Goal: Task Accomplishment & Management: Use online tool/utility

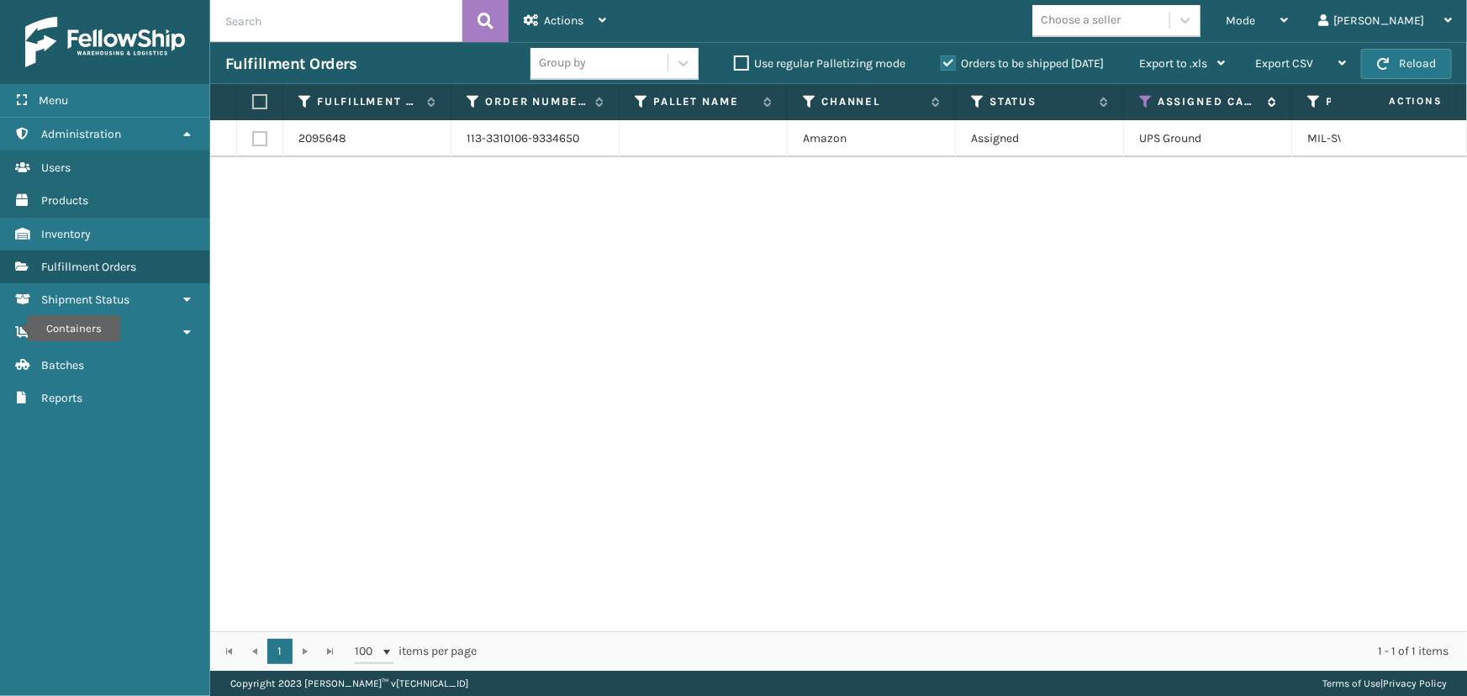
click at [1145, 103] on icon at bounding box center [1145, 101] width 13 height 15
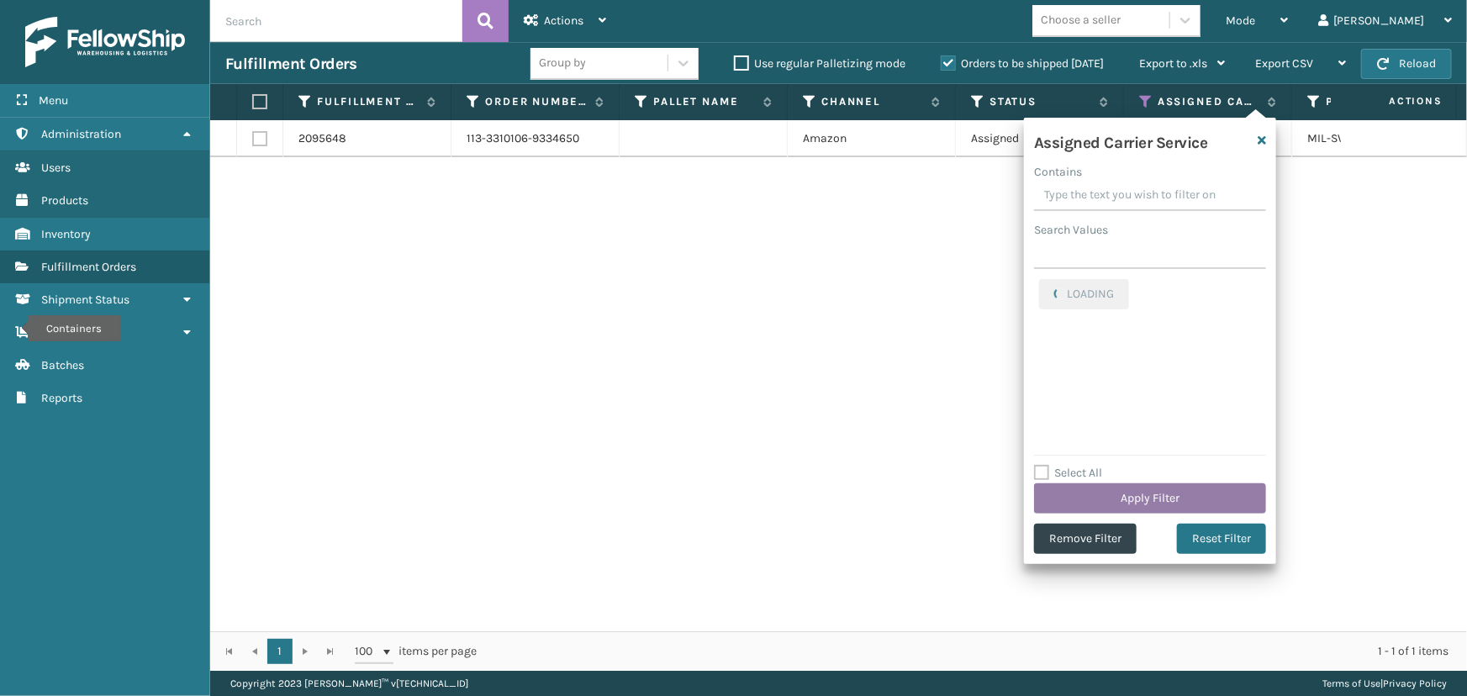
click at [1156, 503] on button "Apply Filter" at bounding box center [1150, 498] width 232 height 30
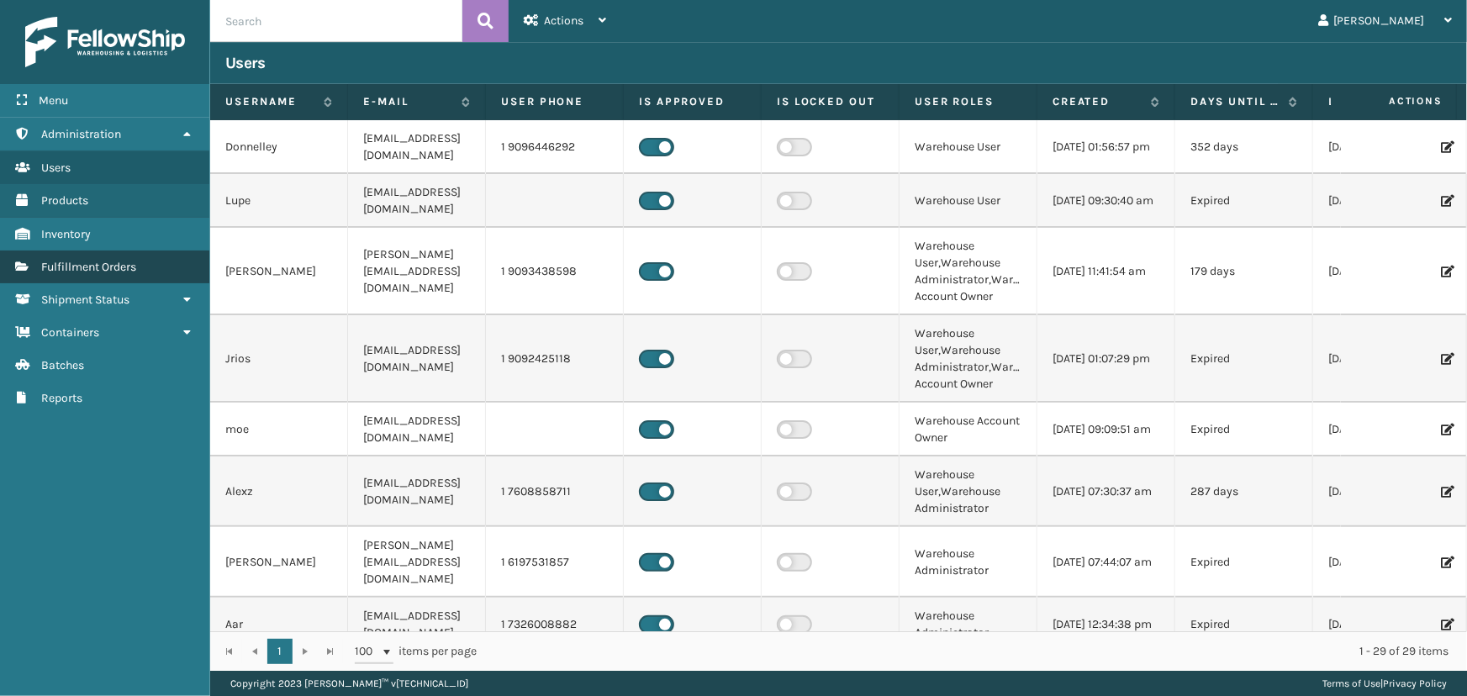
click at [136, 271] on span "Fulfillment Orders" at bounding box center [88, 267] width 95 height 14
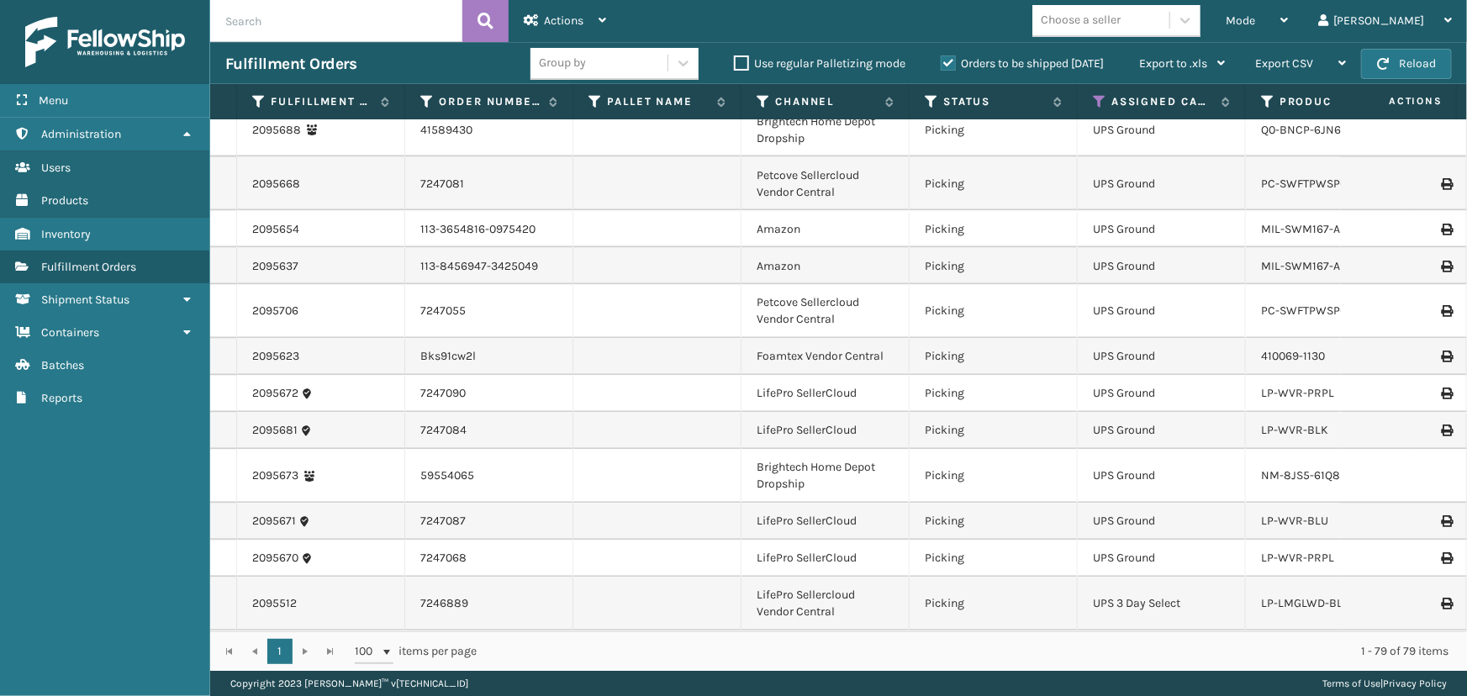
scroll to position [1756, 0]
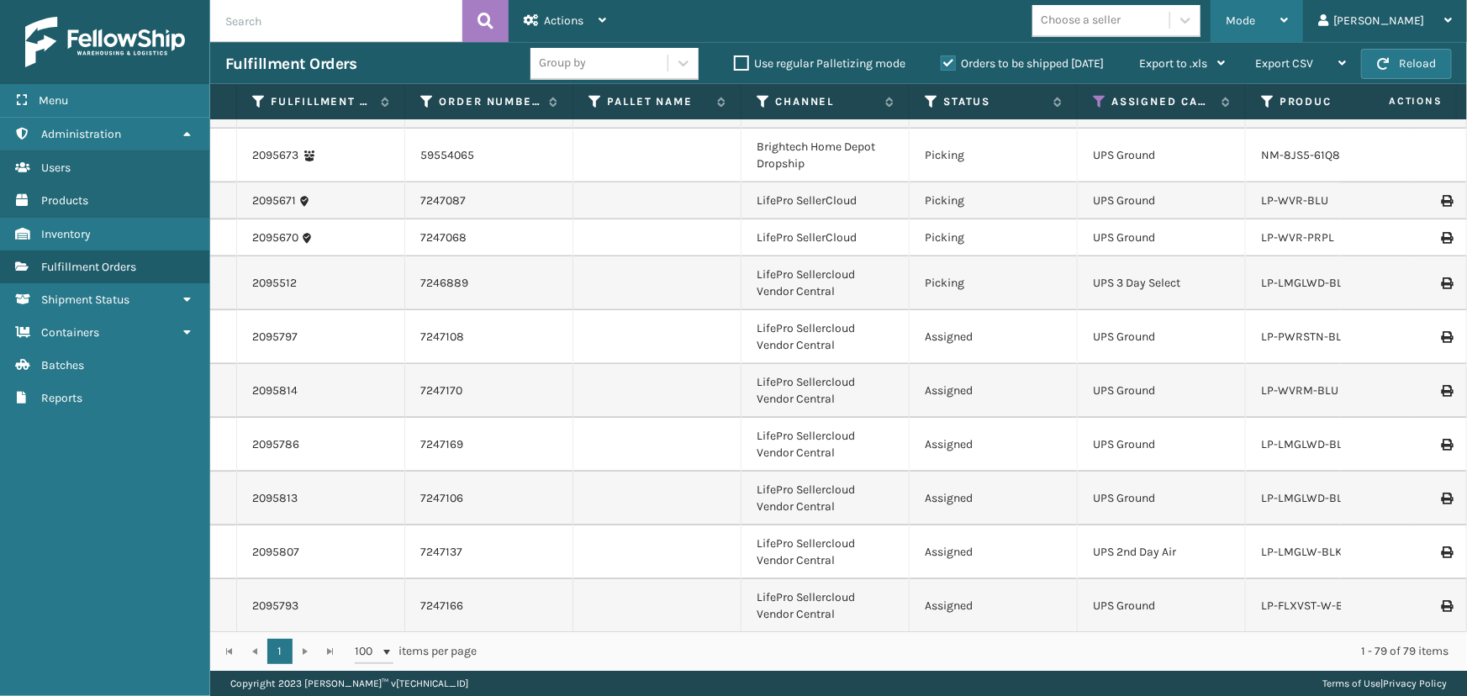
click at [1288, 12] on div "Mode" at bounding box center [1256, 21] width 62 height 42
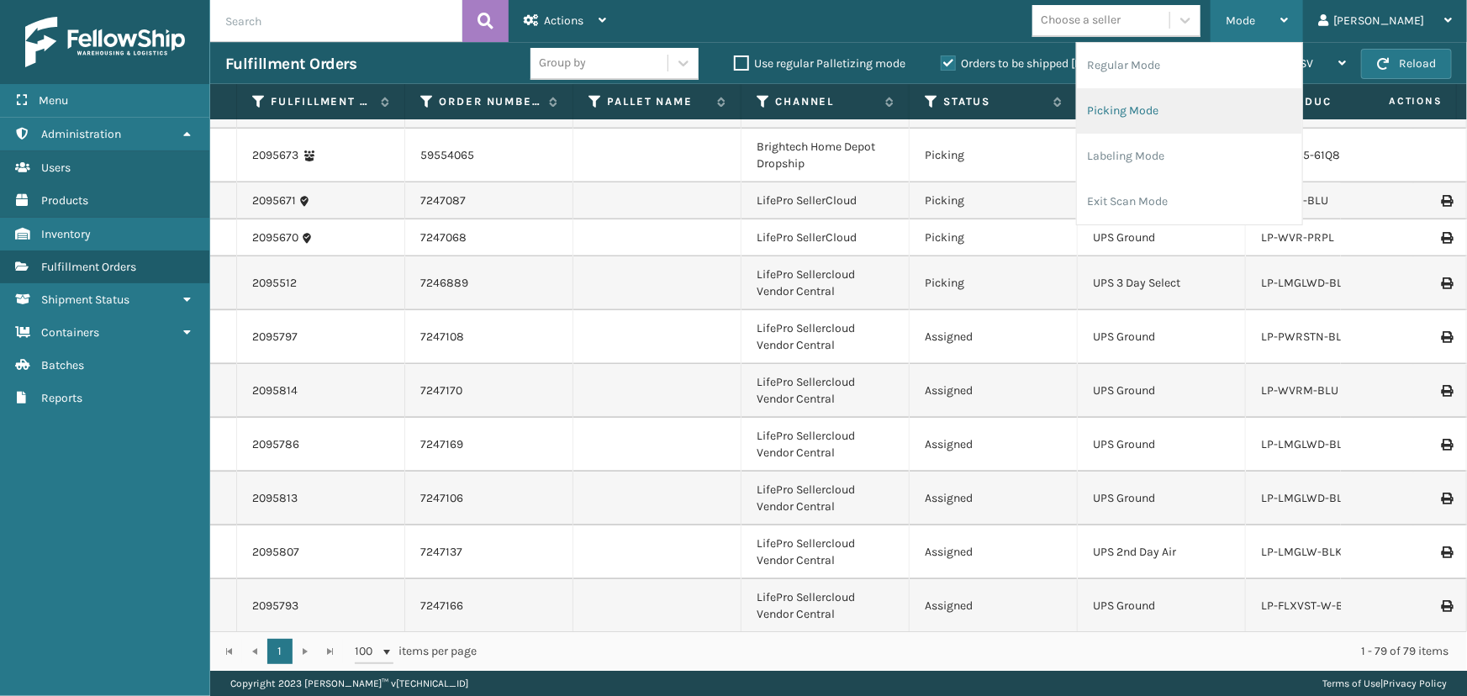
click at [1182, 101] on li "Picking Mode" at bounding box center [1189, 110] width 225 height 45
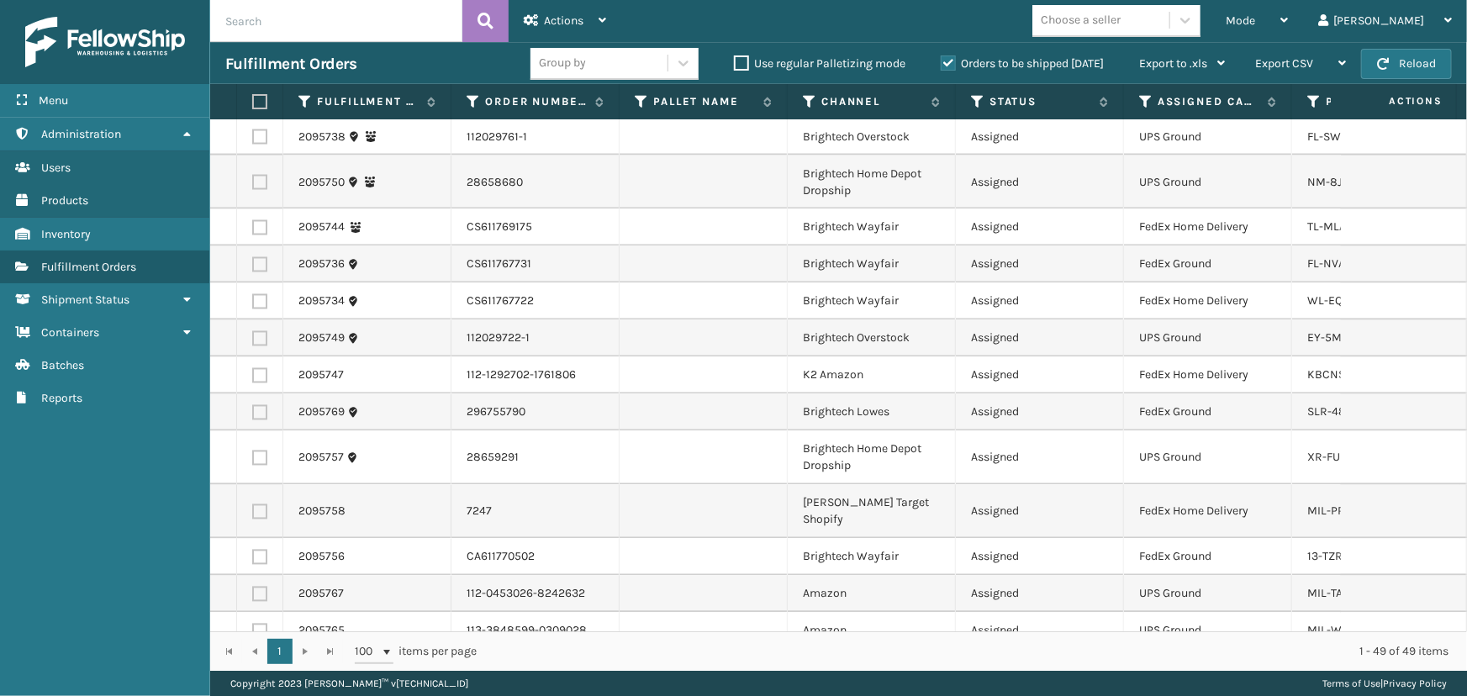
scroll to position [1546, 0]
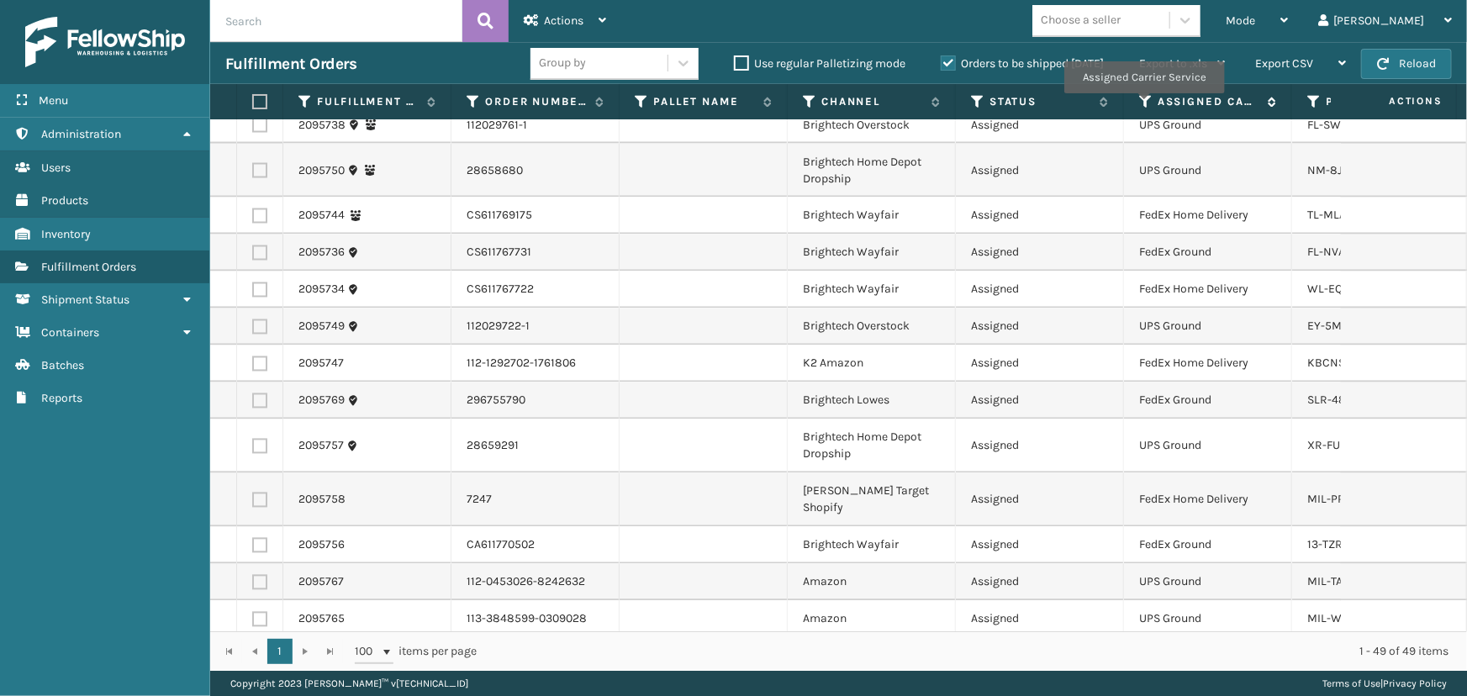
click at [1143, 105] on icon at bounding box center [1145, 101] width 13 height 15
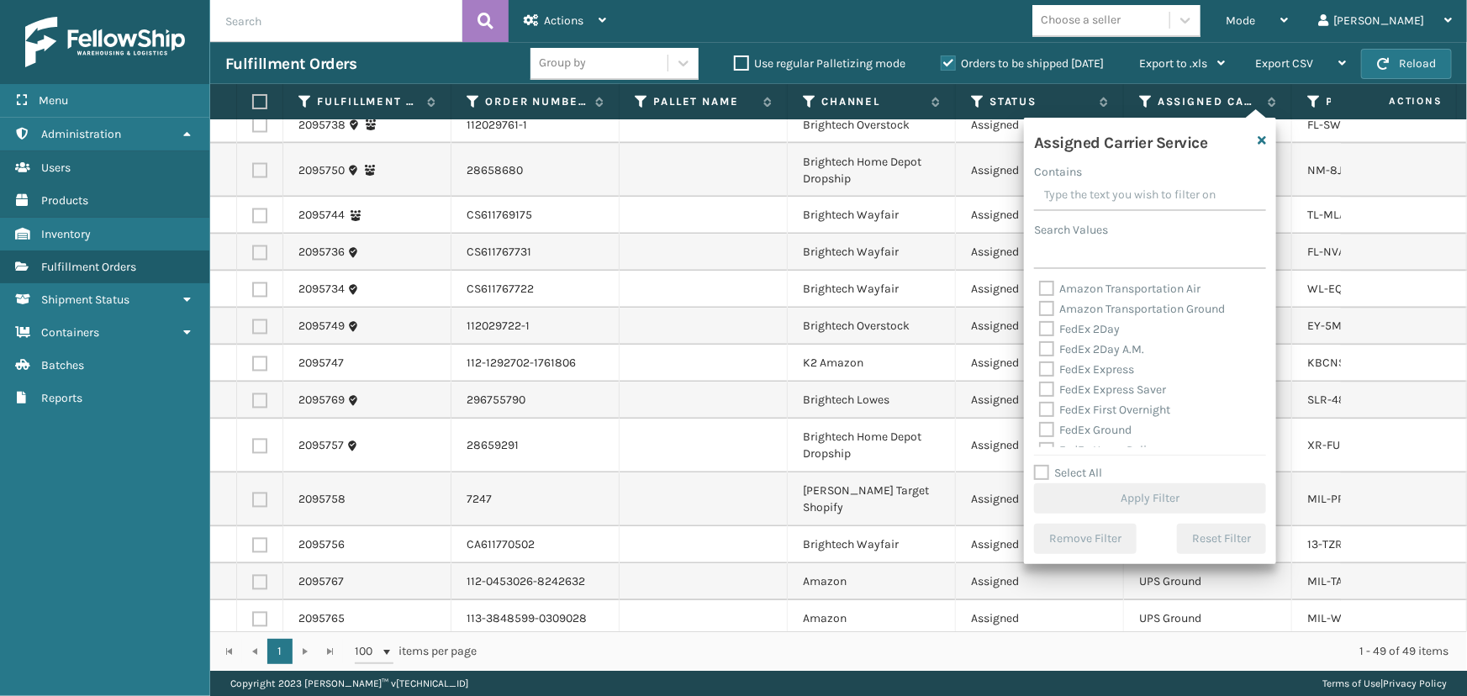
click at [1078, 329] on label "FedEx 2Day" at bounding box center [1079, 329] width 81 height 14
click at [1040, 329] on input "FedEx 2Day" at bounding box center [1039, 324] width 1 height 11
checkbox input "true"
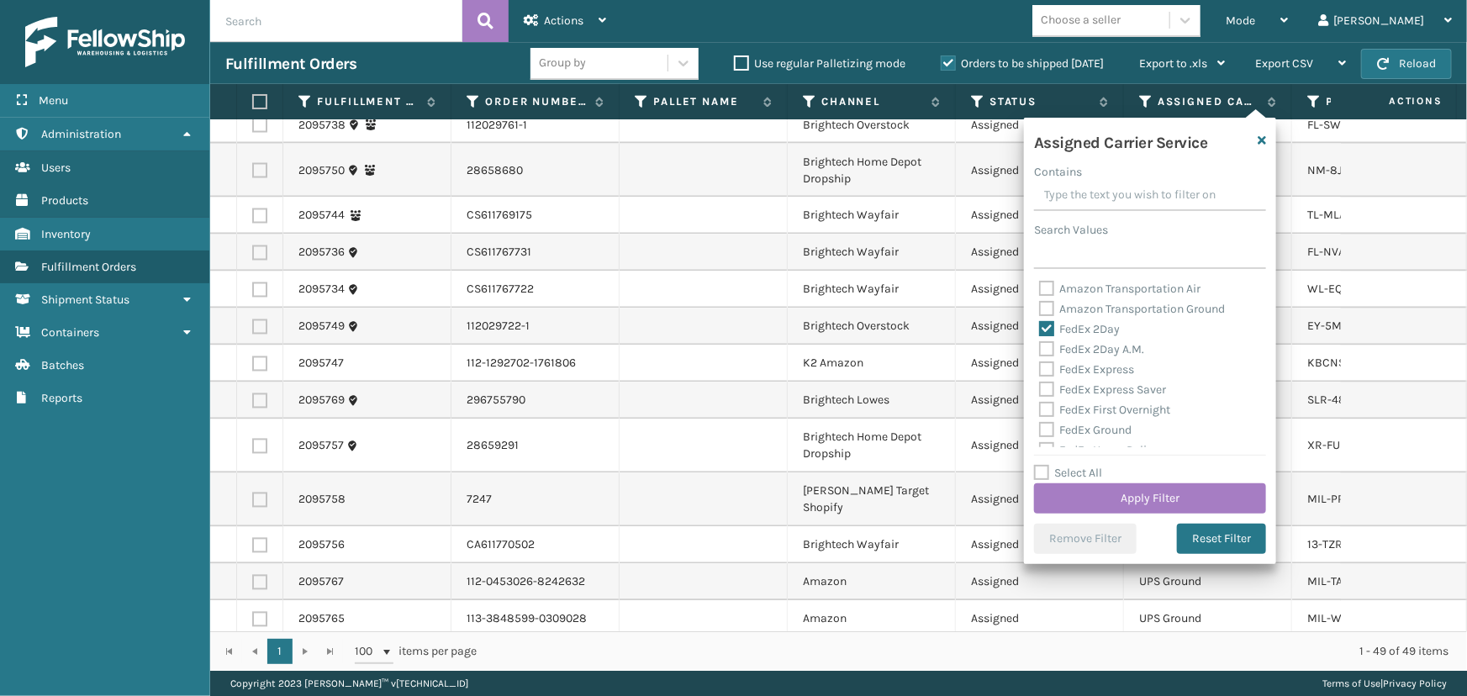
click at [1090, 340] on div "Amazon Transportation Air Amazon Transportation Ground FedEx 2Day FedEx 2Day A.…" at bounding box center [1150, 363] width 232 height 168
click at [1094, 353] on label "FedEx 2Day A.M." at bounding box center [1091, 349] width 105 height 14
click at [1040, 350] on input "FedEx 2Day A.M." at bounding box center [1039, 345] width 1 height 11
checkbox input "true"
click at [1103, 366] on label "FedEx Express" at bounding box center [1086, 369] width 95 height 14
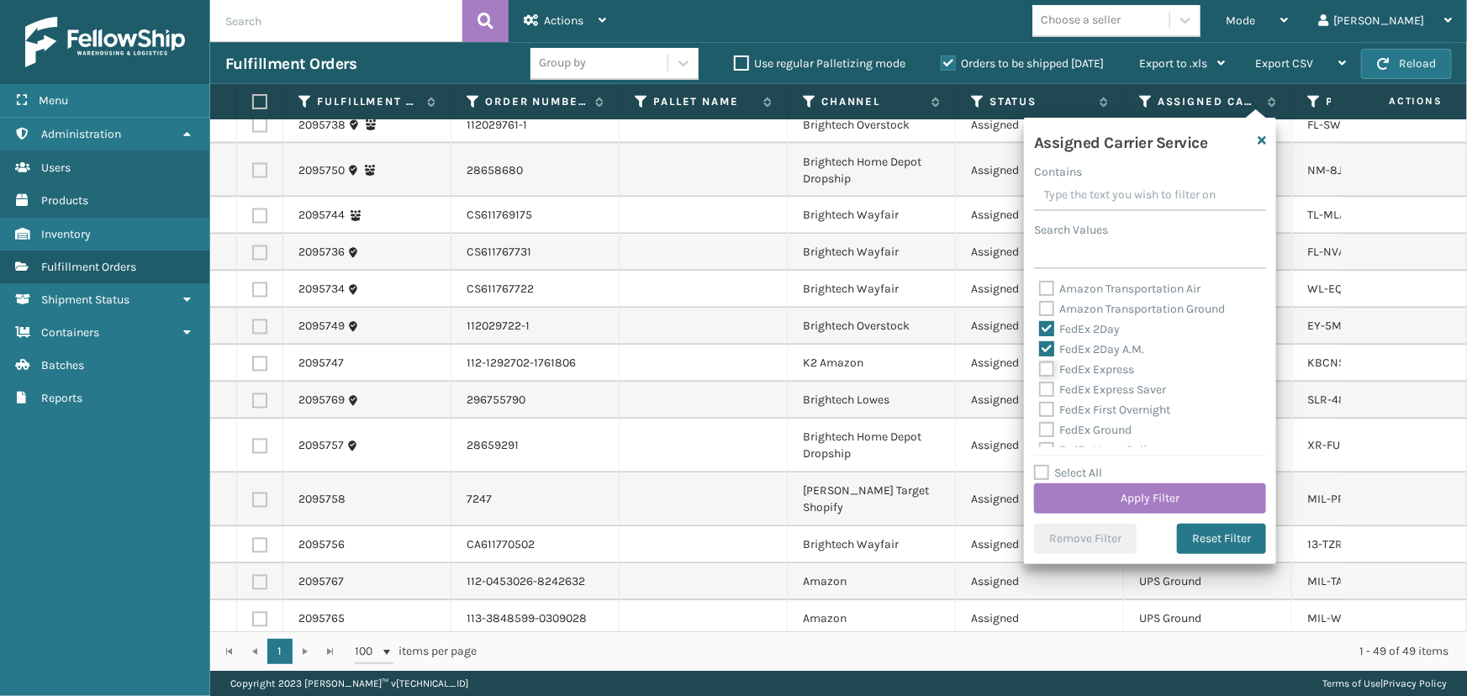
click at [1040, 366] on input "FedEx Express" at bounding box center [1039, 365] width 1 height 11
checkbox input "true"
click at [1109, 396] on div "FedEx Express Saver" at bounding box center [1150, 390] width 222 height 20
click at [1101, 420] on div "FedEx Ground" at bounding box center [1150, 430] width 222 height 20
click at [1097, 429] on label "FedEx Ground" at bounding box center [1085, 430] width 92 height 14
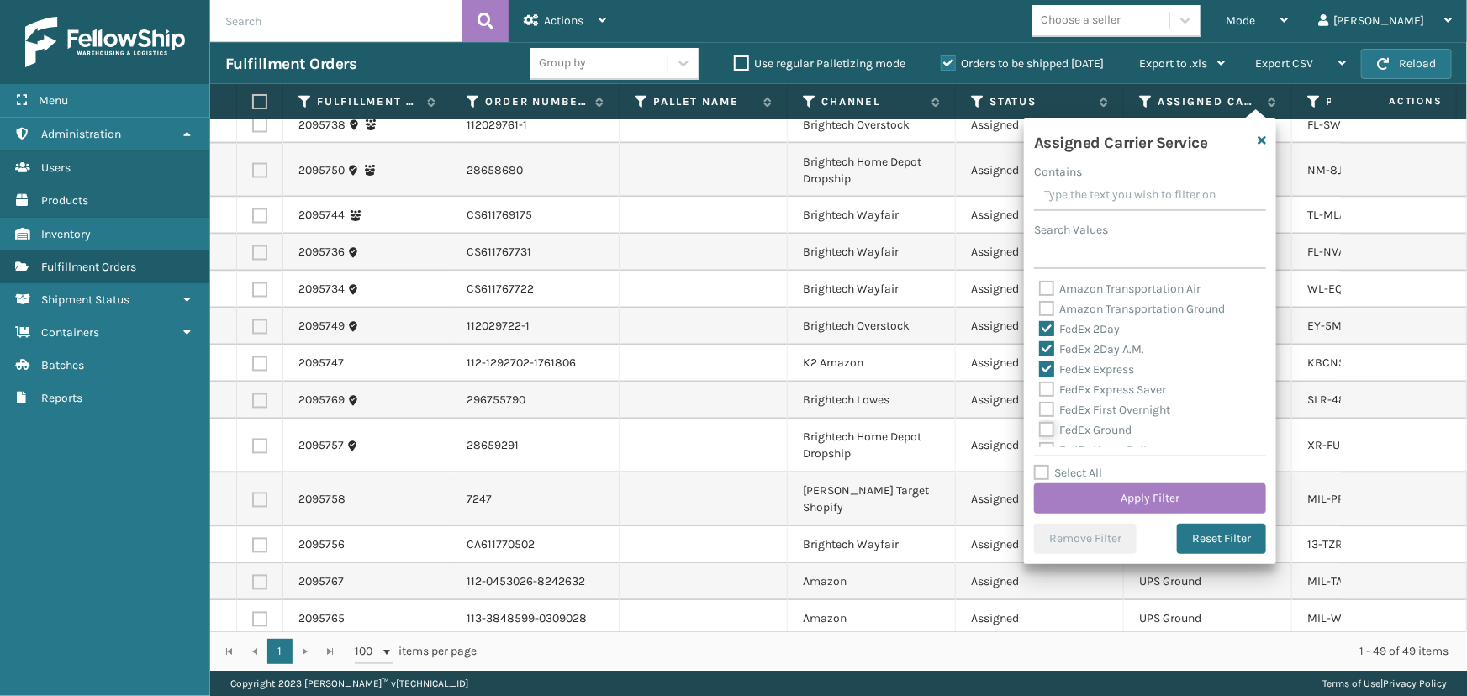
click at [1040, 429] on input "FedEx Ground" at bounding box center [1039, 425] width 1 height 11
checkbox input "true"
click at [1092, 416] on label "FedEx First Overnight" at bounding box center [1104, 410] width 131 height 14
click at [1040, 411] on input "FedEx First Overnight" at bounding box center [1039, 405] width 1 height 11
checkbox input "true"
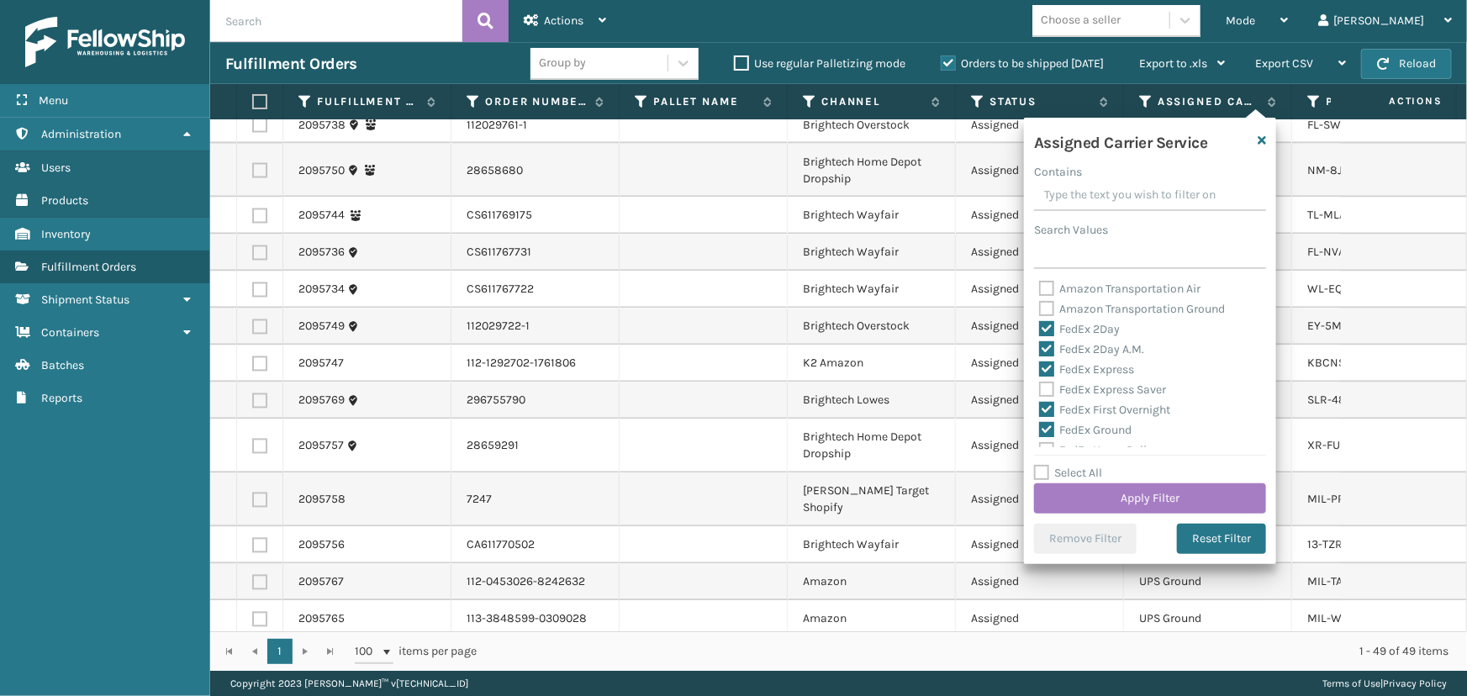
click at [1075, 388] on label "FedEx Express Saver" at bounding box center [1102, 389] width 127 height 14
click at [1040, 388] on input "FedEx Express Saver" at bounding box center [1039, 385] width 1 height 11
checkbox input "true"
click at [1077, 357] on label "FedEx Standard Overnight" at bounding box center [1117, 358] width 156 height 14
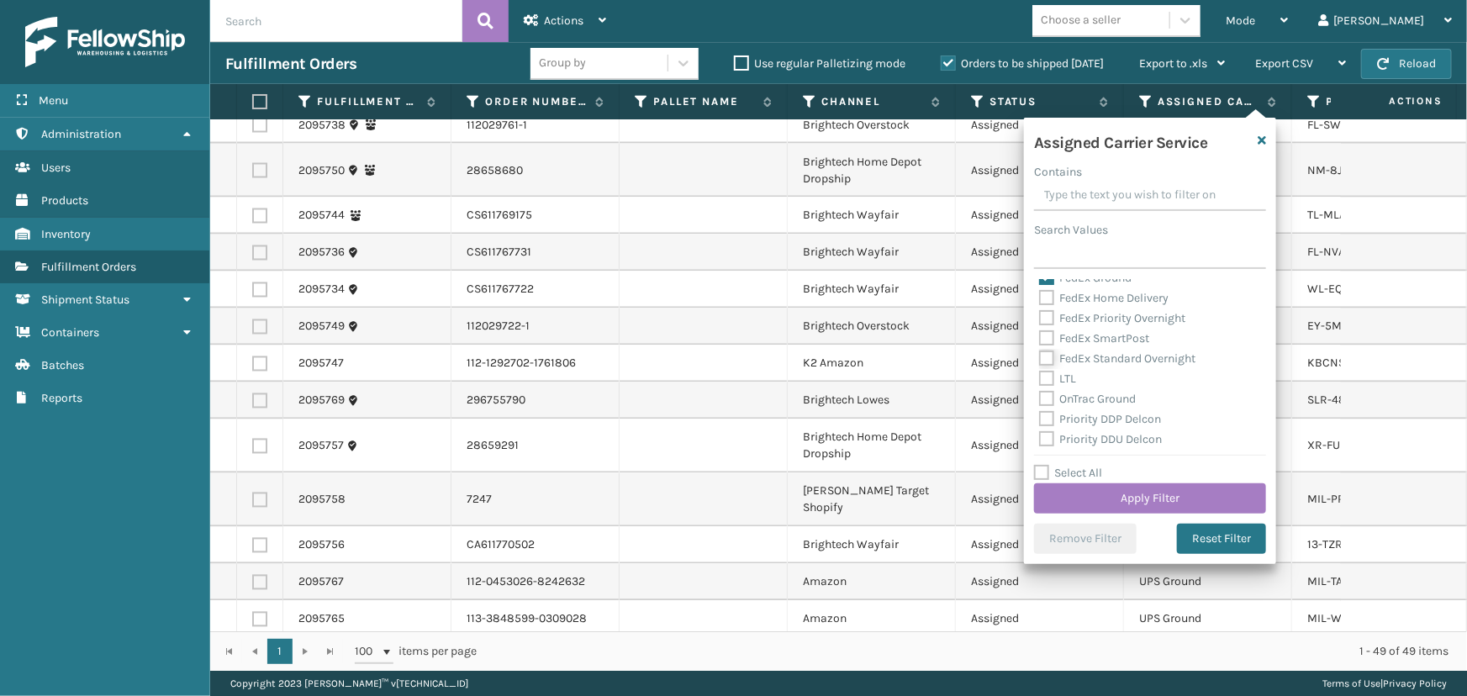
click at [1040, 357] on input "FedEx Standard Overnight" at bounding box center [1039, 354] width 1 height 11
checkbox input "true"
click at [1075, 342] on label "FedEx SmartPost" at bounding box center [1094, 338] width 110 height 14
click at [1040, 340] on input "FedEx SmartPost" at bounding box center [1039, 334] width 1 height 11
checkbox input "true"
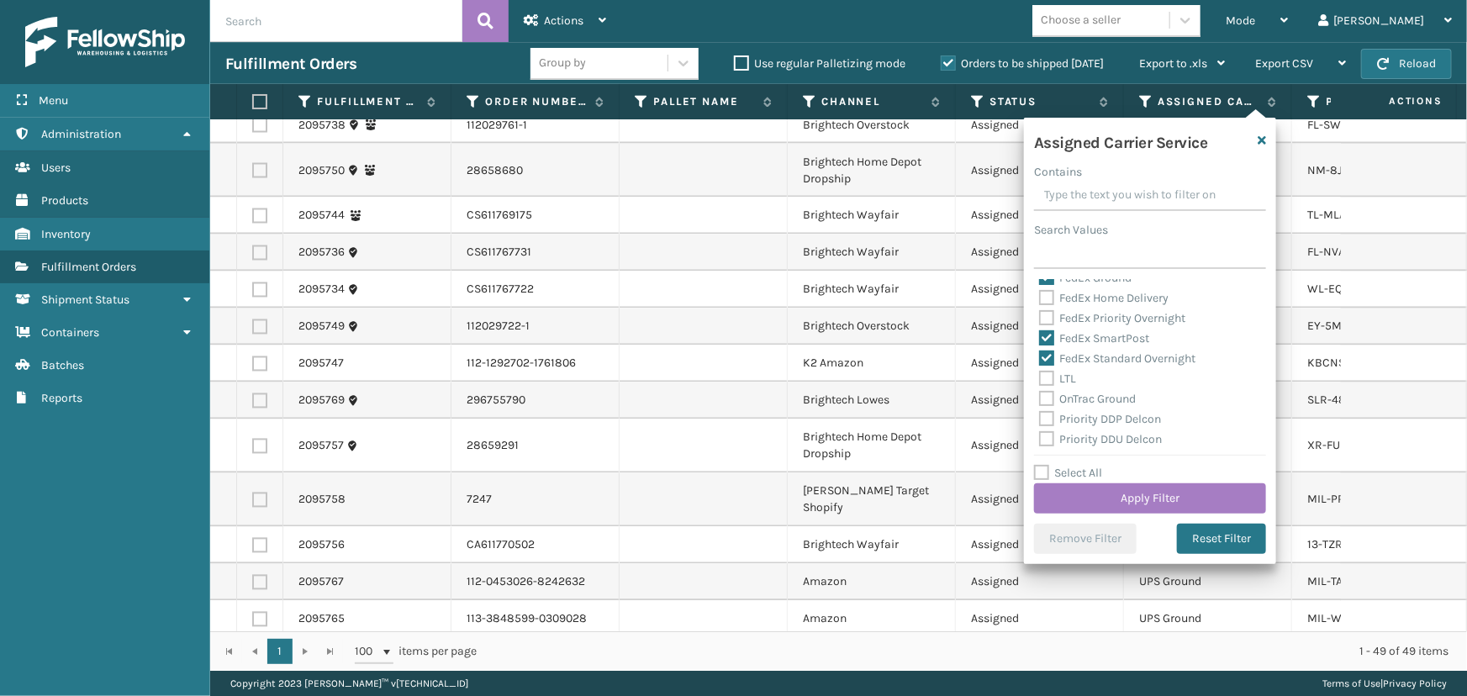
click at [1081, 320] on label "FedEx Priority Overnight" at bounding box center [1112, 318] width 146 height 14
click at [1040, 319] on input "FedEx Priority Overnight" at bounding box center [1039, 313] width 1 height 11
checkbox input "true"
click at [1072, 291] on label "FedEx Home Delivery" at bounding box center [1103, 298] width 129 height 14
click at [1040, 290] on input "FedEx Home Delivery" at bounding box center [1039, 293] width 1 height 11
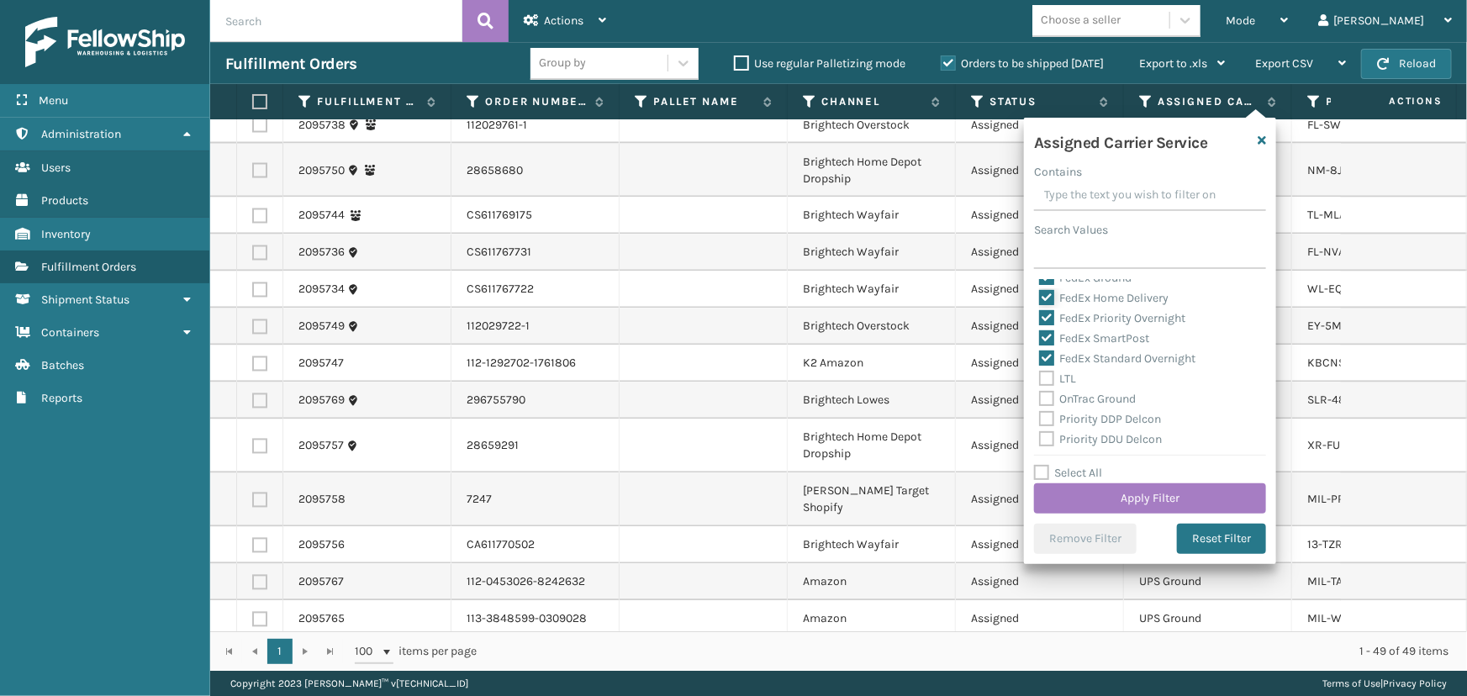
checkbox input "true"
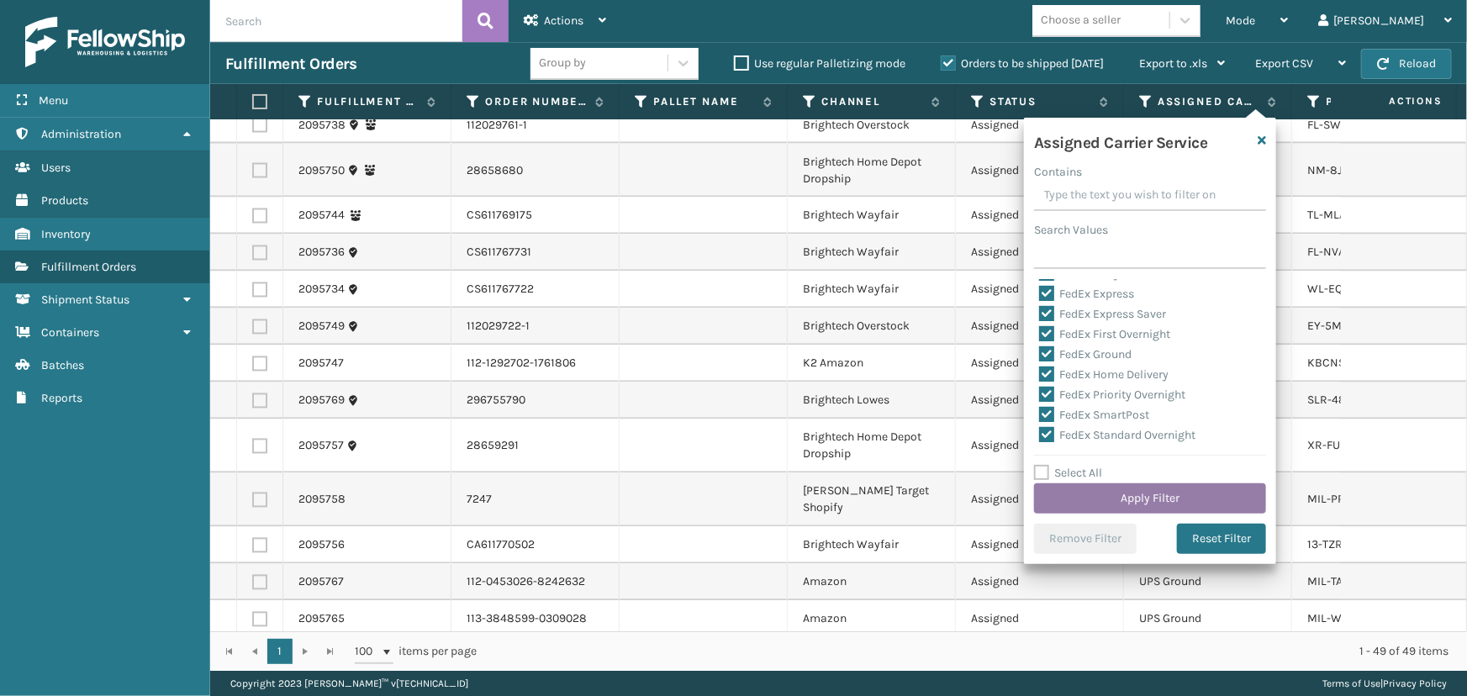
click at [1130, 492] on button "Apply Filter" at bounding box center [1150, 498] width 232 height 30
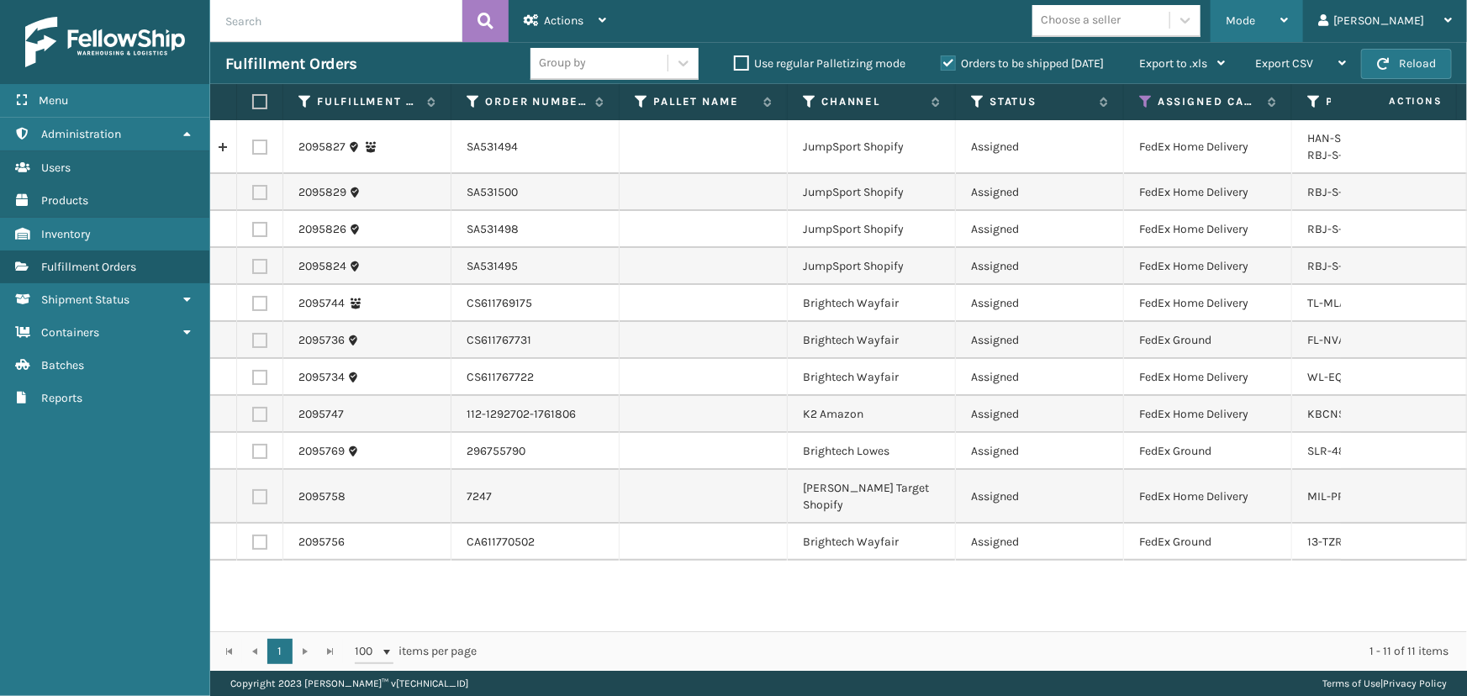
click at [1288, 30] on div "Mode" at bounding box center [1256, 21] width 62 height 42
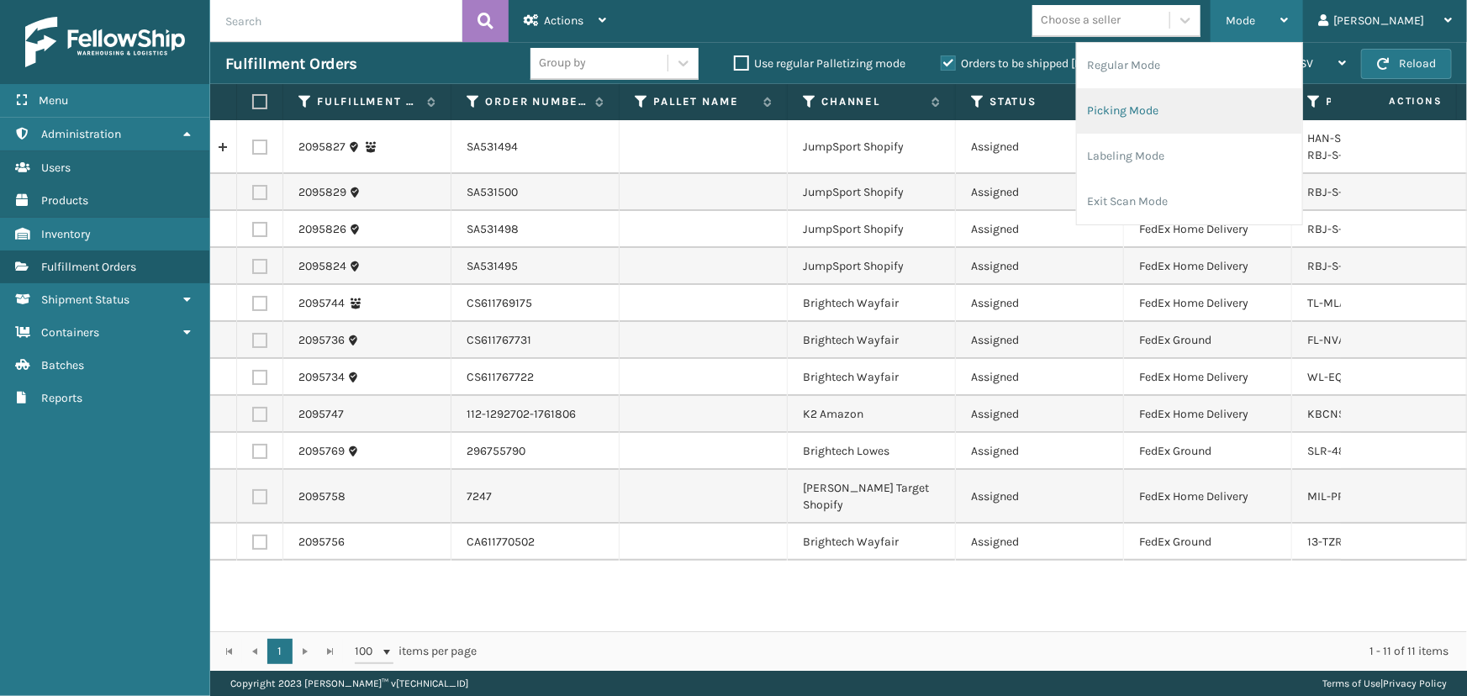
click at [1250, 110] on li "Picking Mode" at bounding box center [1189, 110] width 225 height 45
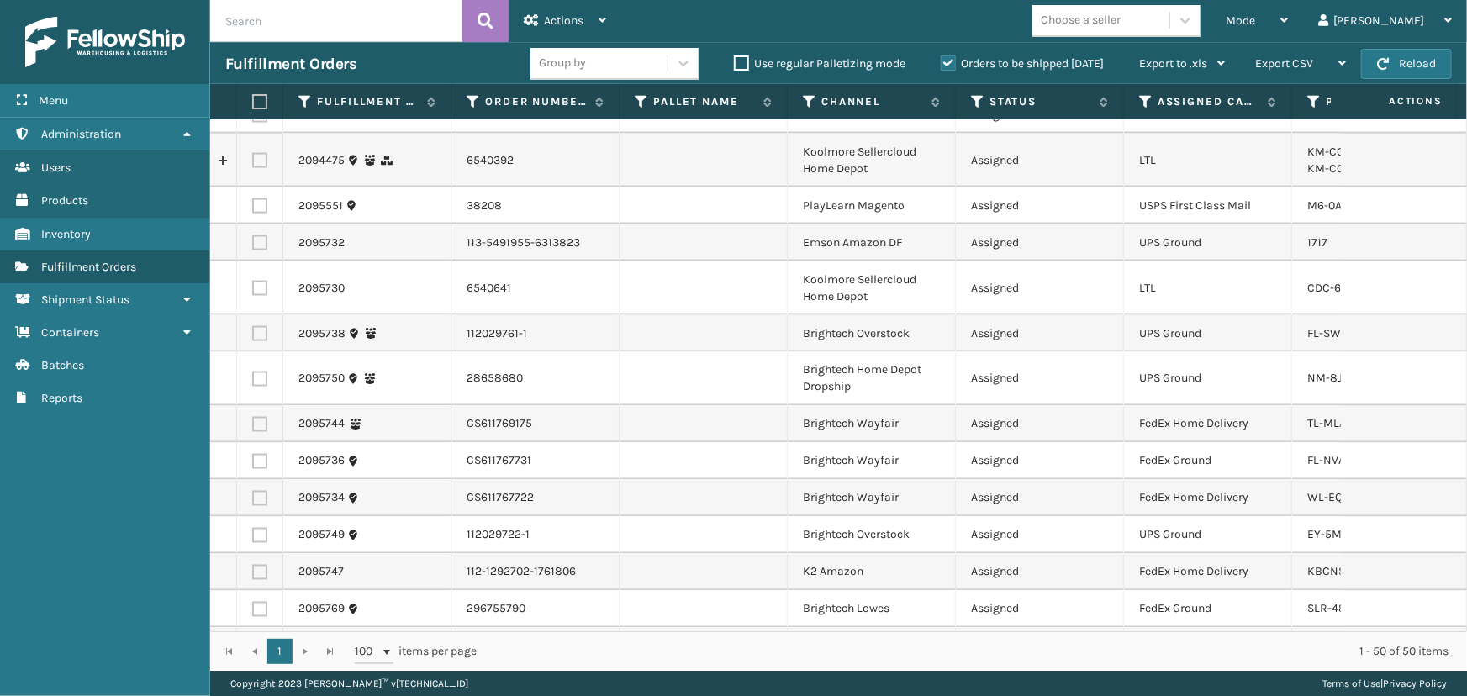
scroll to position [1583, 0]
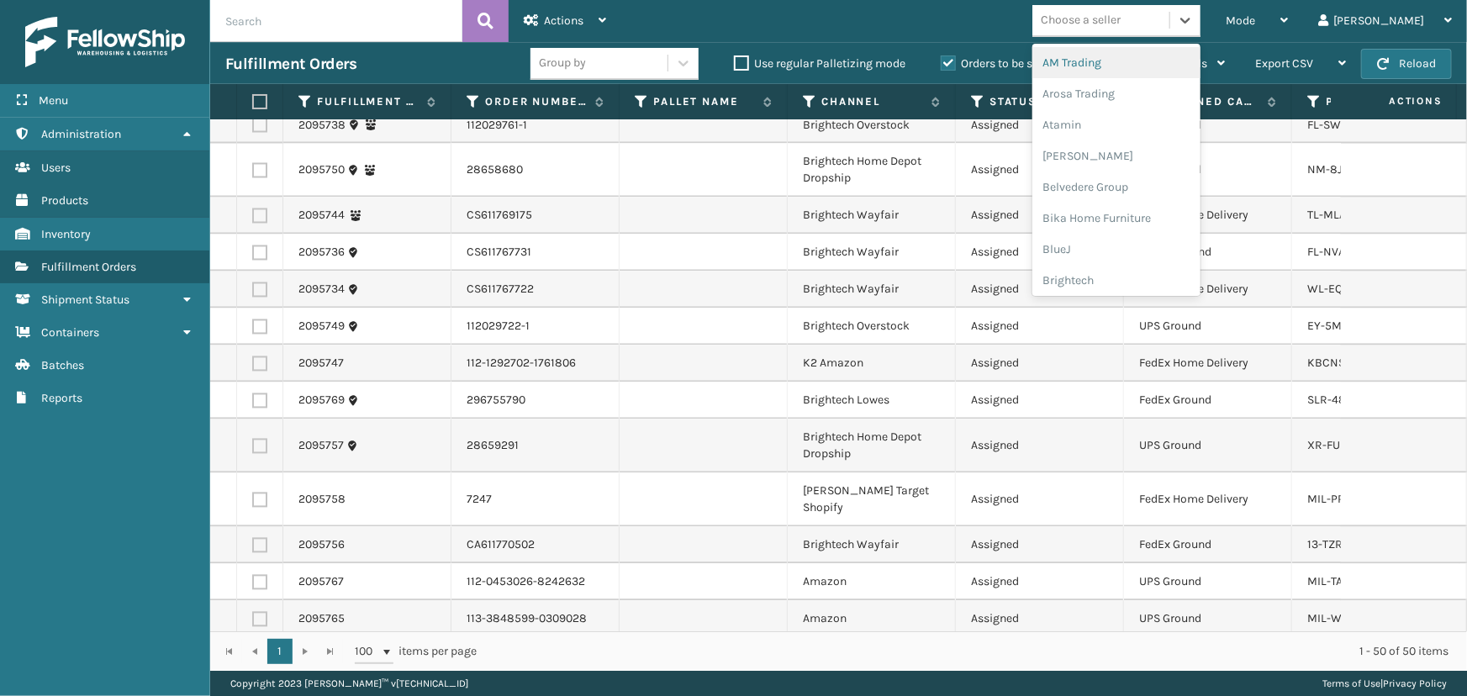
click at [1120, 13] on div "Choose a seller" at bounding box center [1080, 21] width 80 height 18
click at [1141, 287] on div "Brightech" at bounding box center [1116, 280] width 168 height 31
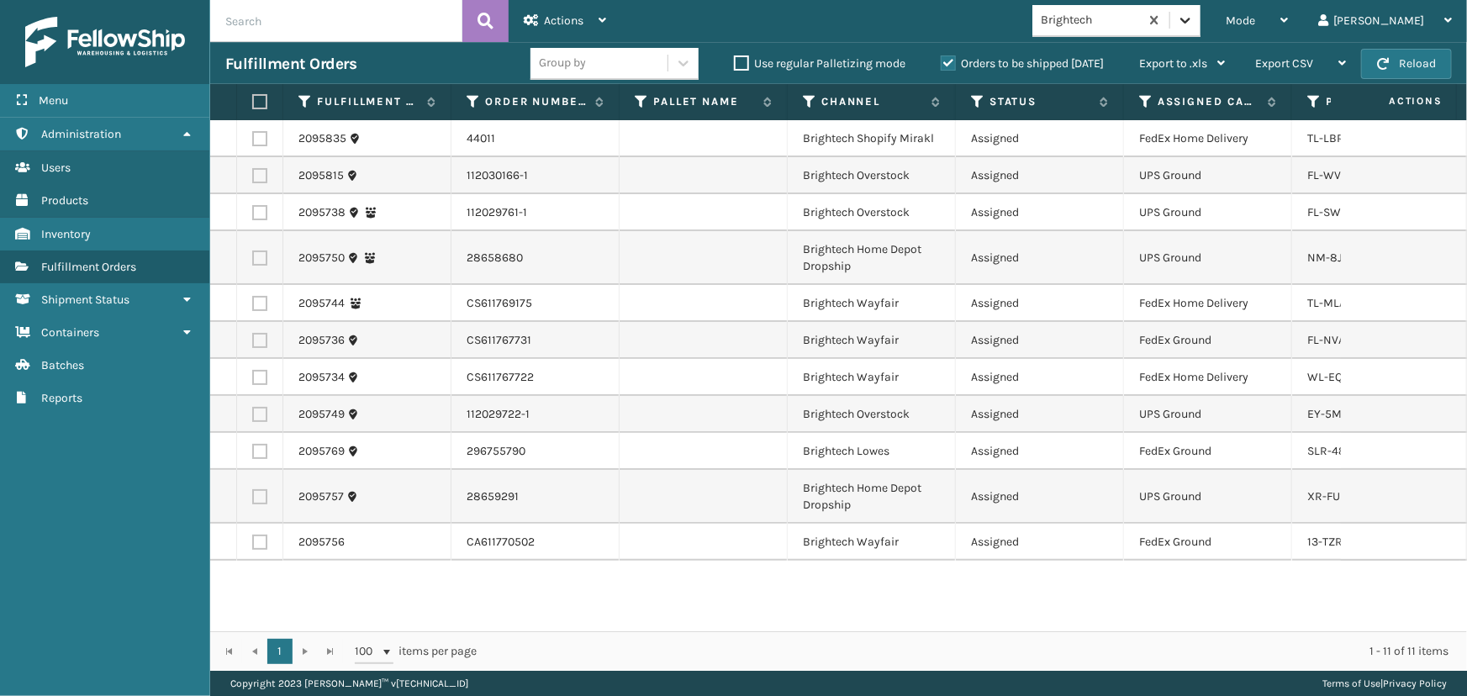
click at [1200, 5] on div at bounding box center [1185, 20] width 30 height 30
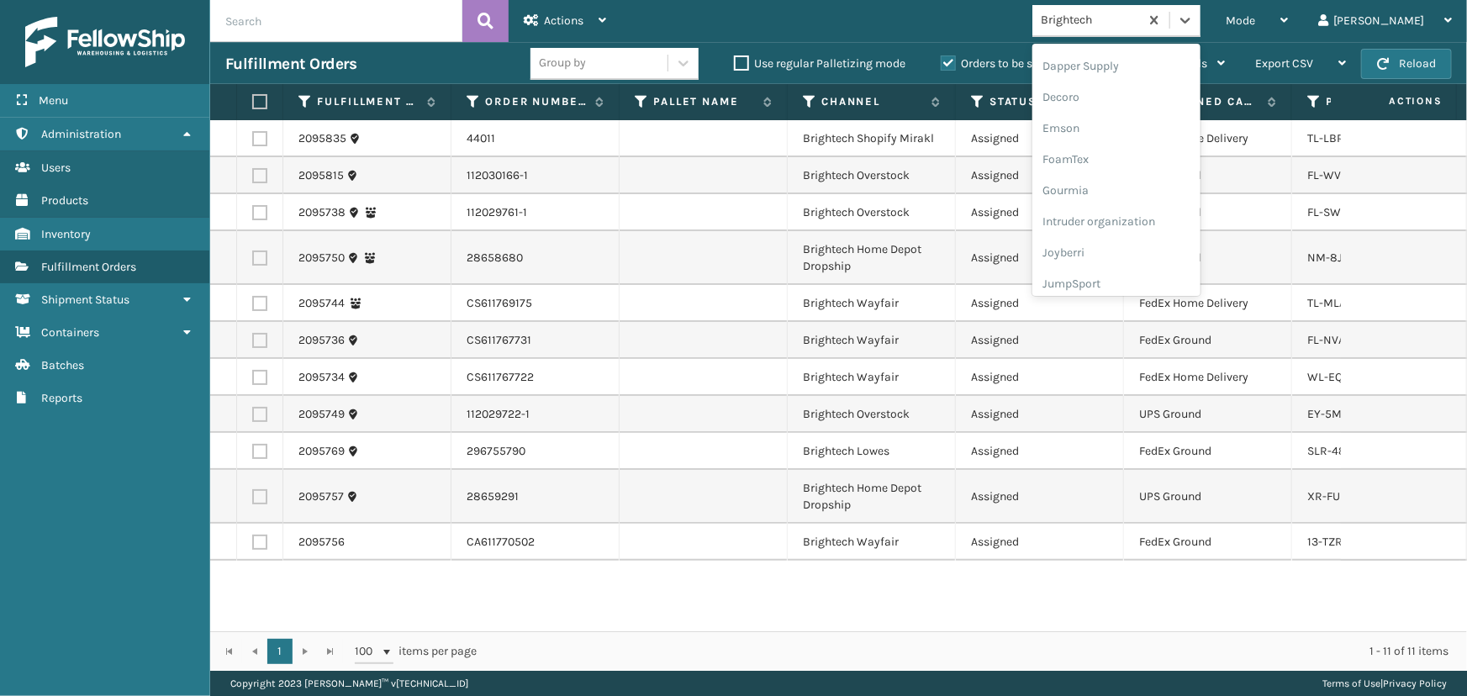
scroll to position [531, 0]
click at [1181, 150] on div "LifePro Fitness" at bounding box center [1116, 153] width 168 height 31
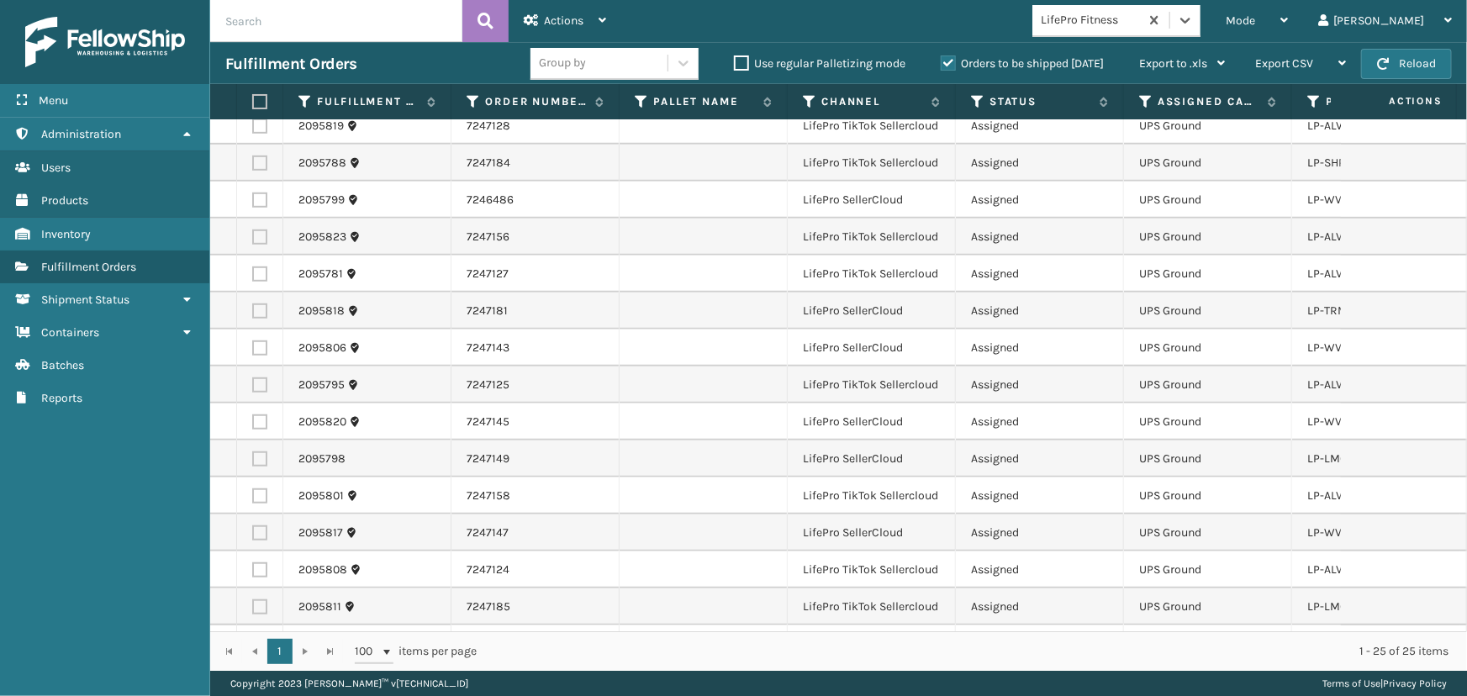
scroll to position [558, 0]
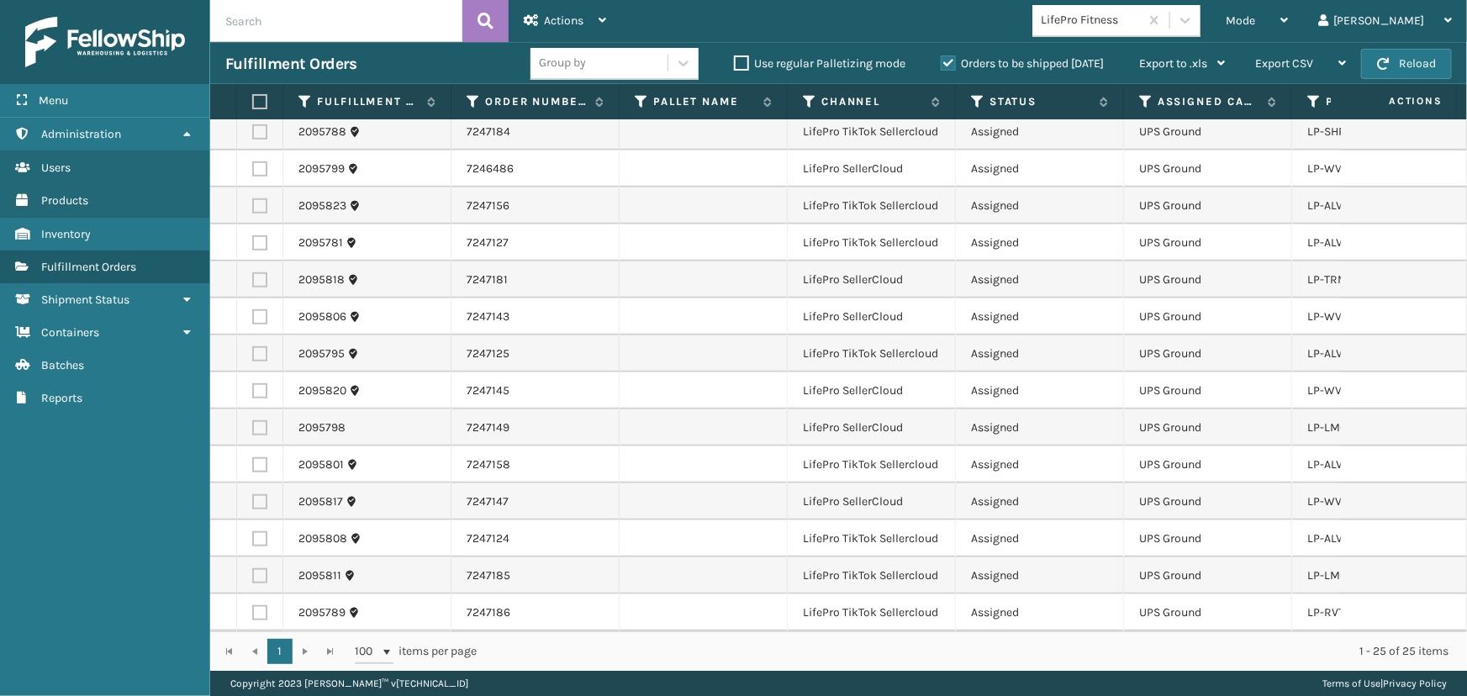
click at [260, 96] on th at bounding box center [260, 102] width 46 height 36
click at [262, 100] on label at bounding box center [257, 101] width 10 height 15
click at [253, 100] on input "checkbox" at bounding box center [252, 102] width 1 height 11
checkbox input "true"
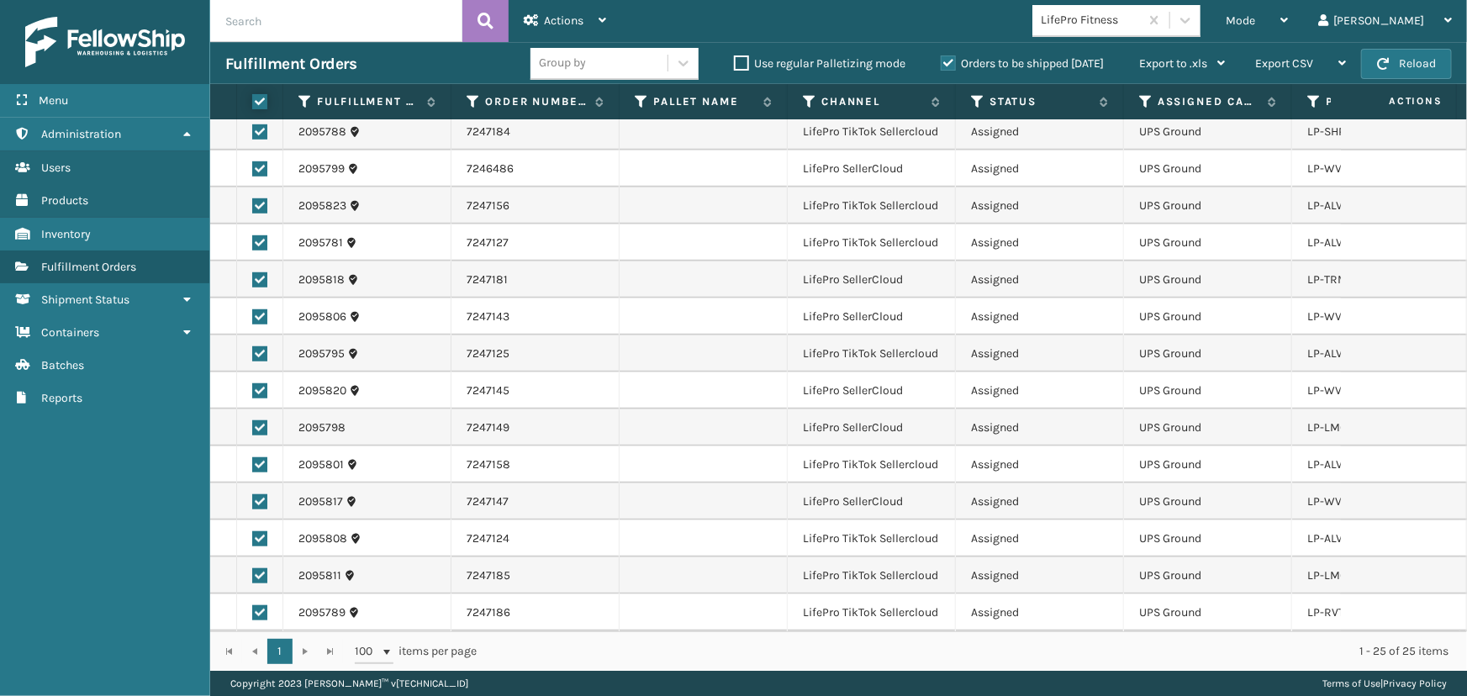
checkbox input "true"
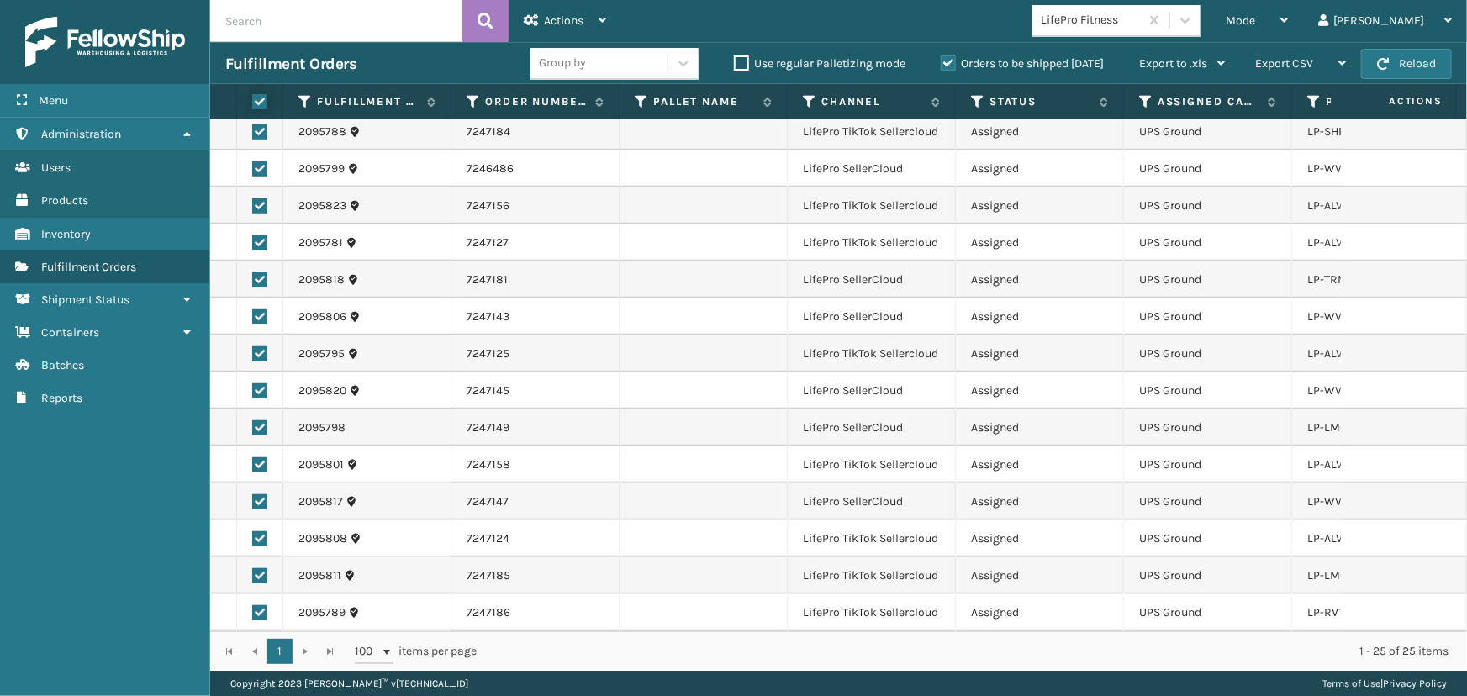
checkbox input "true"
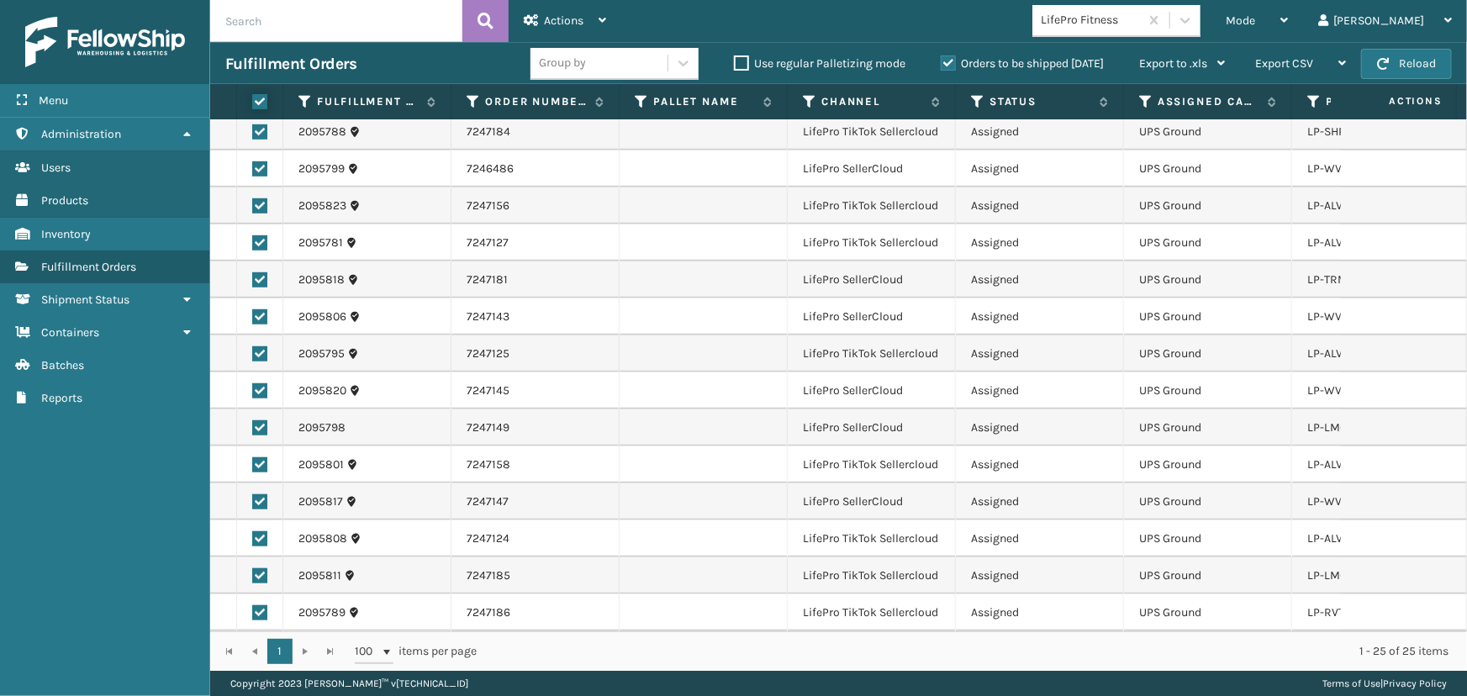
checkbox input "true"
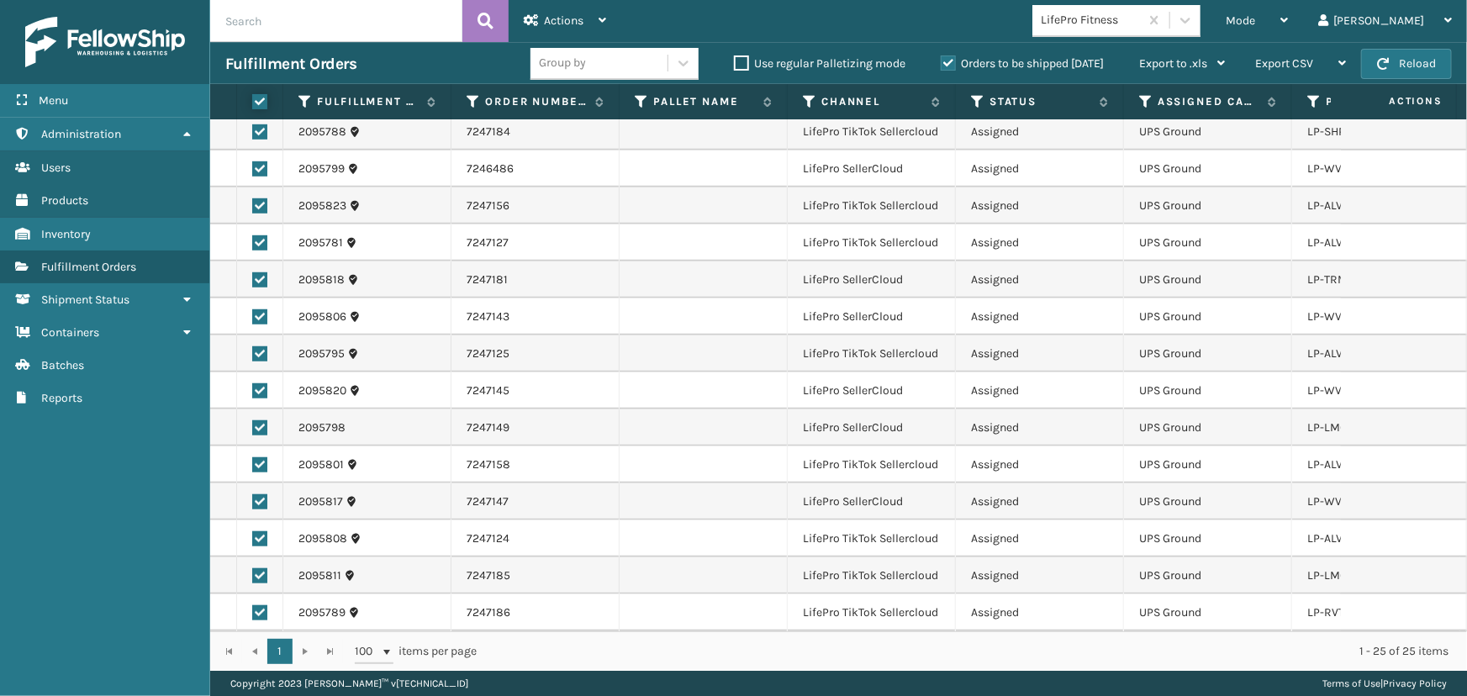
checkbox input "true"
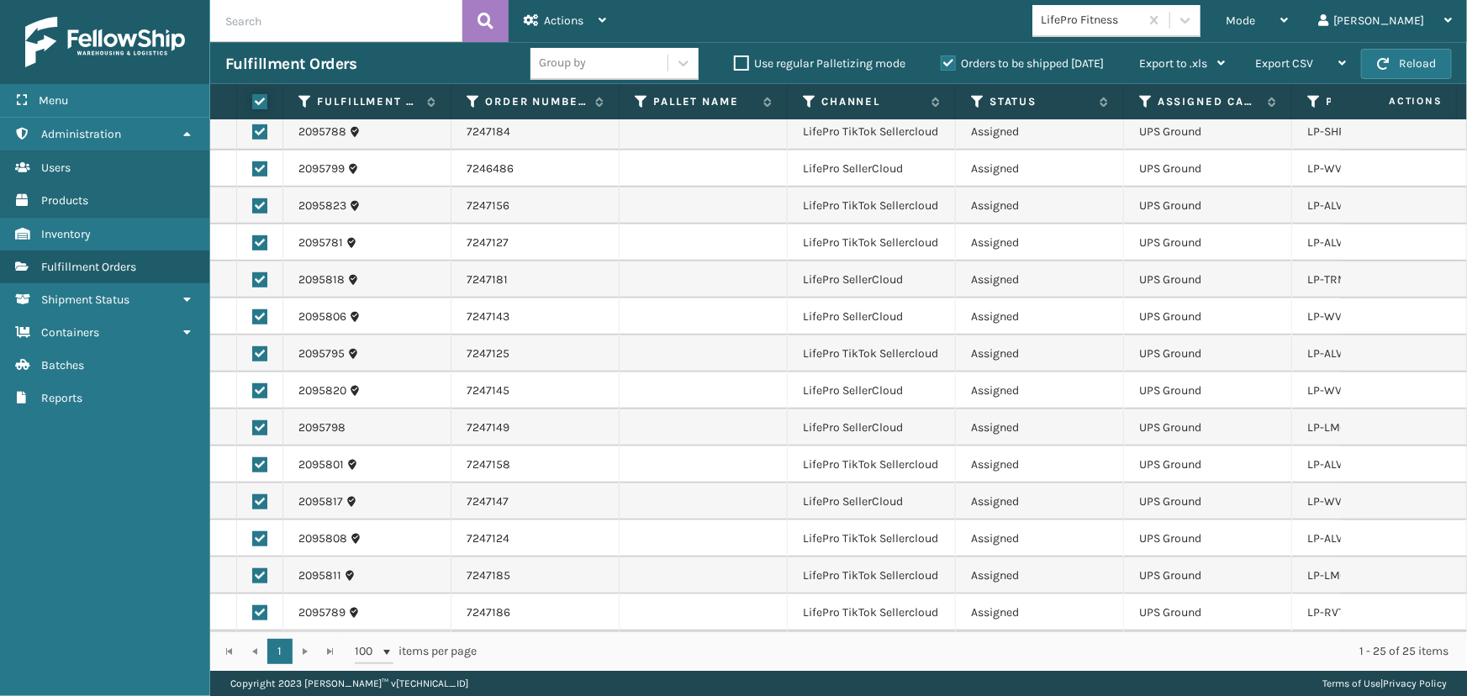
checkbox input "true"
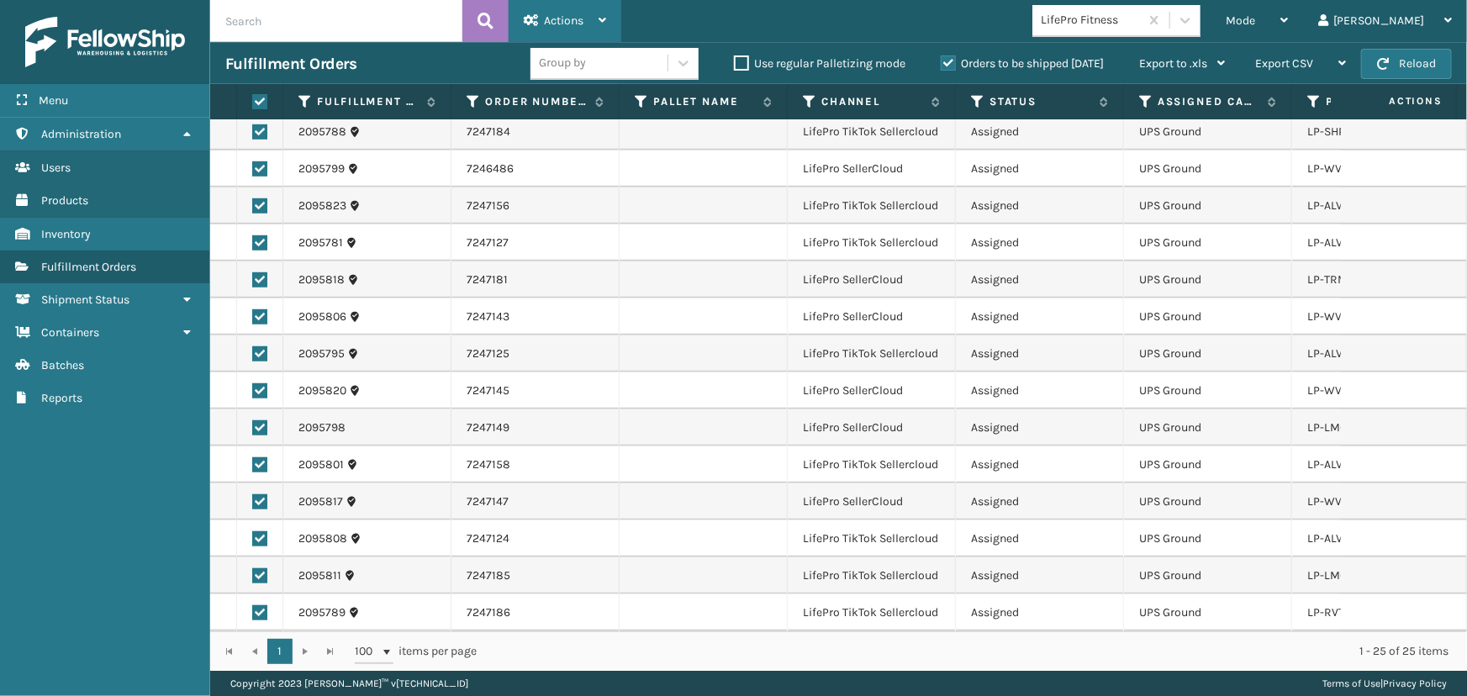
click at [580, 17] on span "Actions" at bounding box center [563, 20] width 39 height 14
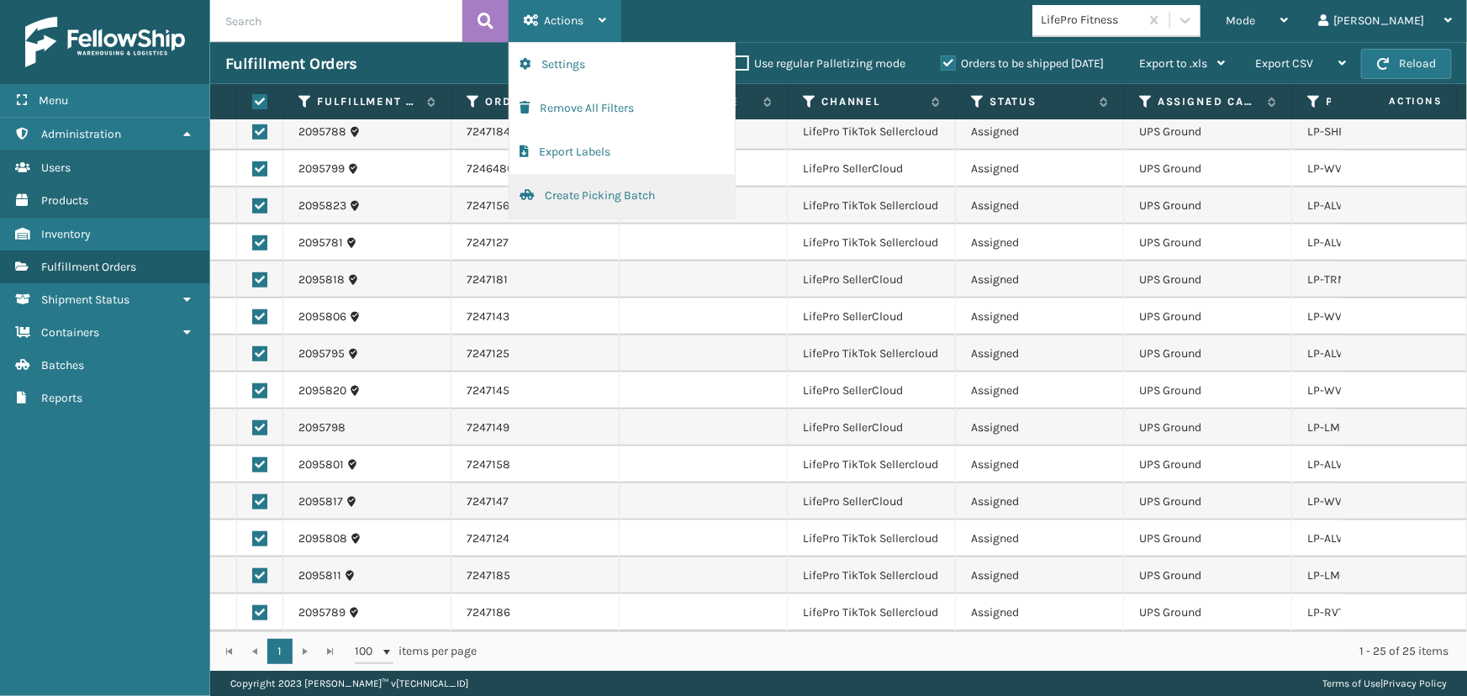
click at [599, 192] on button "Create Picking Batch" at bounding box center [621, 196] width 225 height 44
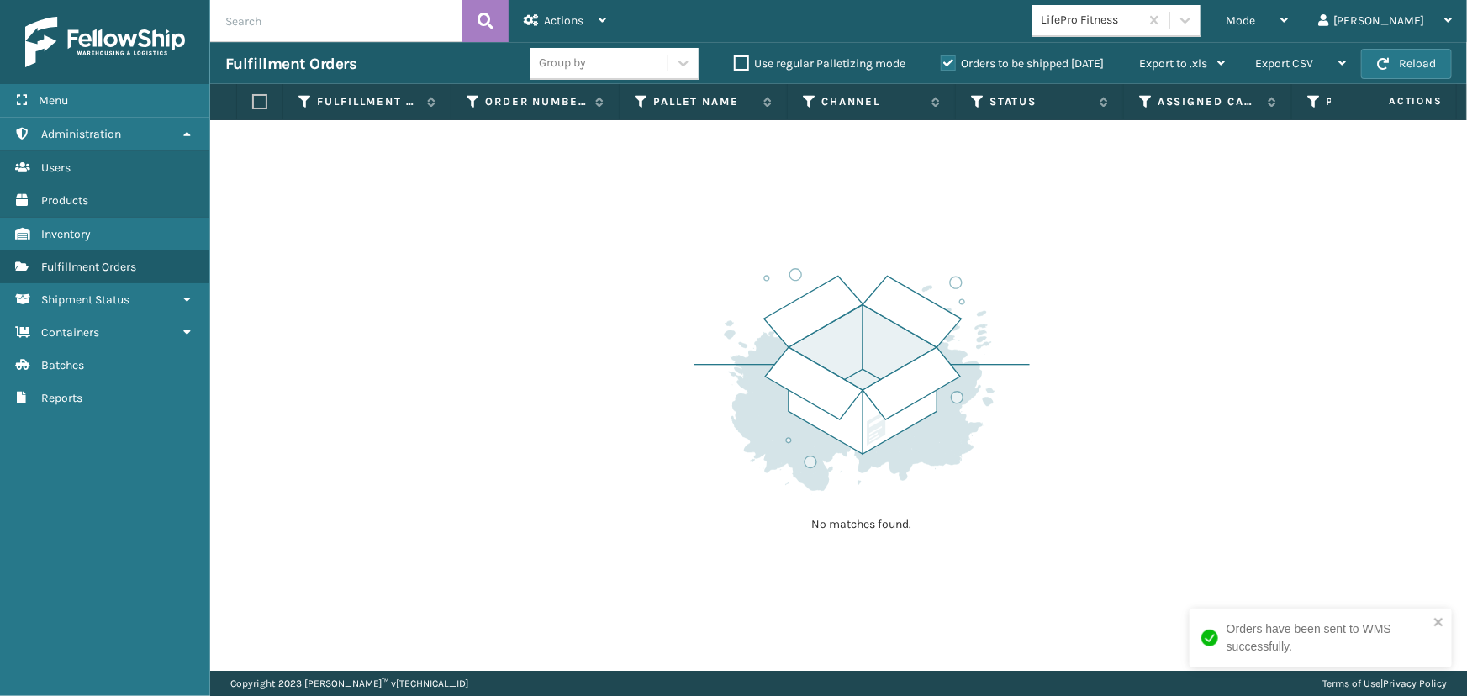
drag, startPoint x: 1237, startPoint y: 20, endPoint x: 1235, endPoint y: 42, distance: 21.9
click at [1193, 20] on icon at bounding box center [1185, 20] width 17 height 17
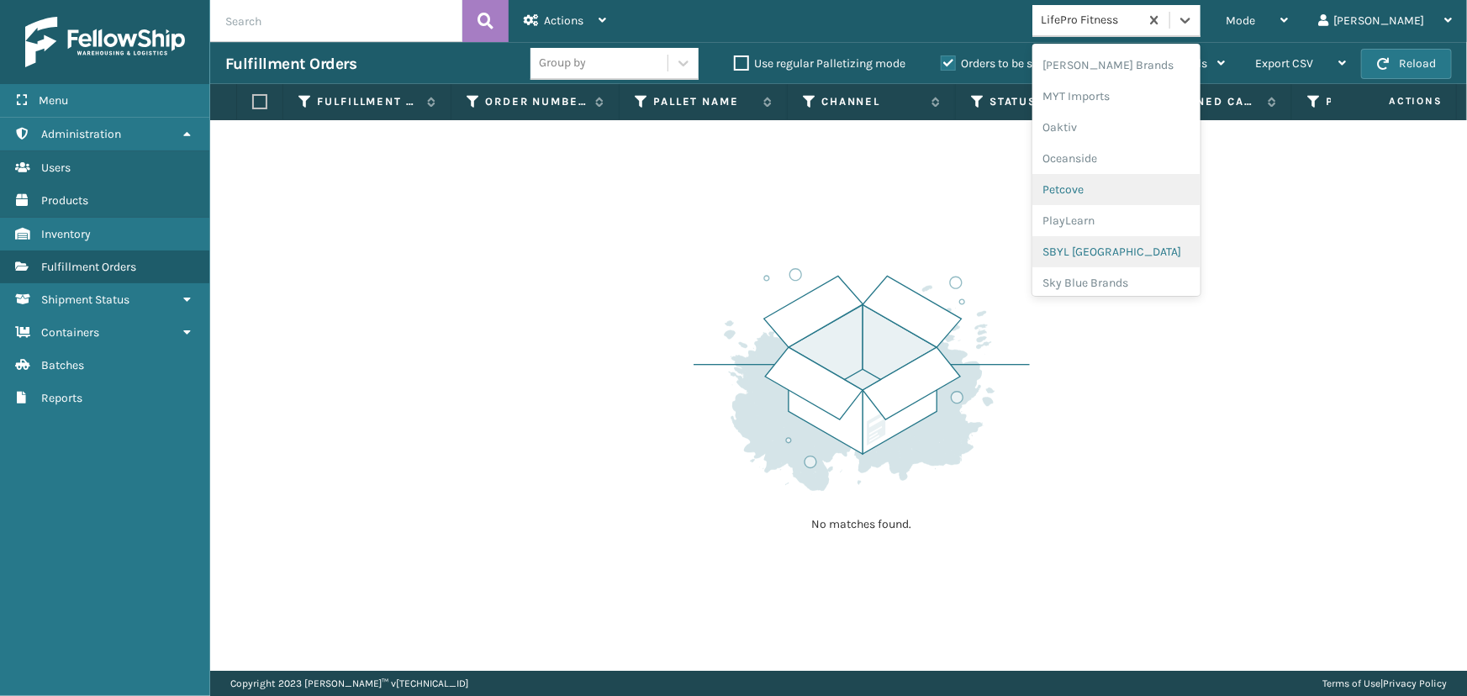
scroll to position [761, 0]
click at [1183, 87] on div "[PERSON_NAME] Brands" at bounding box center [1116, 79] width 168 height 31
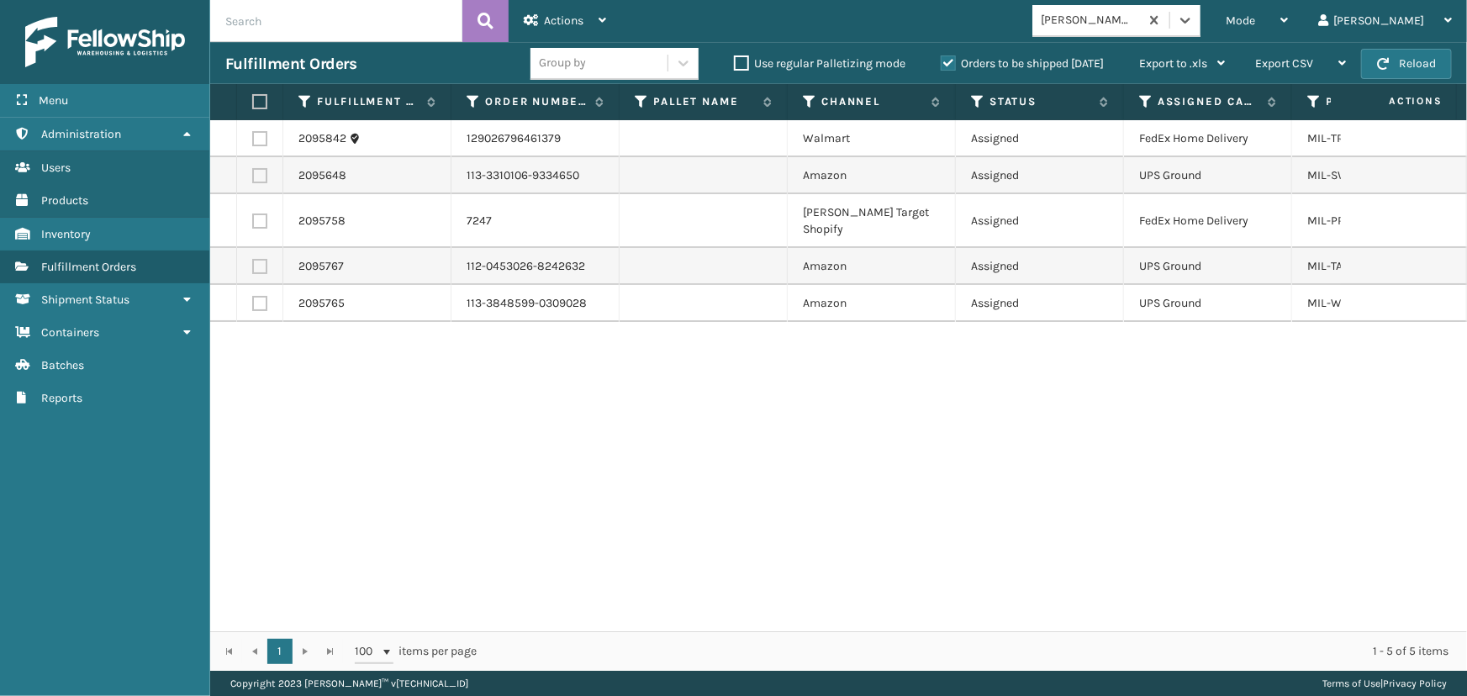
click at [1140, 19] on div "[PERSON_NAME] Brands" at bounding box center [1090, 21] width 100 height 18
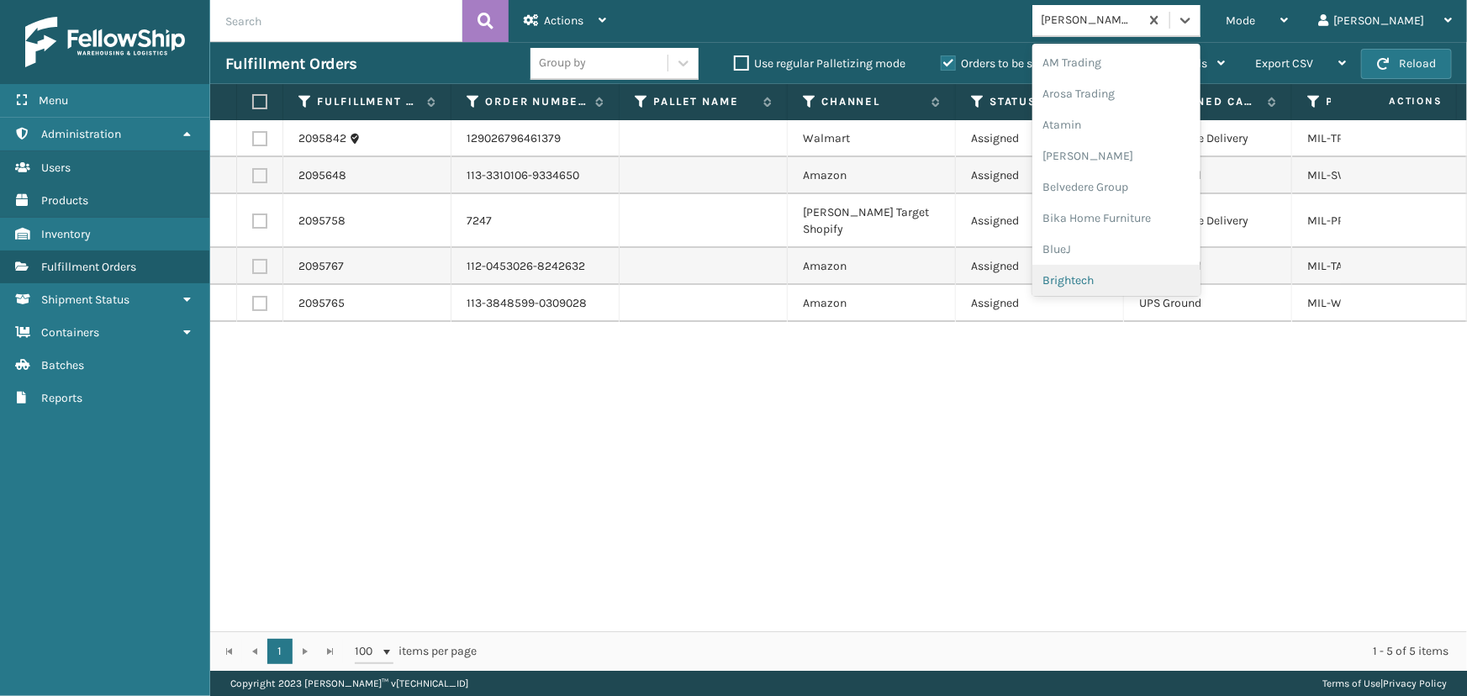
click at [1162, 276] on div "Brightech" at bounding box center [1116, 280] width 168 height 31
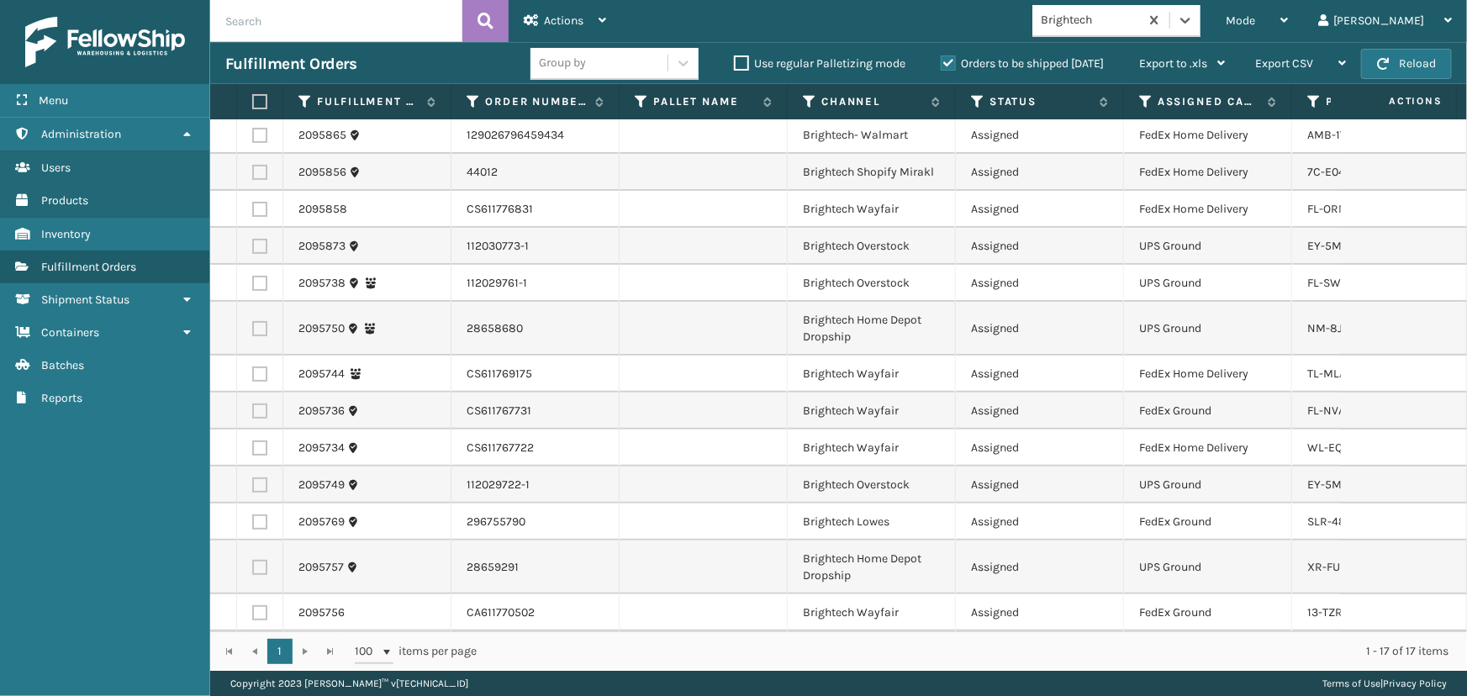
scroll to position [161, 0]
click at [1144, 100] on icon at bounding box center [1145, 101] width 13 height 15
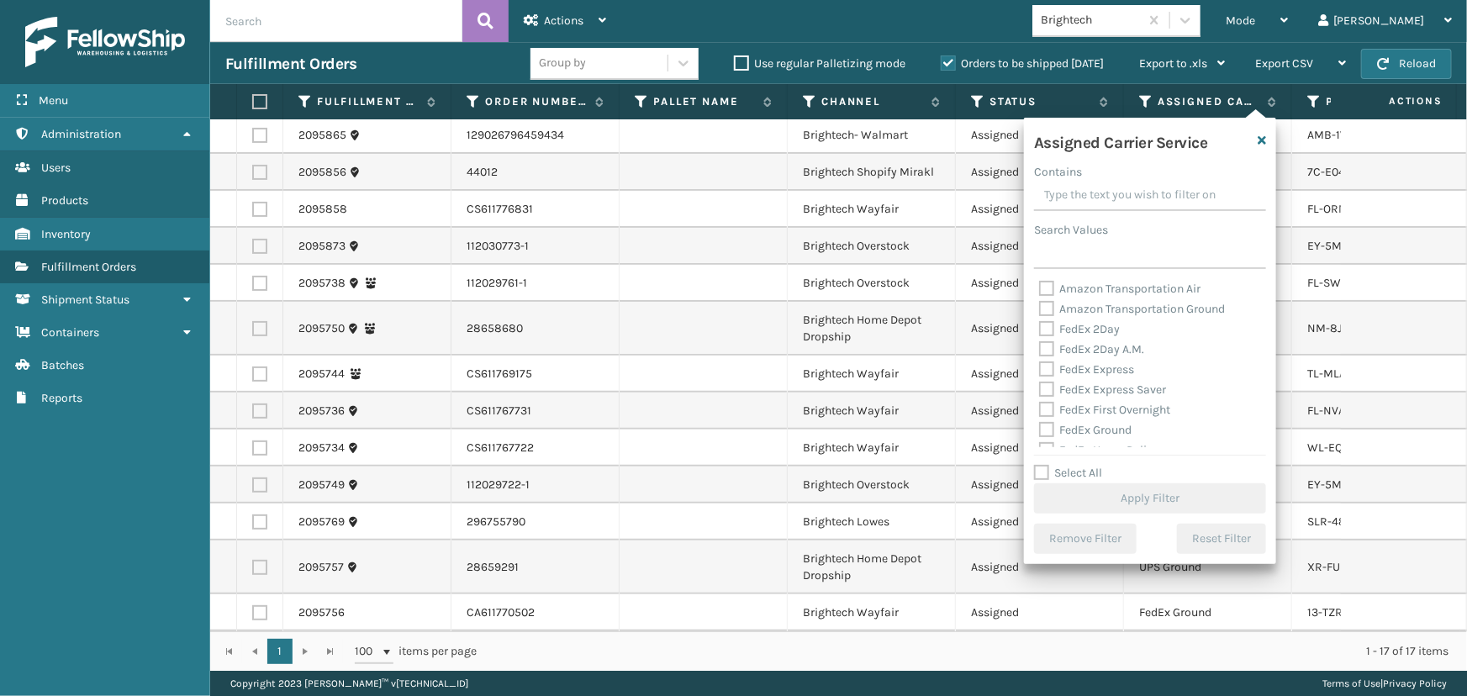
click at [1103, 326] on label "FedEx 2Day" at bounding box center [1079, 329] width 81 height 14
click at [1040, 326] on input "FedEx 2Day" at bounding box center [1039, 324] width 1 height 11
checkbox input "true"
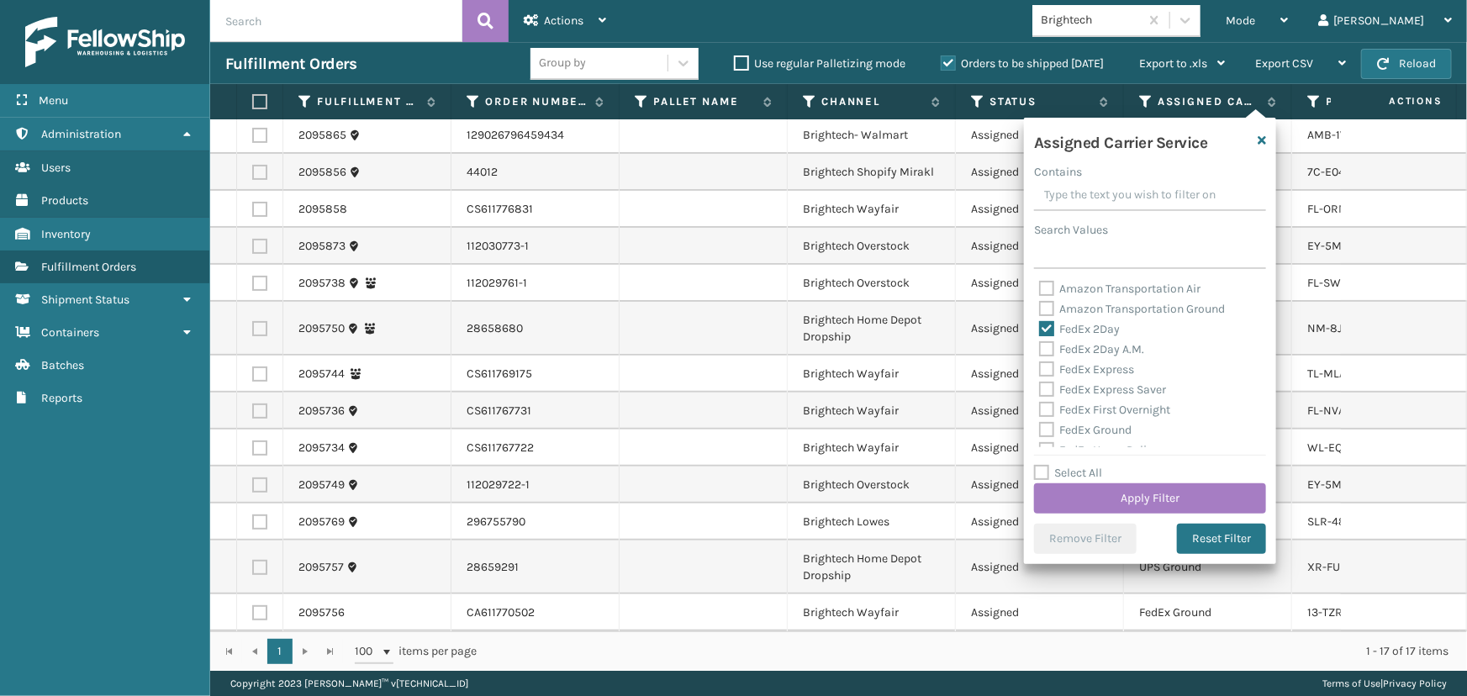
click at [1108, 341] on div "FedEx 2Day A.M." at bounding box center [1150, 350] width 222 height 20
click at [1106, 368] on label "FedEx Express" at bounding box center [1086, 369] width 95 height 14
click at [1040, 368] on input "FedEx Express" at bounding box center [1039, 365] width 1 height 11
checkbox input "true"
click at [1096, 341] on div "FedEx 2Day A.M." at bounding box center [1150, 350] width 222 height 20
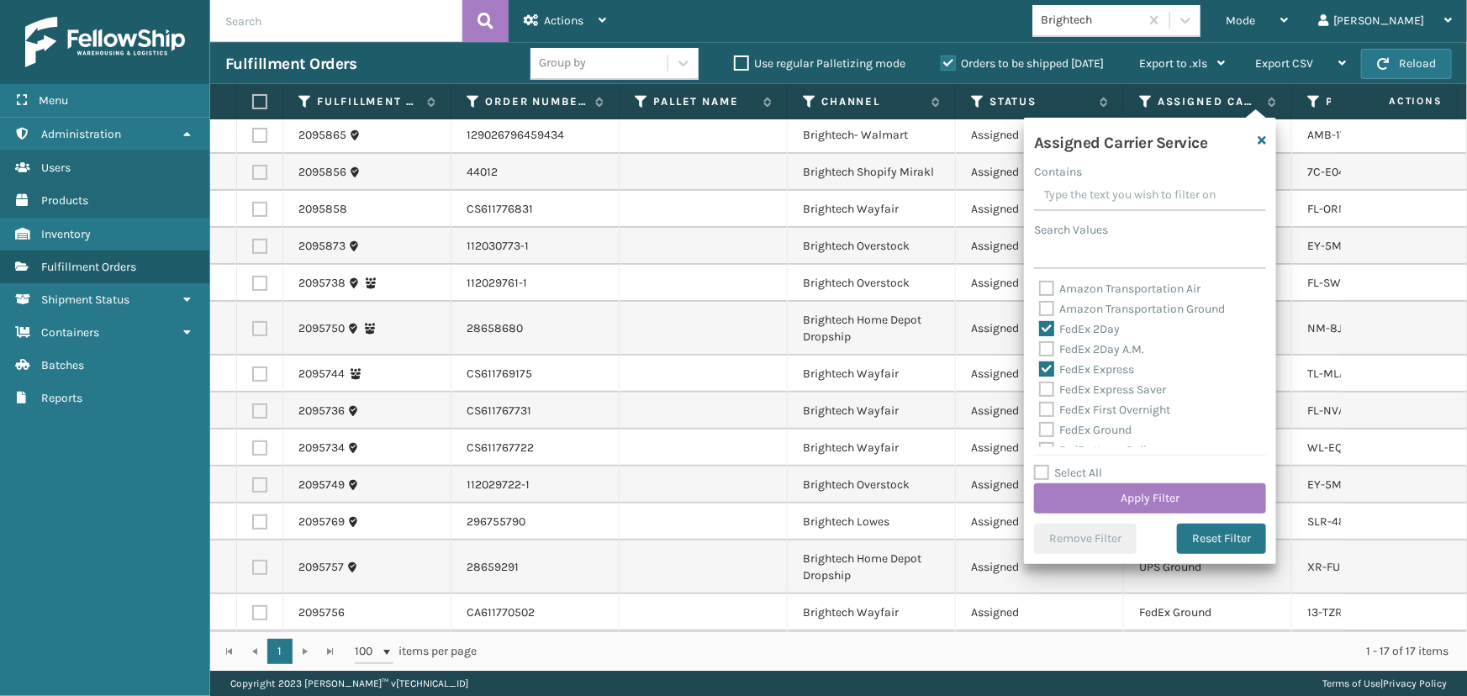
click at [1101, 347] on label "FedEx 2Day A.M." at bounding box center [1091, 349] width 105 height 14
click at [1040, 347] on input "FedEx 2Day A.M." at bounding box center [1039, 345] width 1 height 11
checkbox input "true"
click at [1105, 387] on label "FedEx Express Saver" at bounding box center [1102, 389] width 127 height 14
click at [1040, 387] on input "FedEx Express Saver" at bounding box center [1039, 385] width 1 height 11
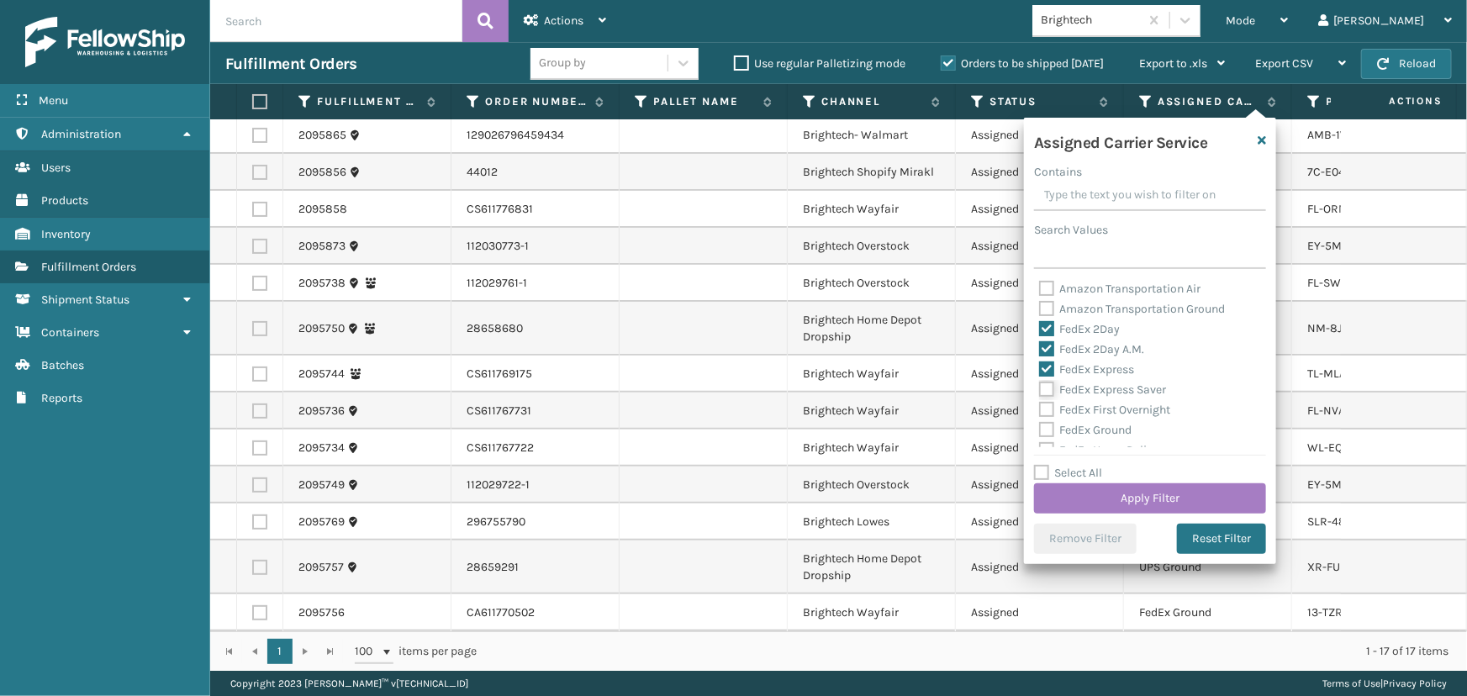
checkbox input "true"
click at [1105, 408] on label "FedEx First Overnight" at bounding box center [1104, 410] width 131 height 14
click at [1040, 408] on input "FedEx First Overnight" at bounding box center [1039, 405] width 1 height 11
checkbox input "true"
click at [1090, 429] on label "FedEx Ground" at bounding box center [1085, 430] width 92 height 14
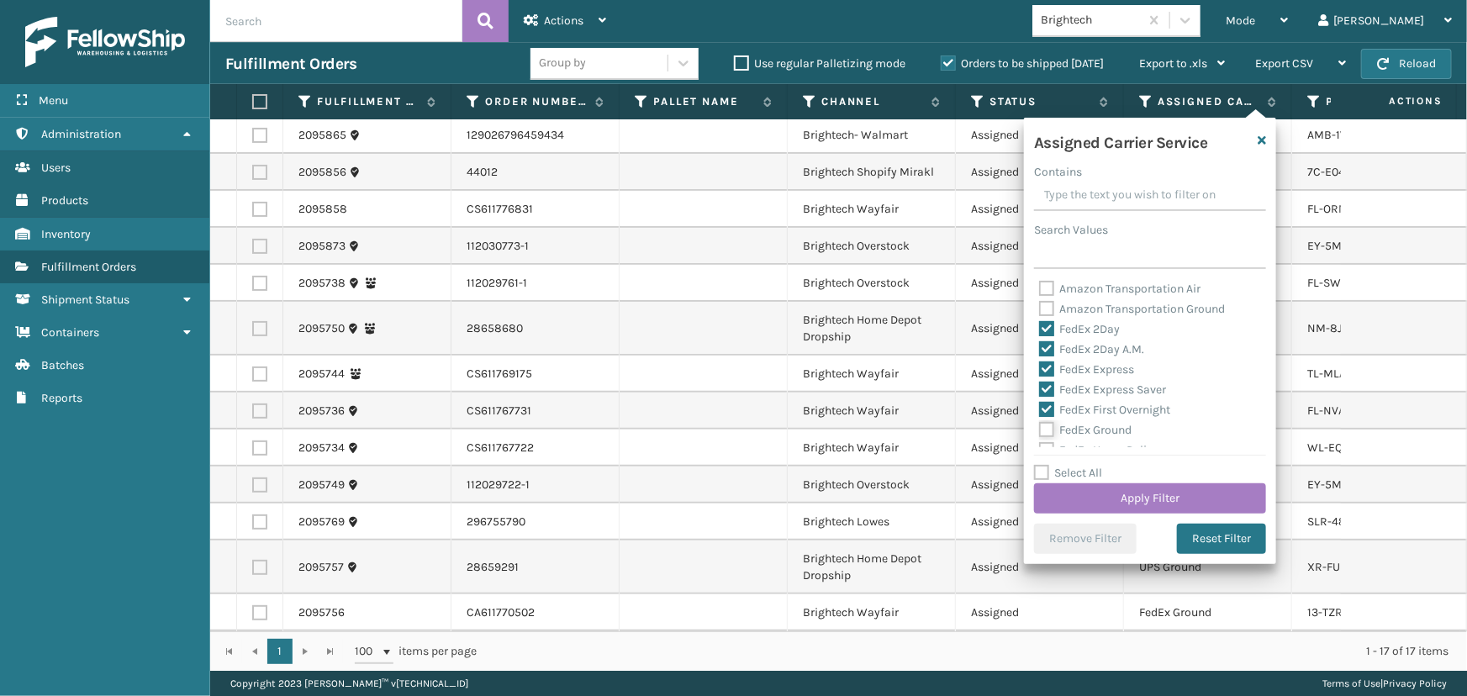
click at [1040, 429] on input "FedEx Ground" at bounding box center [1039, 425] width 1 height 11
checkbox input "true"
click at [1083, 376] on label "FedEx Home Delivery" at bounding box center [1103, 374] width 129 height 14
click at [1040, 376] on input "FedEx Home Delivery" at bounding box center [1039, 370] width 1 height 11
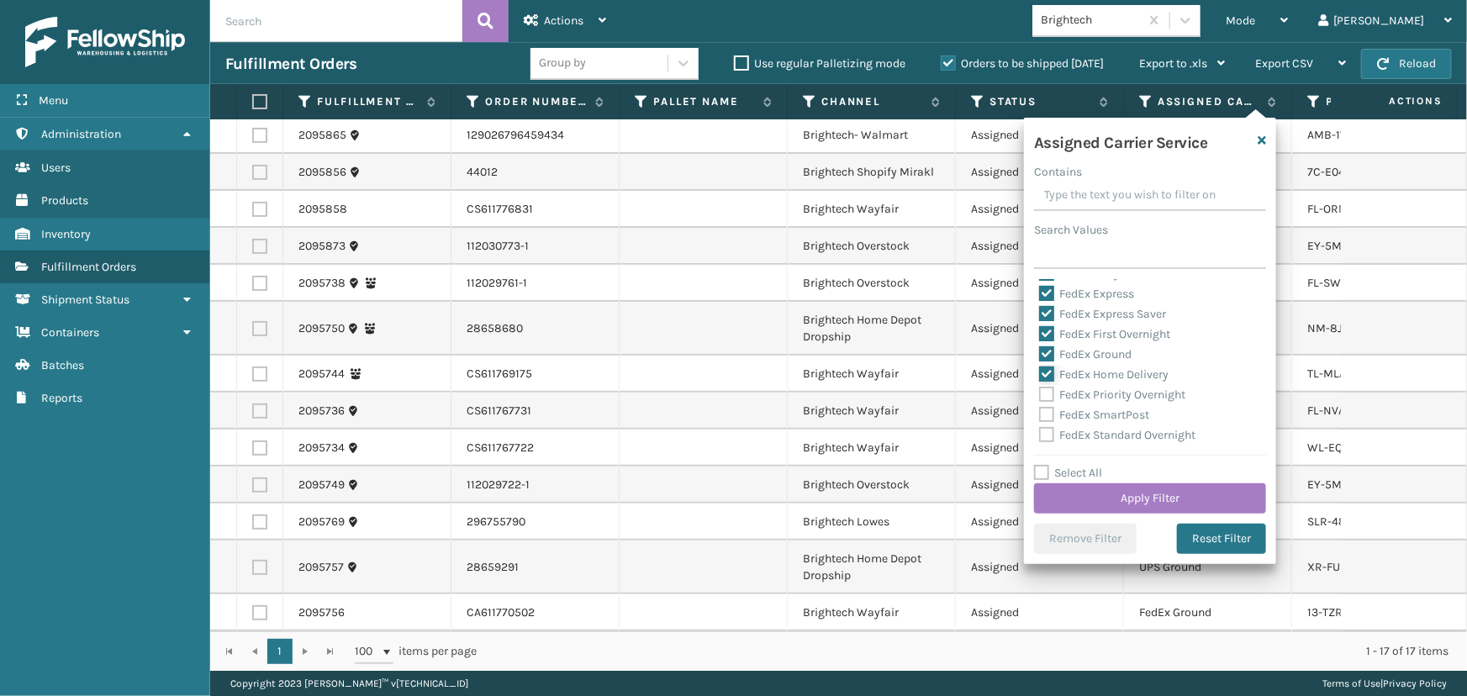
checkbox input "true"
click at [1085, 392] on label "FedEx Priority Overnight" at bounding box center [1112, 394] width 146 height 14
click at [1040, 392] on input "FedEx Priority Overnight" at bounding box center [1039, 390] width 1 height 11
checkbox input "true"
click at [1089, 408] on label "FedEx SmartPost" at bounding box center [1094, 415] width 110 height 14
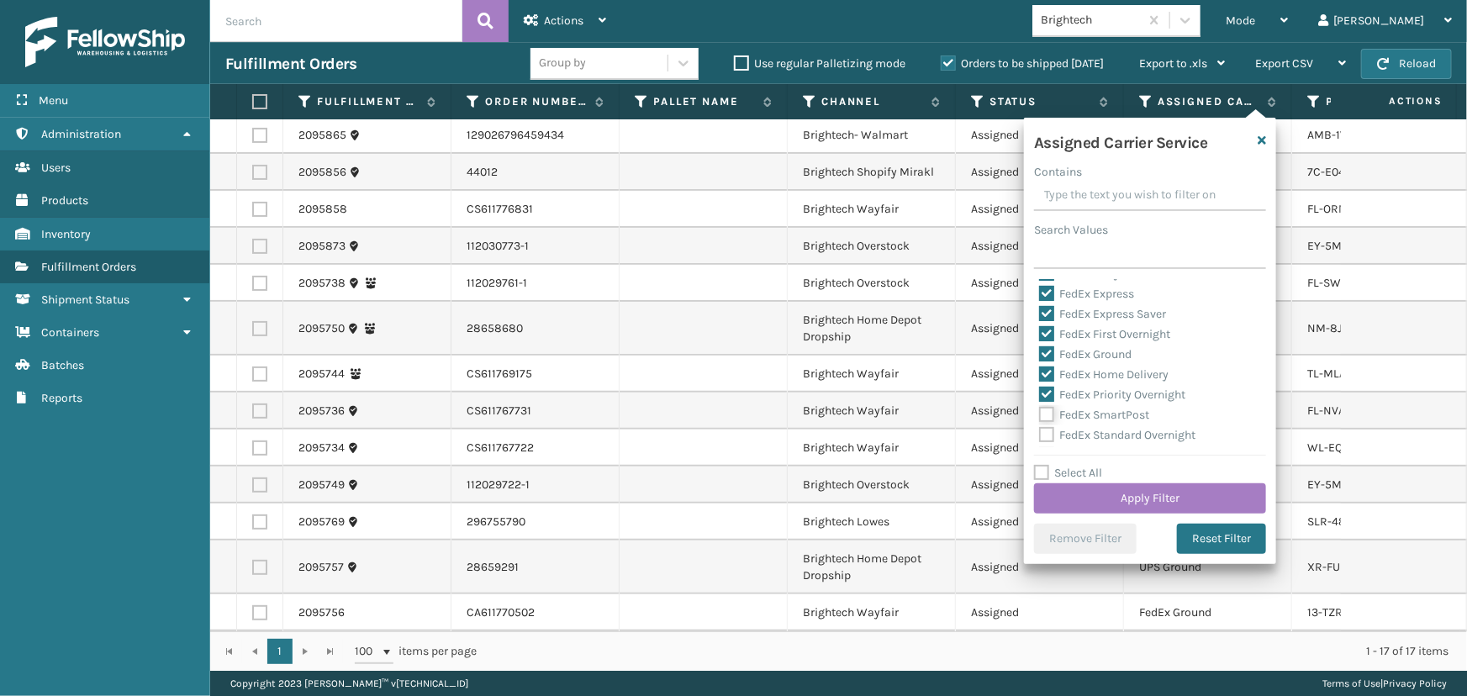
click at [1040, 408] on input "FedEx SmartPost" at bounding box center [1039, 410] width 1 height 11
checkbox input "true"
click at [1090, 428] on label "FedEx Standard Overnight" at bounding box center [1117, 435] width 156 height 14
click at [1040, 428] on input "FedEx Standard Overnight" at bounding box center [1039, 430] width 1 height 11
checkbox input "true"
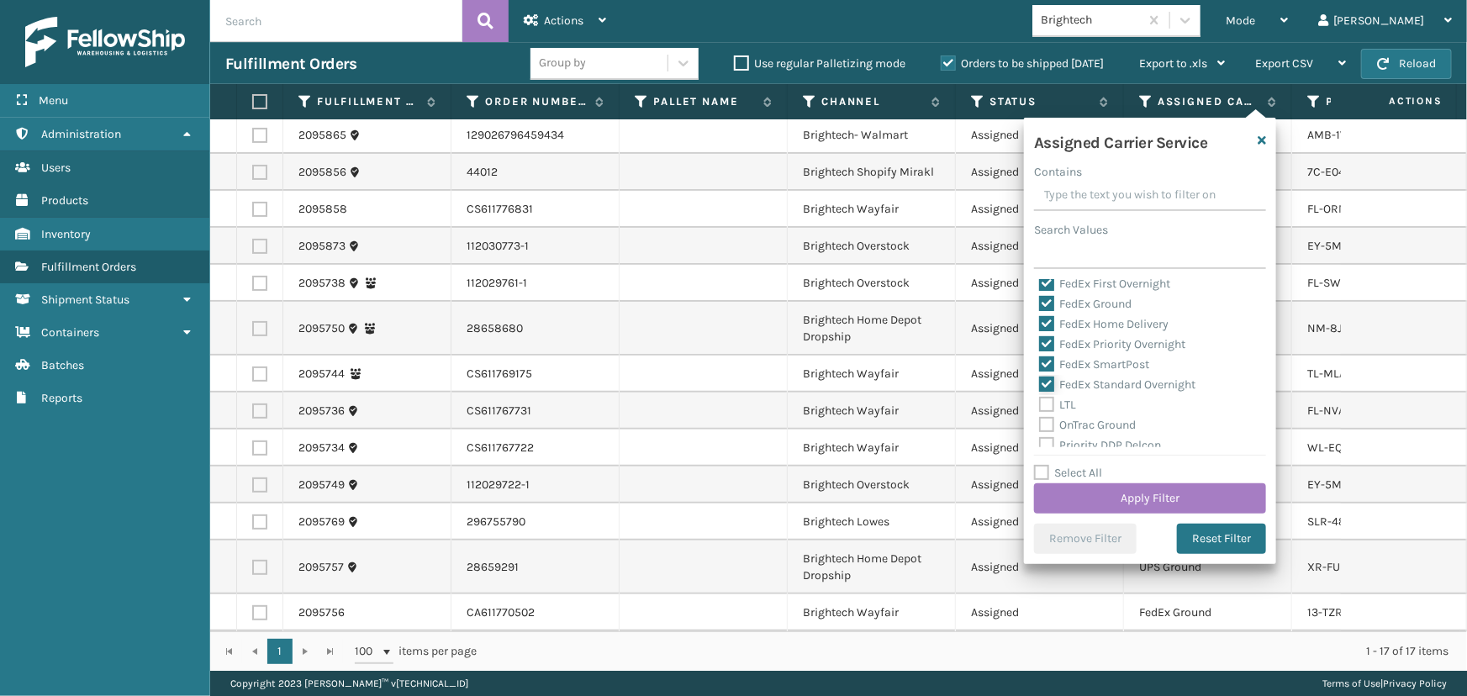
scroll to position [152, 0]
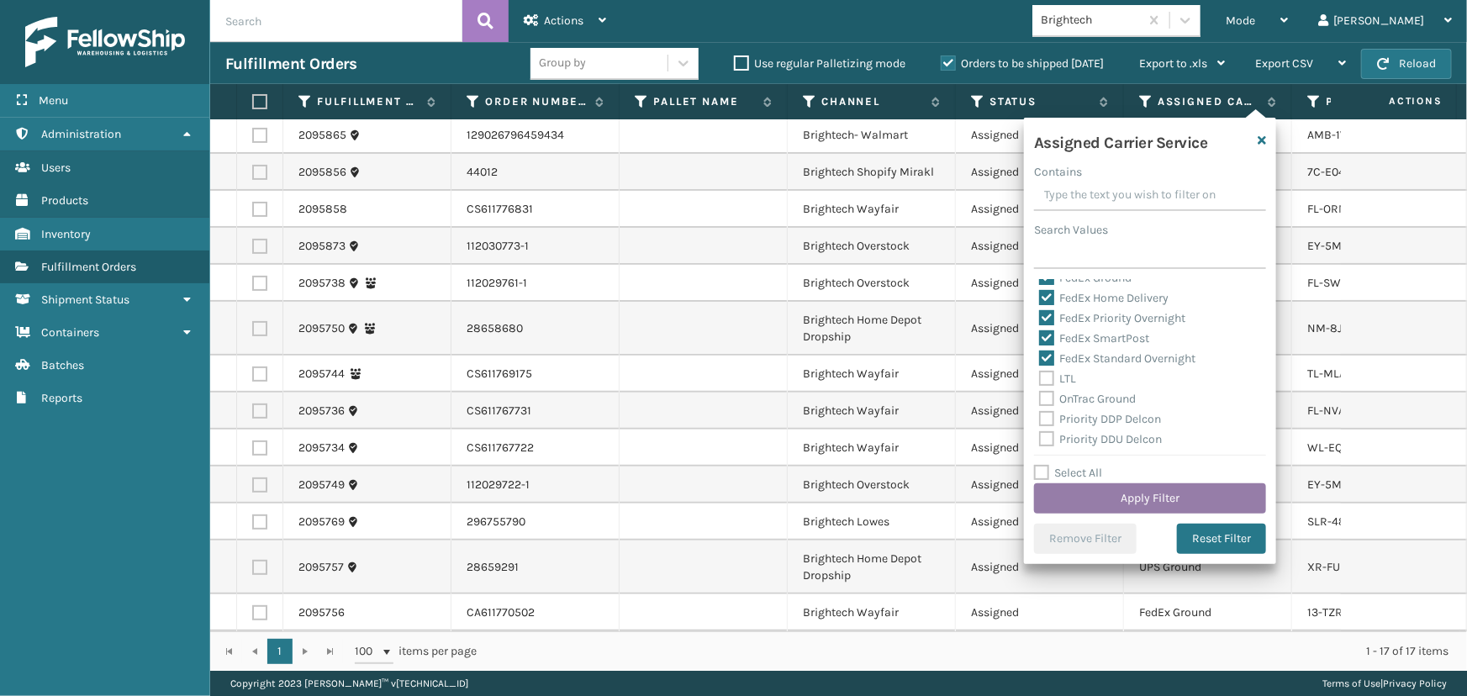
click at [1124, 498] on button "Apply Filter" at bounding box center [1150, 498] width 232 height 30
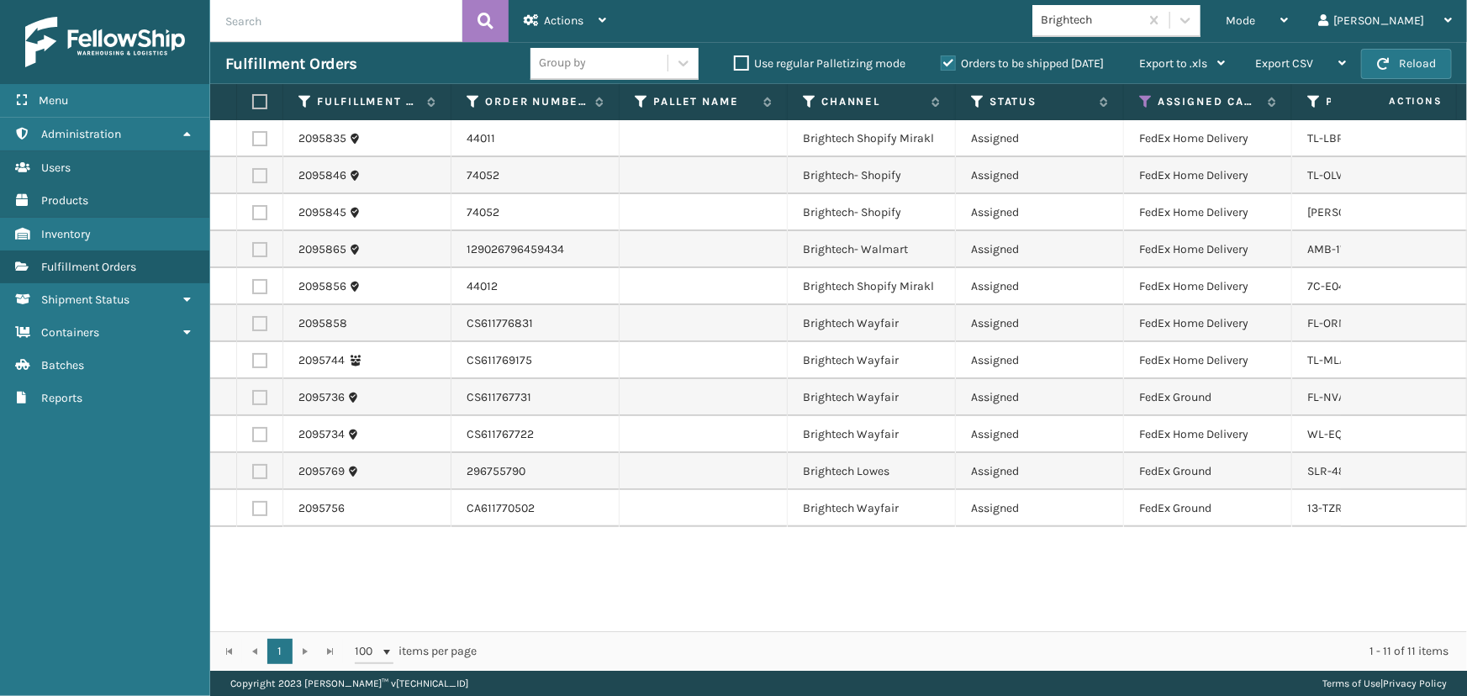
click at [262, 105] on label at bounding box center [257, 101] width 10 height 15
click at [253, 105] on input "checkbox" at bounding box center [252, 102] width 1 height 11
checkbox input "true"
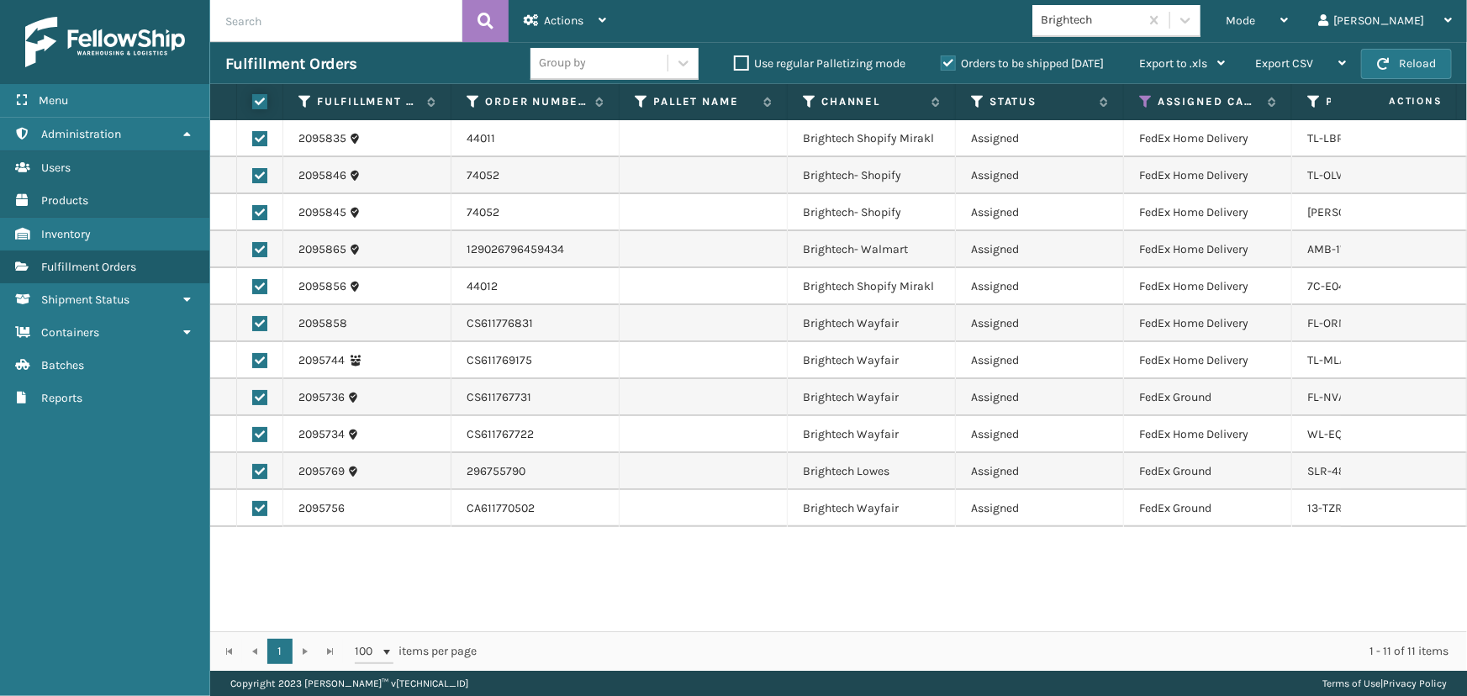
checkbox input "true"
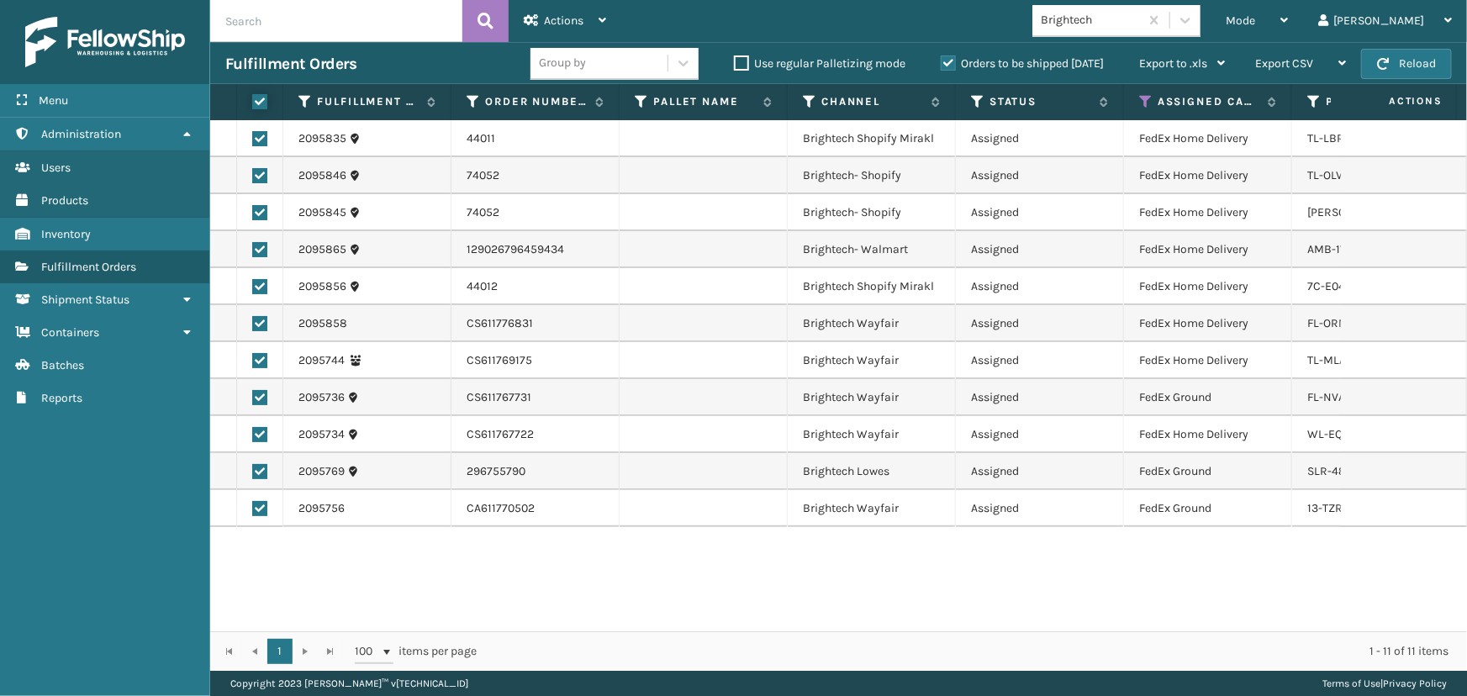
checkbox input "true"
click at [546, 13] on div "Actions" at bounding box center [565, 21] width 82 height 42
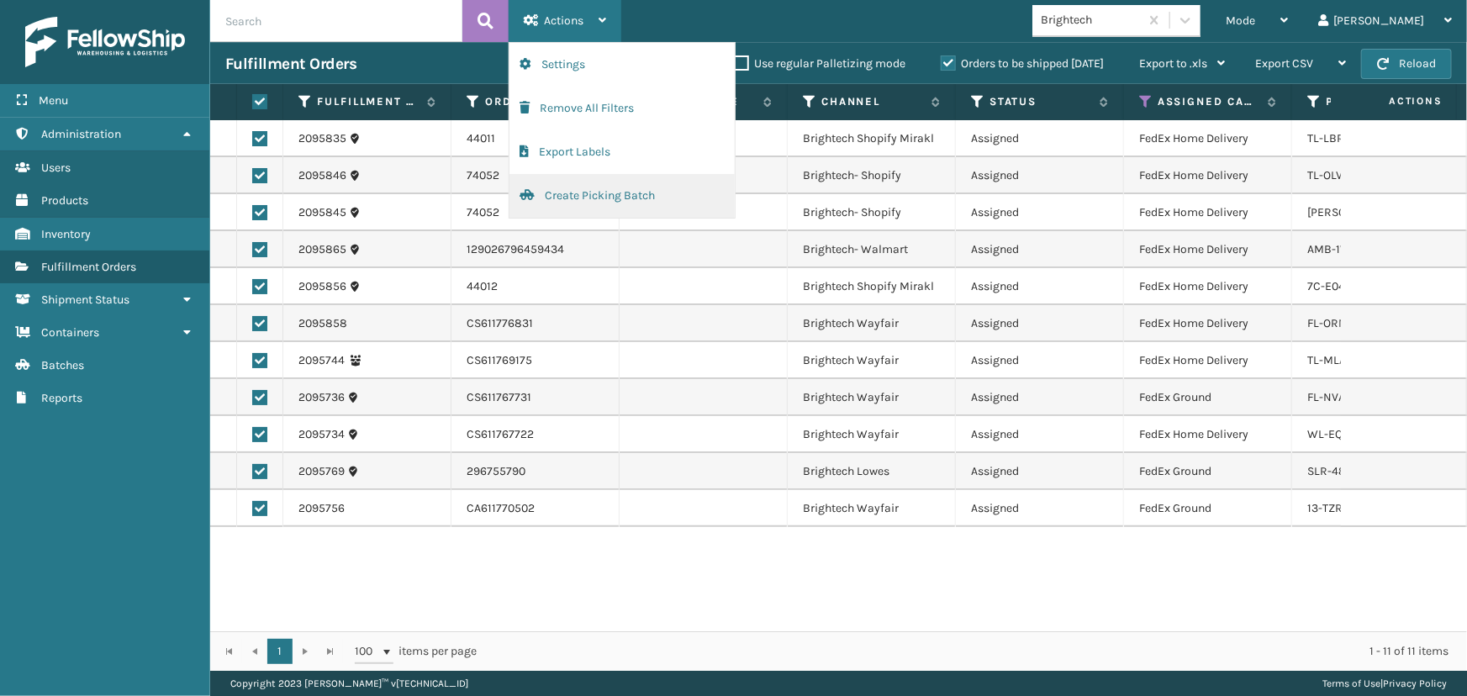
click at [618, 189] on button "Create Picking Batch" at bounding box center [621, 196] width 225 height 44
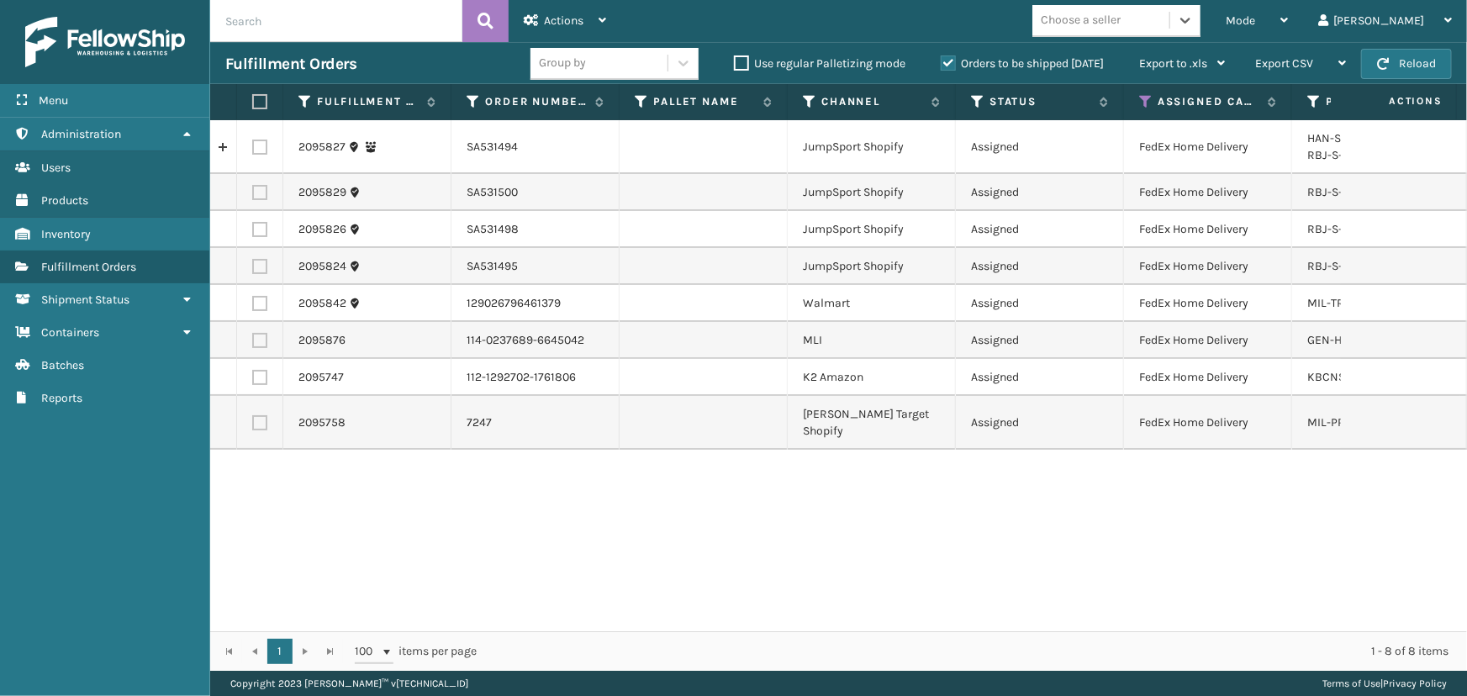
click at [262, 100] on label at bounding box center [257, 101] width 10 height 15
click at [253, 100] on input "checkbox" at bounding box center [252, 102] width 1 height 11
checkbox input "true"
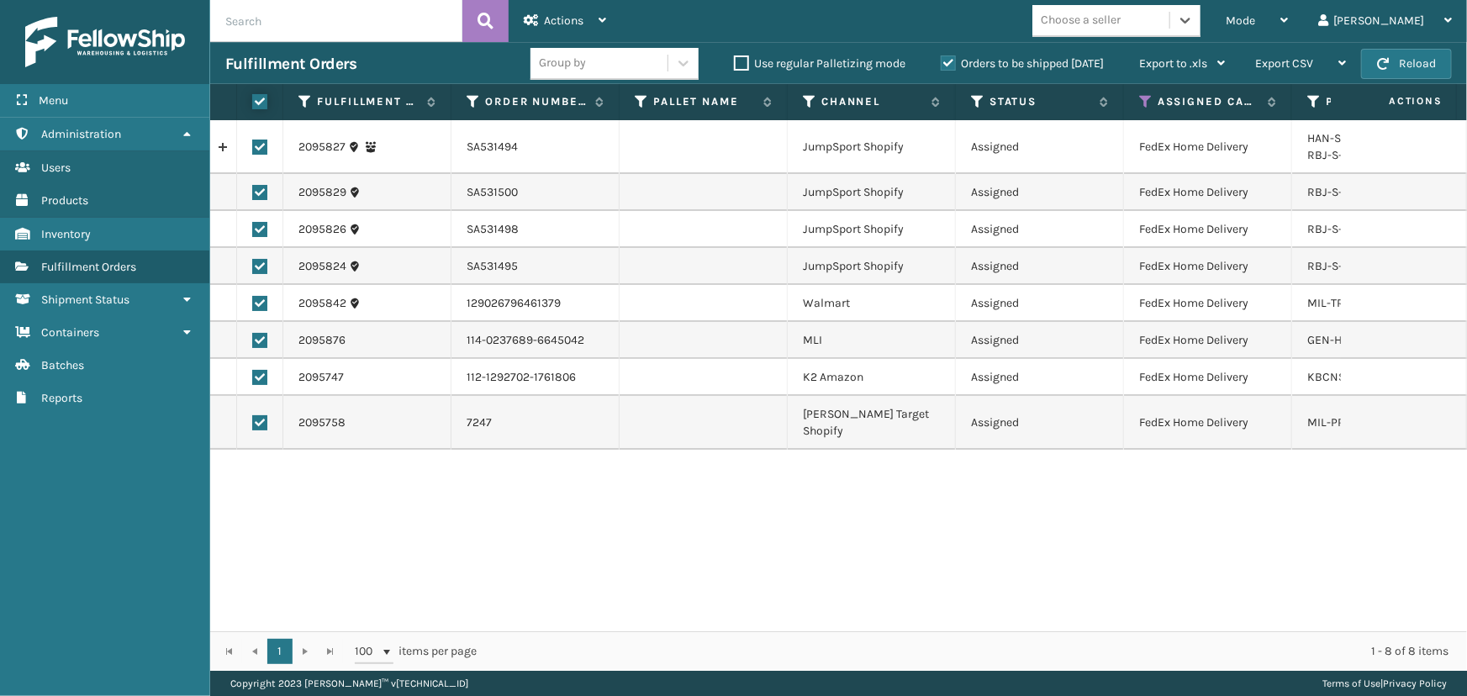
checkbox input "true"
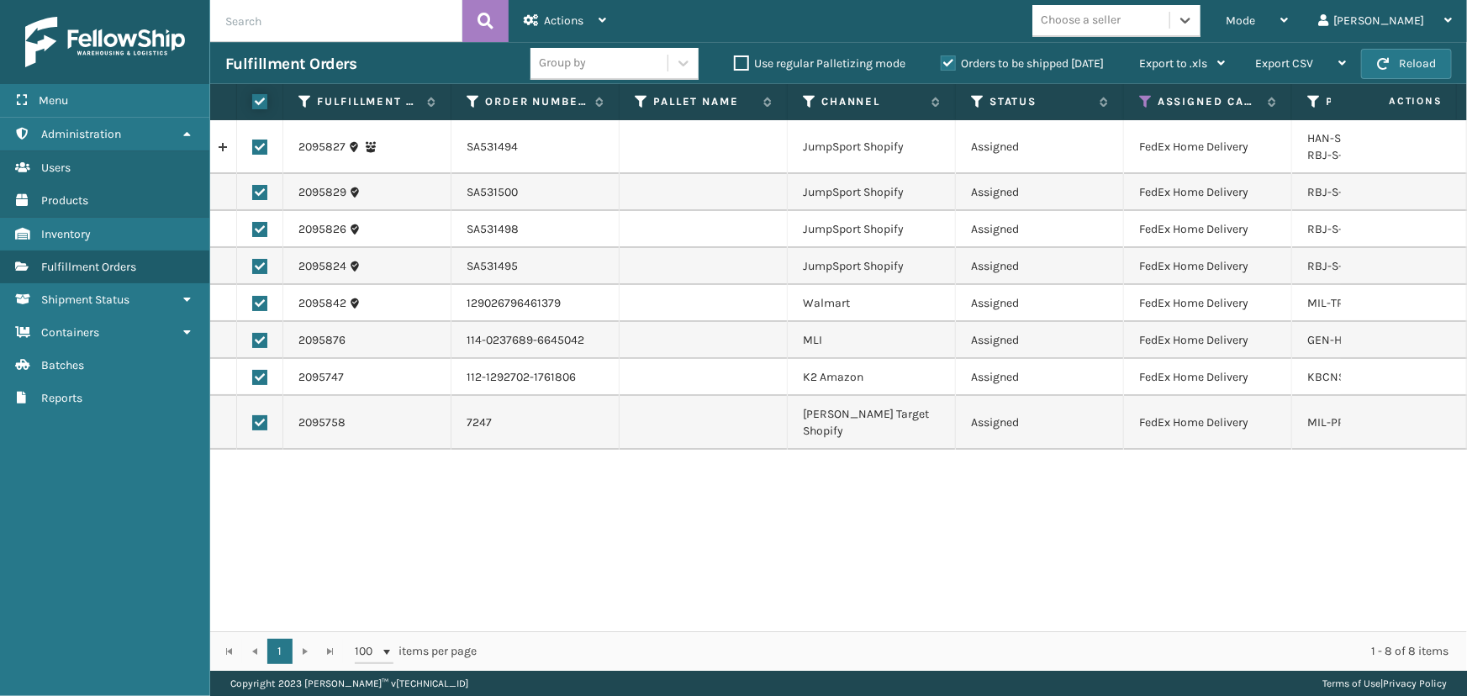
checkbox input "true"
click at [555, 13] on div "Actions" at bounding box center [565, 21] width 82 height 42
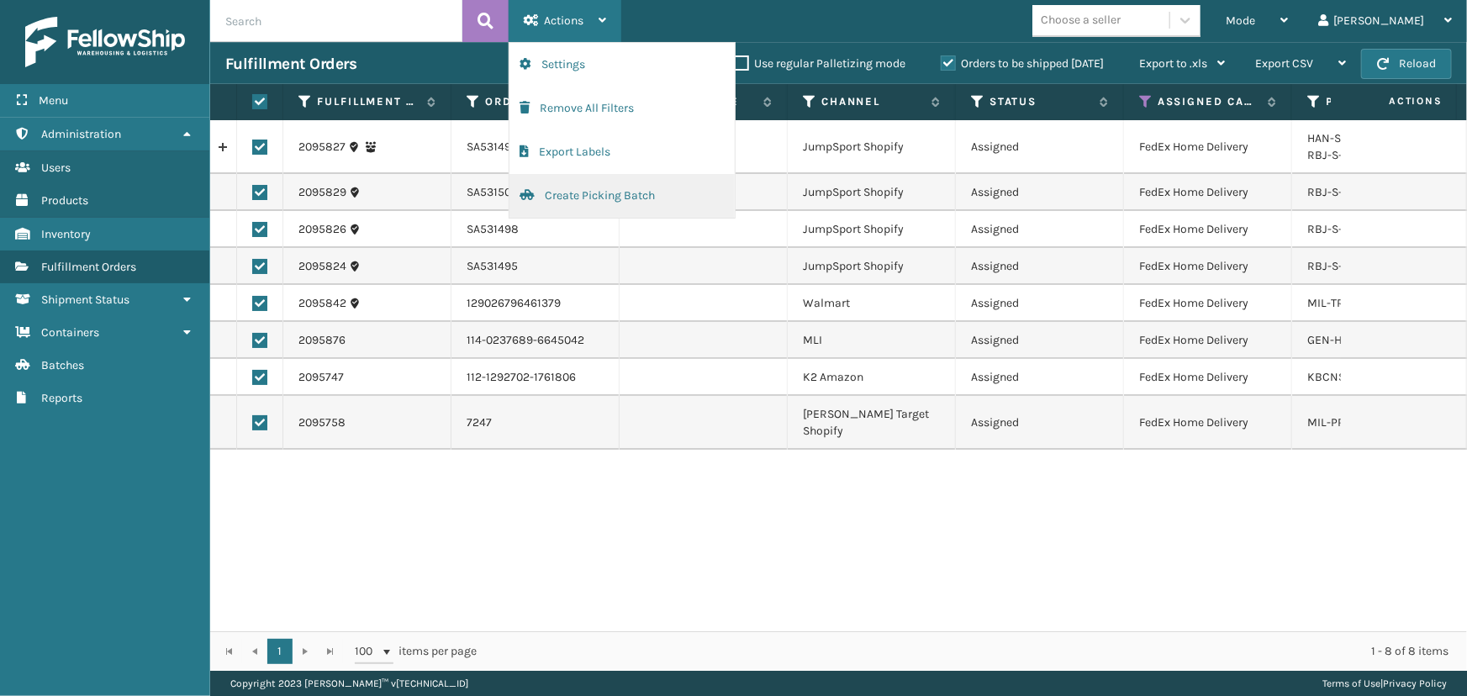
click at [630, 193] on button "Create Picking Batch" at bounding box center [621, 196] width 225 height 44
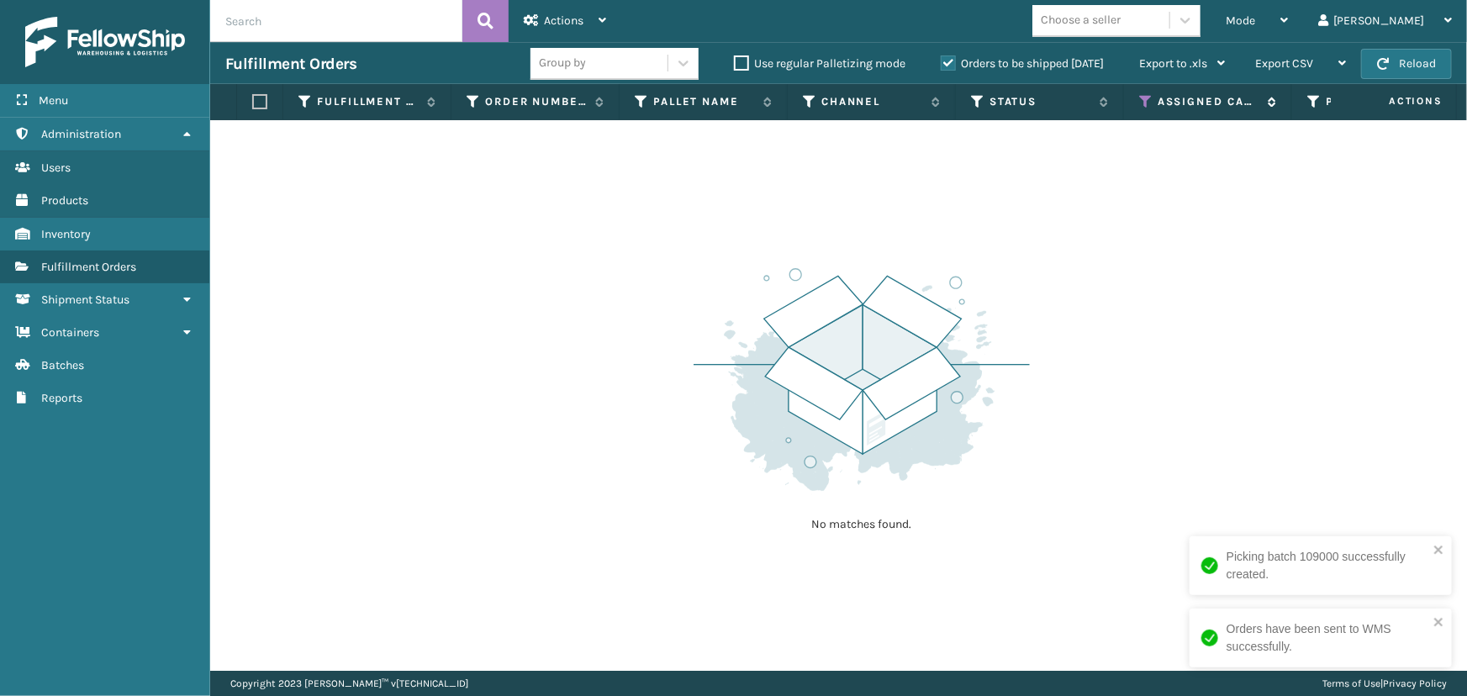
click at [1148, 100] on icon at bounding box center [1145, 101] width 13 height 15
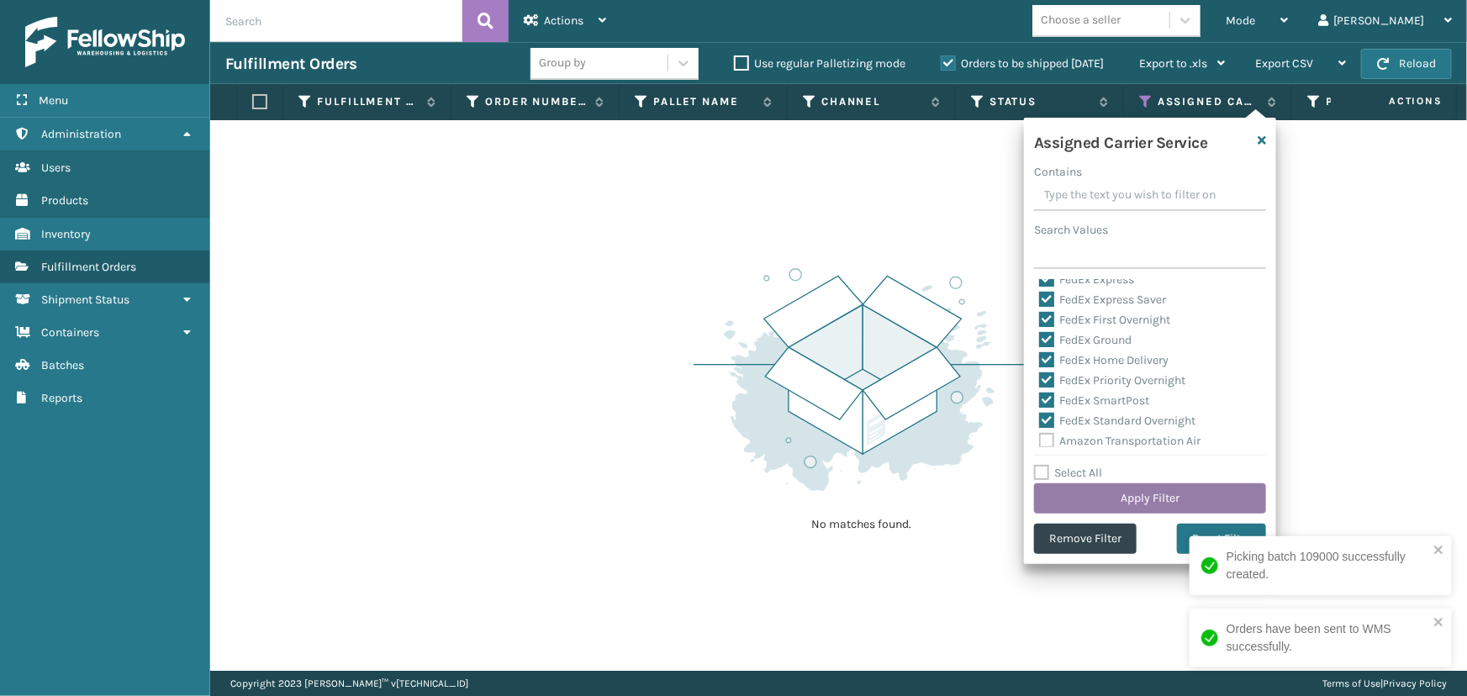
scroll to position [76, 0]
click at [1059, 471] on label "Select All" at bounding box center [1068, 473] width 68 height 14
click at [1059, 465] on input "Select All" at bounding box center [1160, 464] width 252 height 2
checkbox input "true"
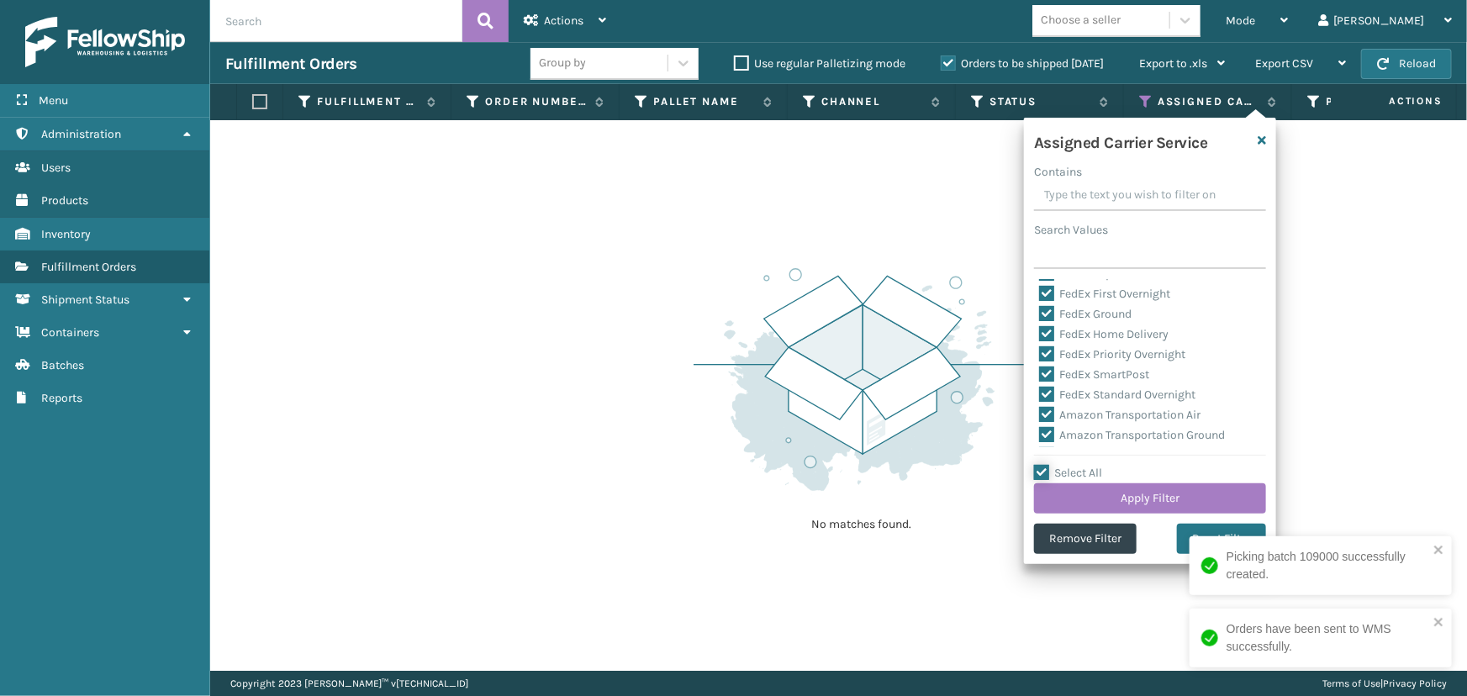
checkbox input "true"
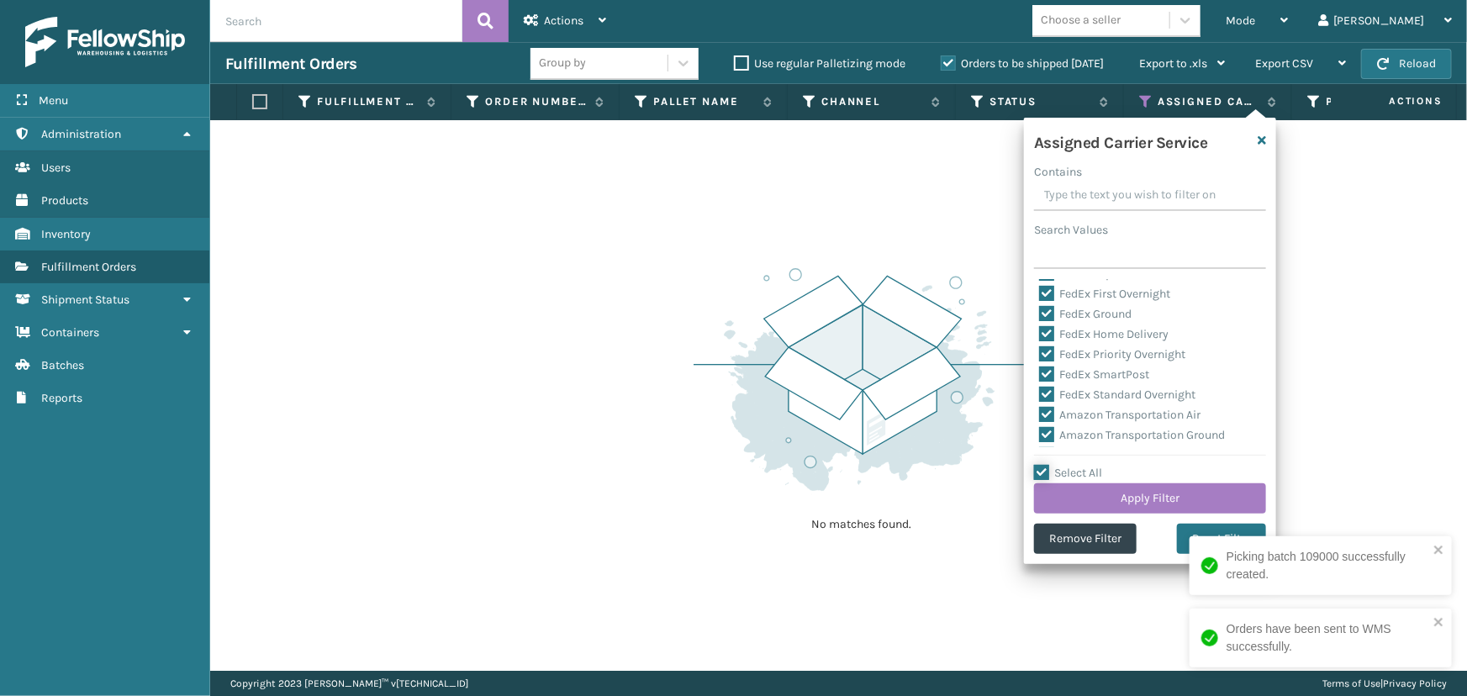
checkbox input "true"
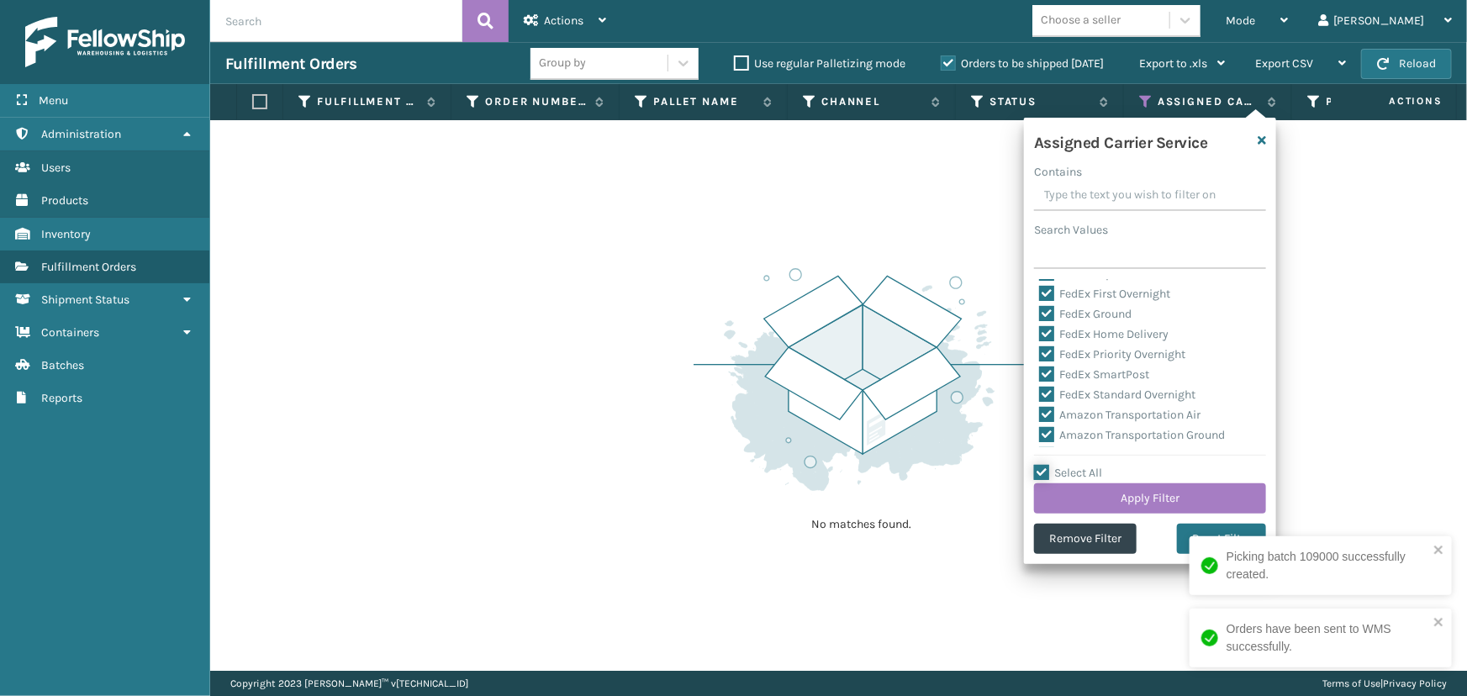
checkbox input "true"
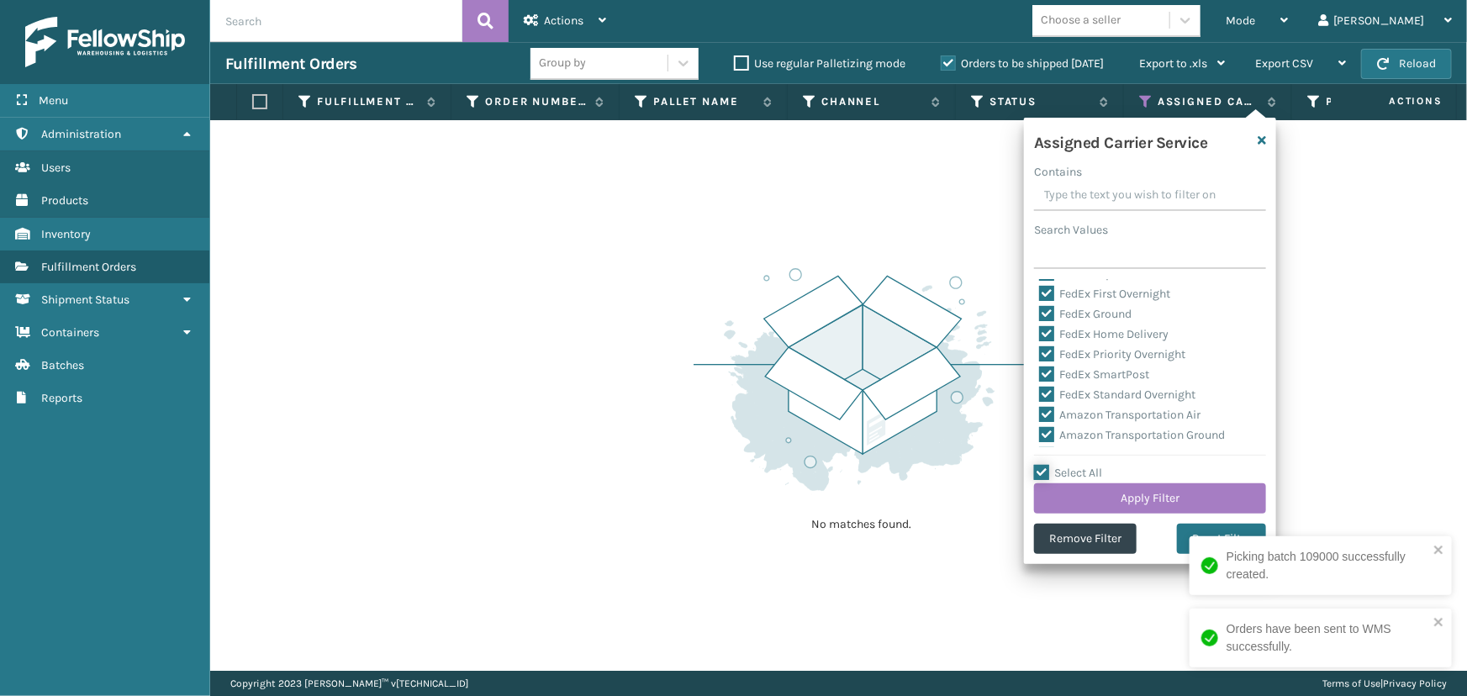
checkbox input "true"
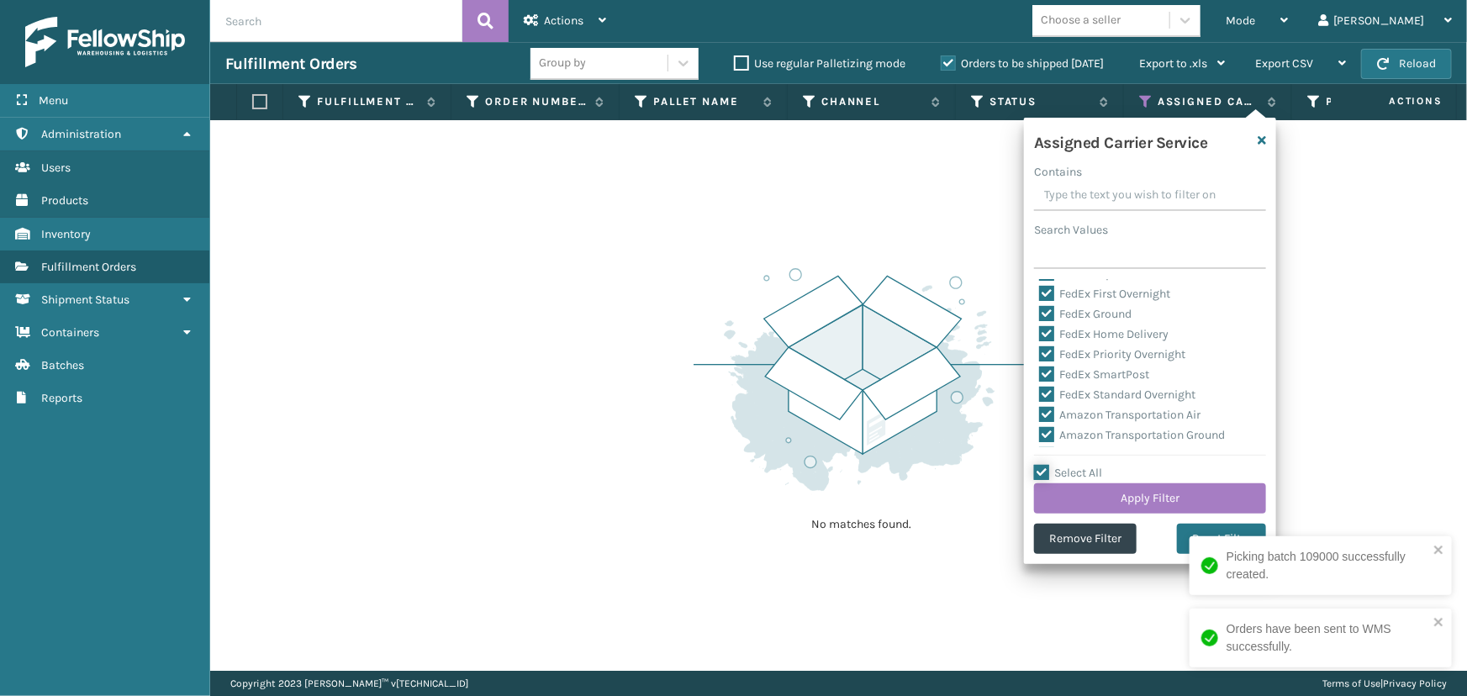
checkbox input "true"
click at [1059, 471] on label "Select All" at bounding box center [1068, 473] width 68 height 14
click at [1059, 465] on input "Select All" at bounding box center [1160, 464] width 252 height 2
checkbox input "false"
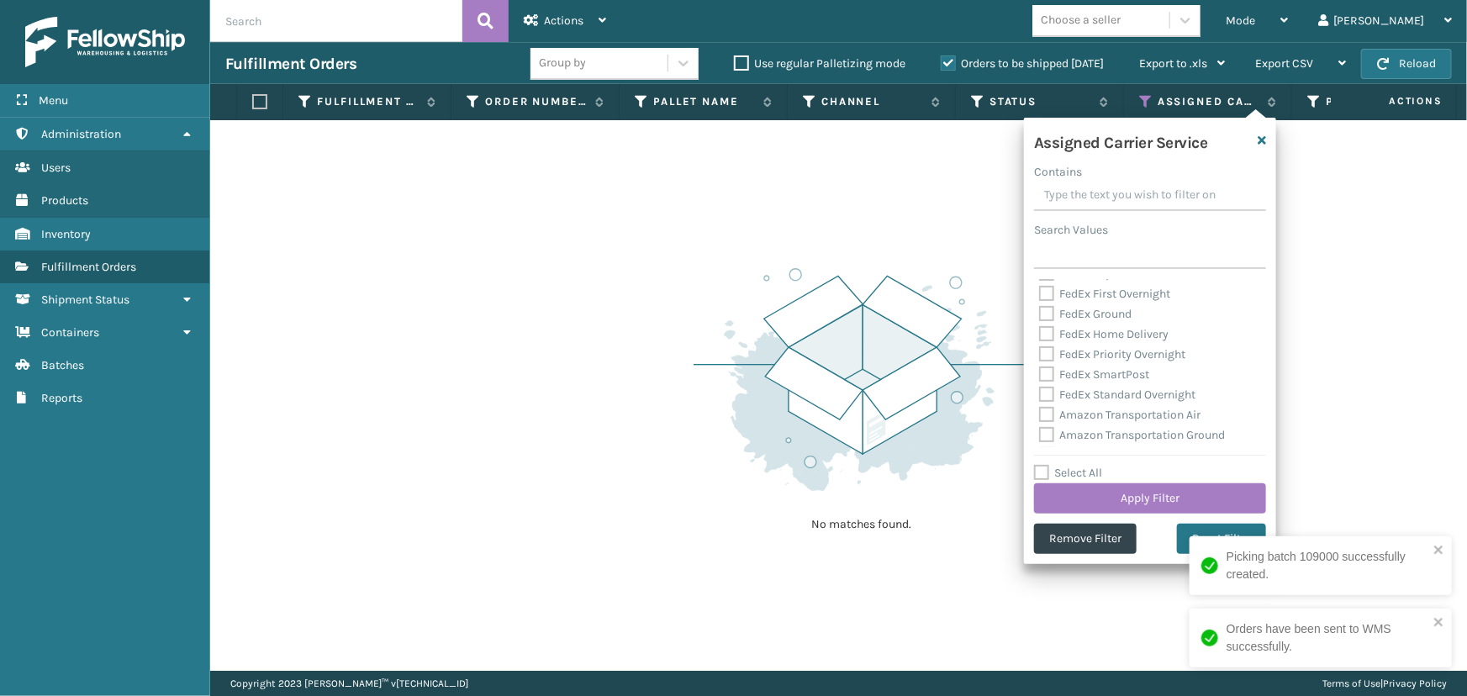
checkbox input "false"
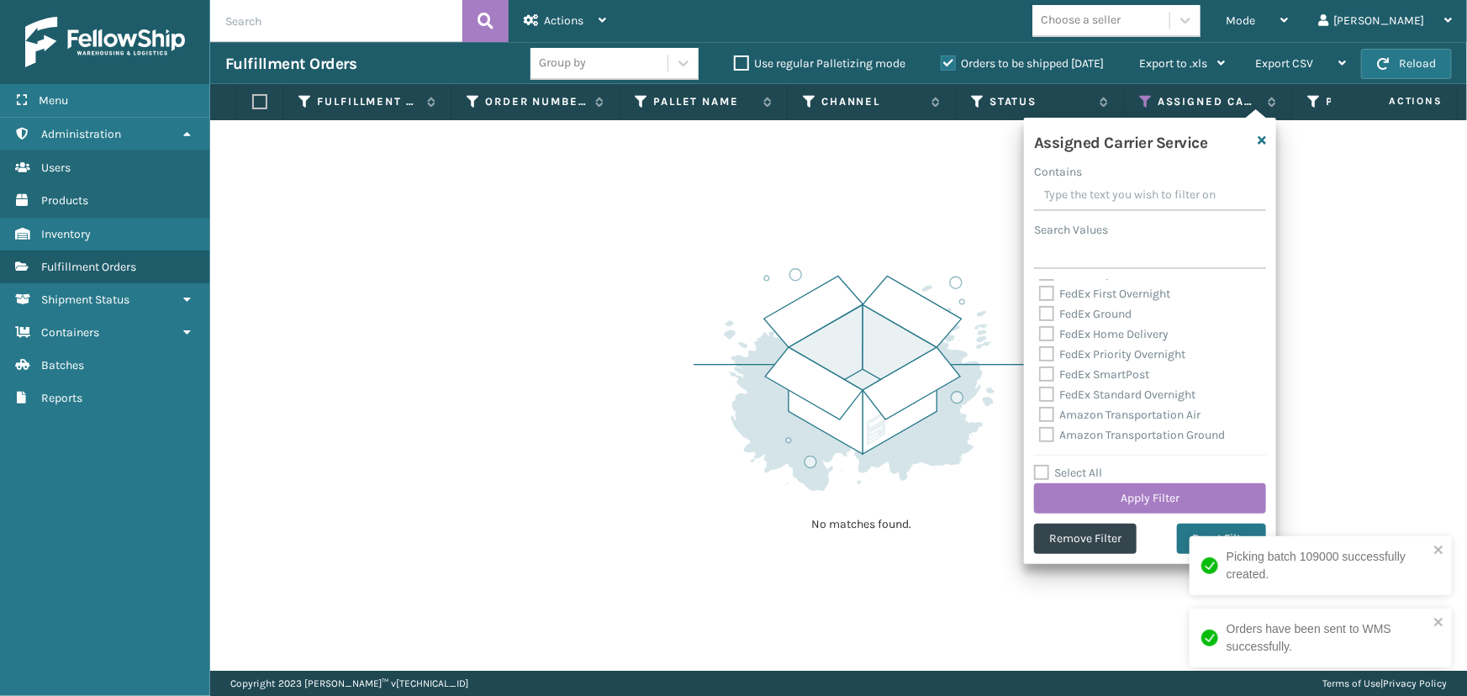
checkbox input "false"
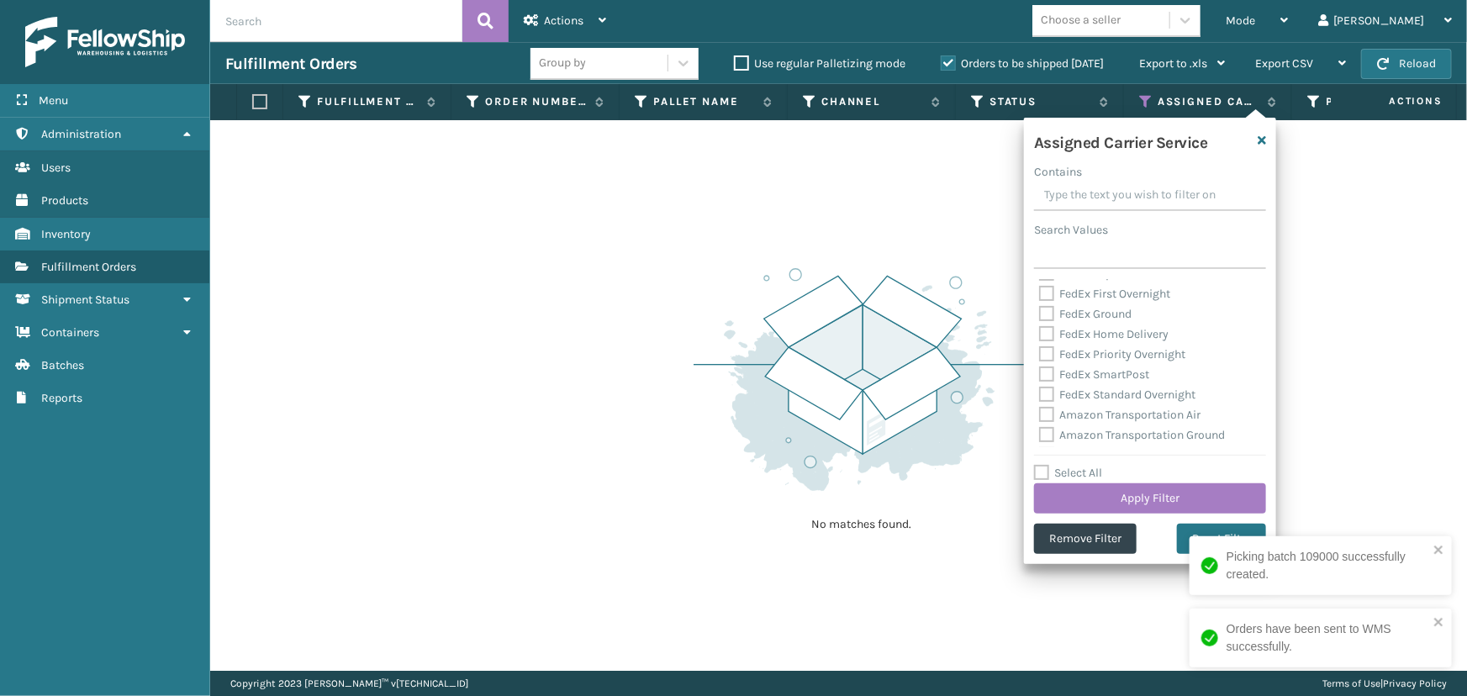
checkbox input "false"
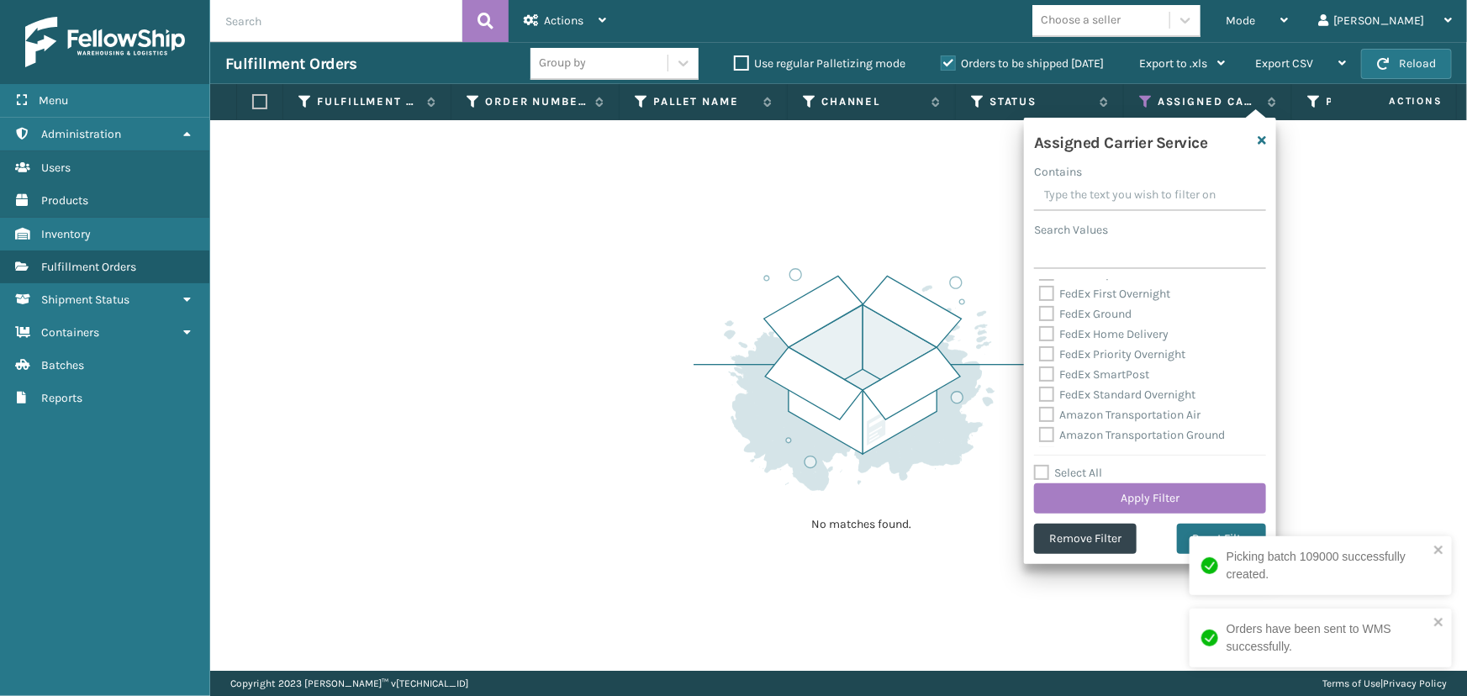
checkbox input "false"
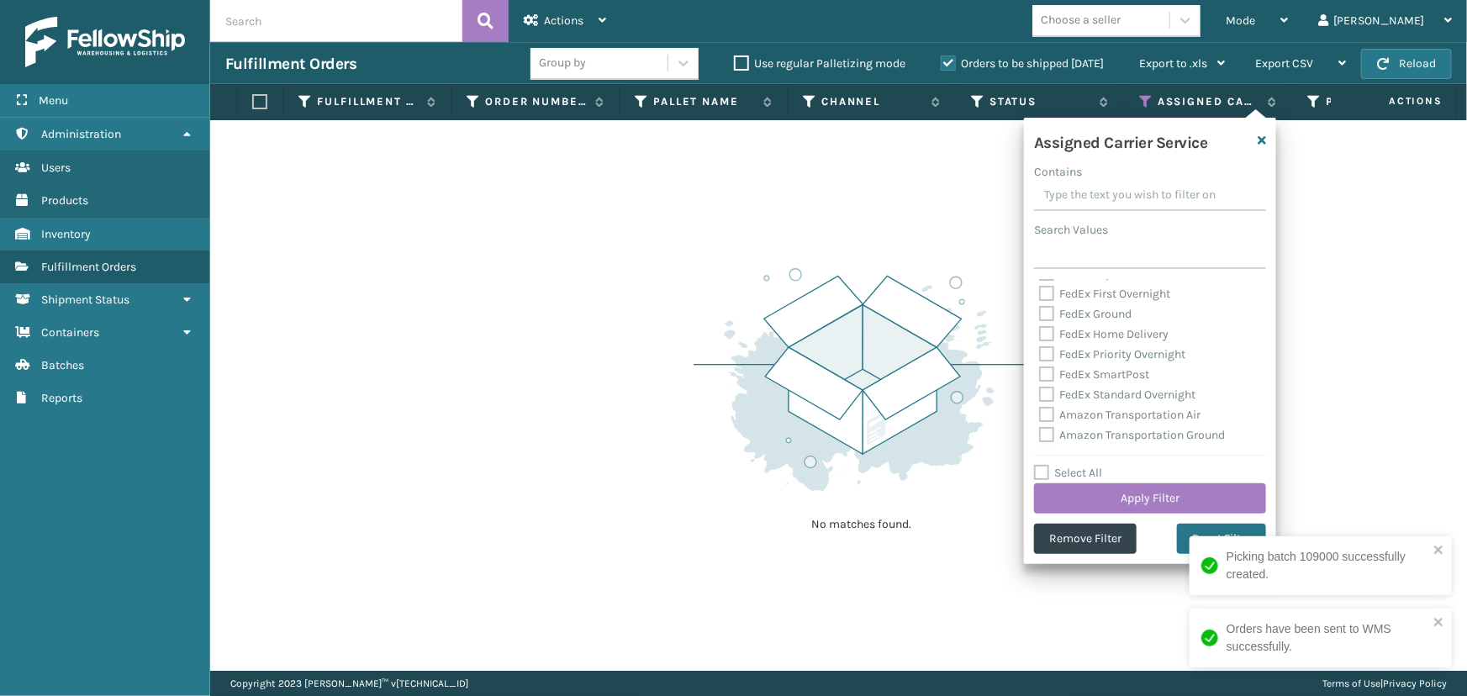
checkbox input "false"
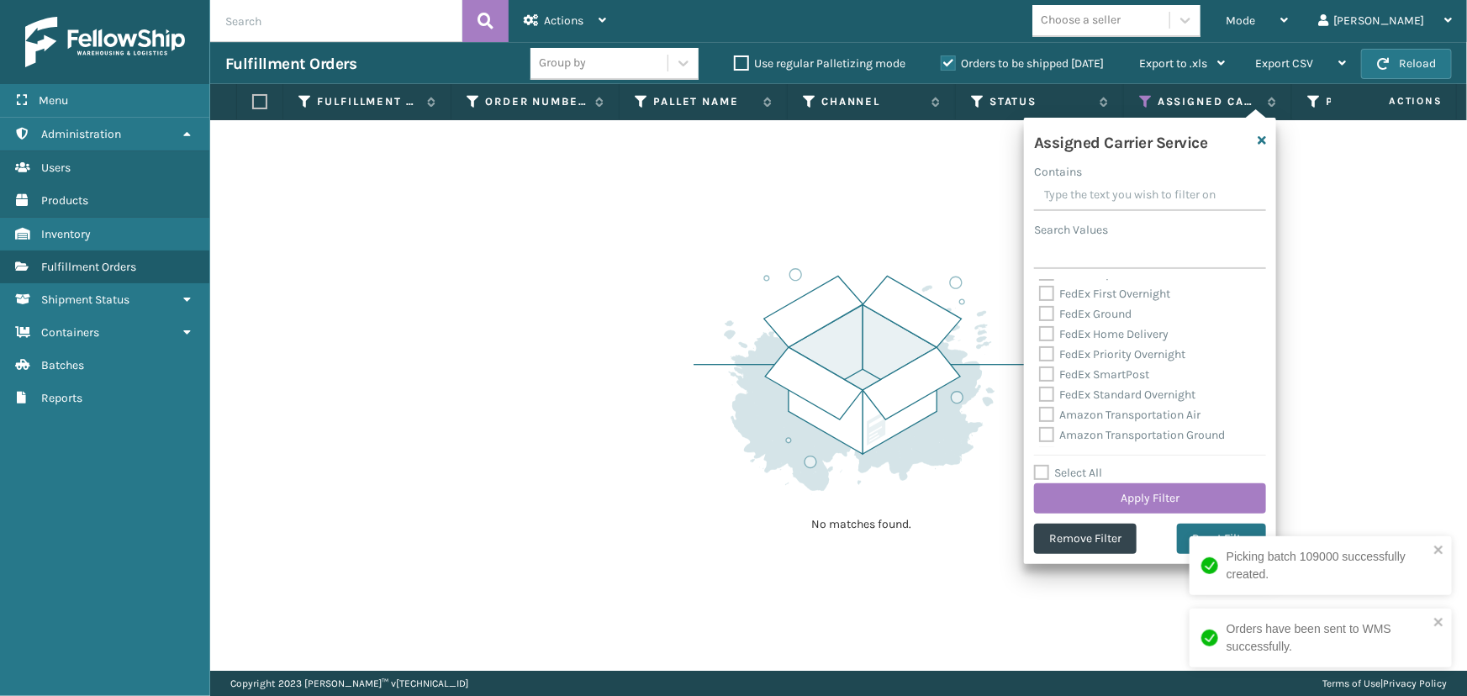
checkbox input "false"
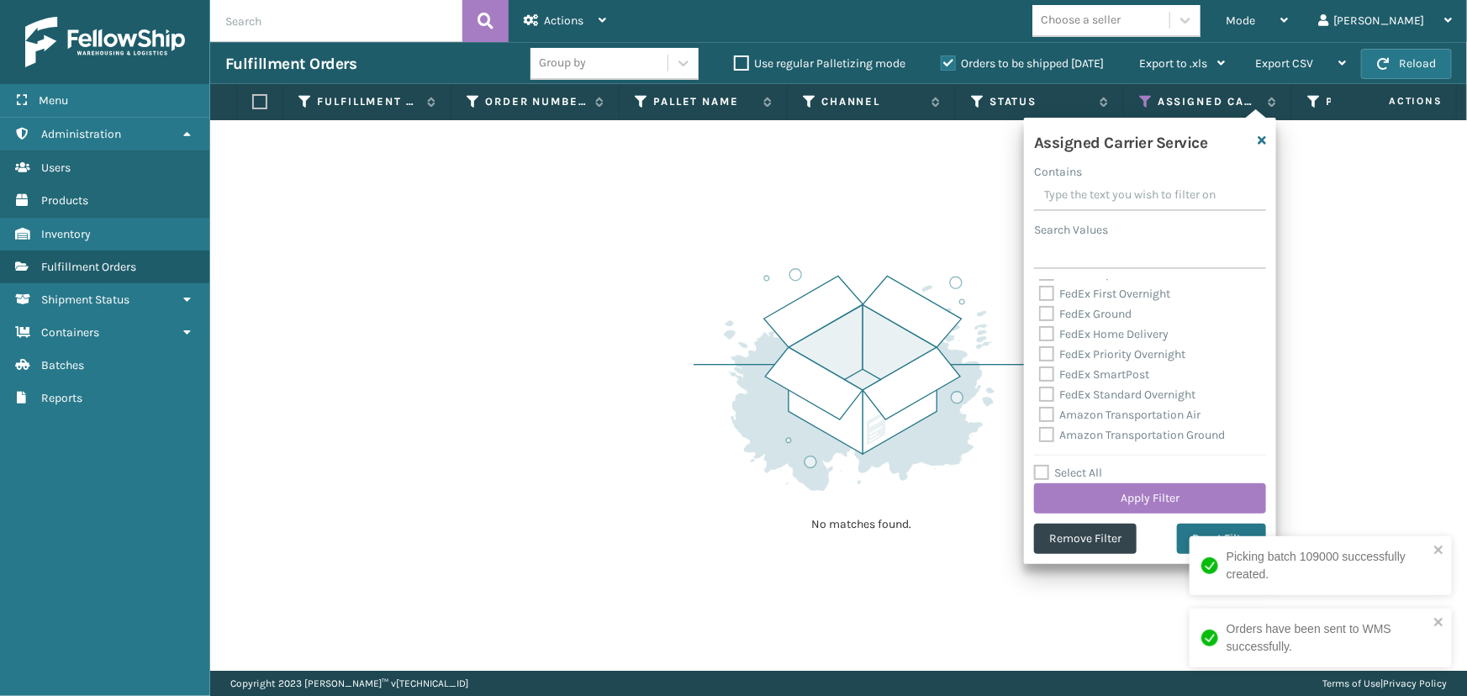
checkbox input "false"
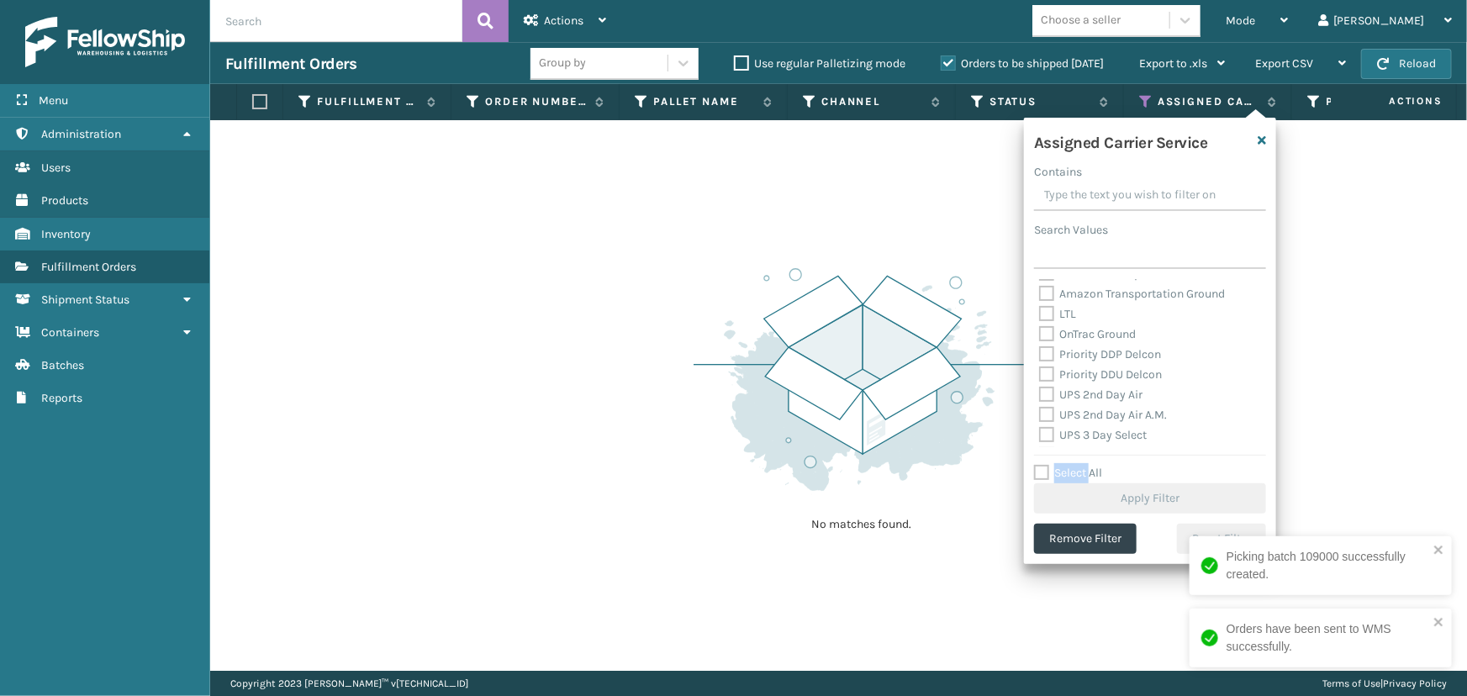
scroll to position [229, 0]
click at [1072, 383] on label "UPS 2nd Day Air" at bounding box center [1090, 383] width 103 height 14
click at [1040, 383] on input "UPS 2nd Day Air" at bounding box center [1039, 378] width 1 height 11
checkbox input "true"
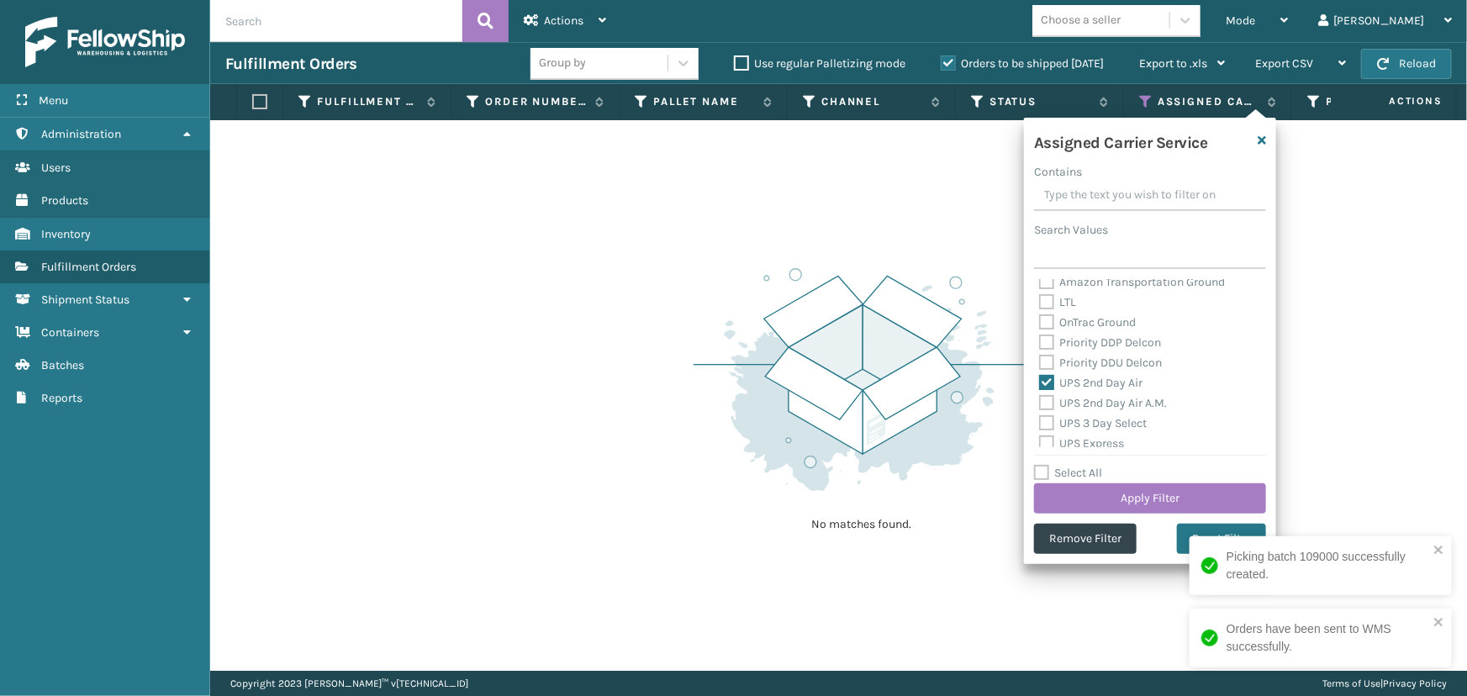
click at [1072, 404] on label "UPS 2nd Day Air A.M." at bounding box center [1103, 403] width 128 height 14
click at [1040, 404] on input "UPS 2nd Day Air A.M." at bounding box center [1039, 398] width 1 height 11
checkbox input "true"
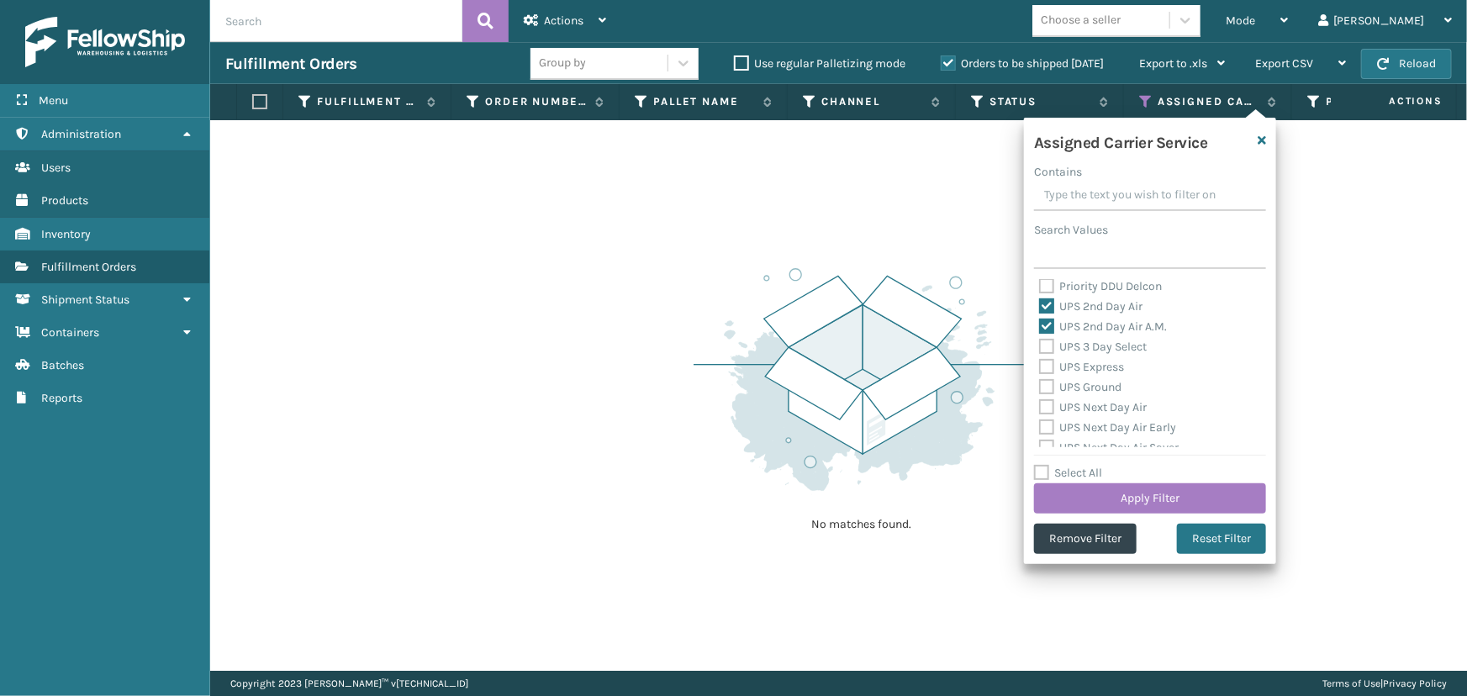
click at [1077, 348] on label "UPS 3 Day Select" at bounding box center [1093, 347] width 108 height 14
click at [1040, 348] on input "UPS 3 Day Select" at bounding box center [1039, 342] width 1 height 11
checkbox input "true"
click at [1077, 369] on label "UPS Express" at bounding box center [1081, 367] width 85 height 14
click at [1040, 368] on input "UPS Express" at bounding box center [1039, 362] width 1 height 11
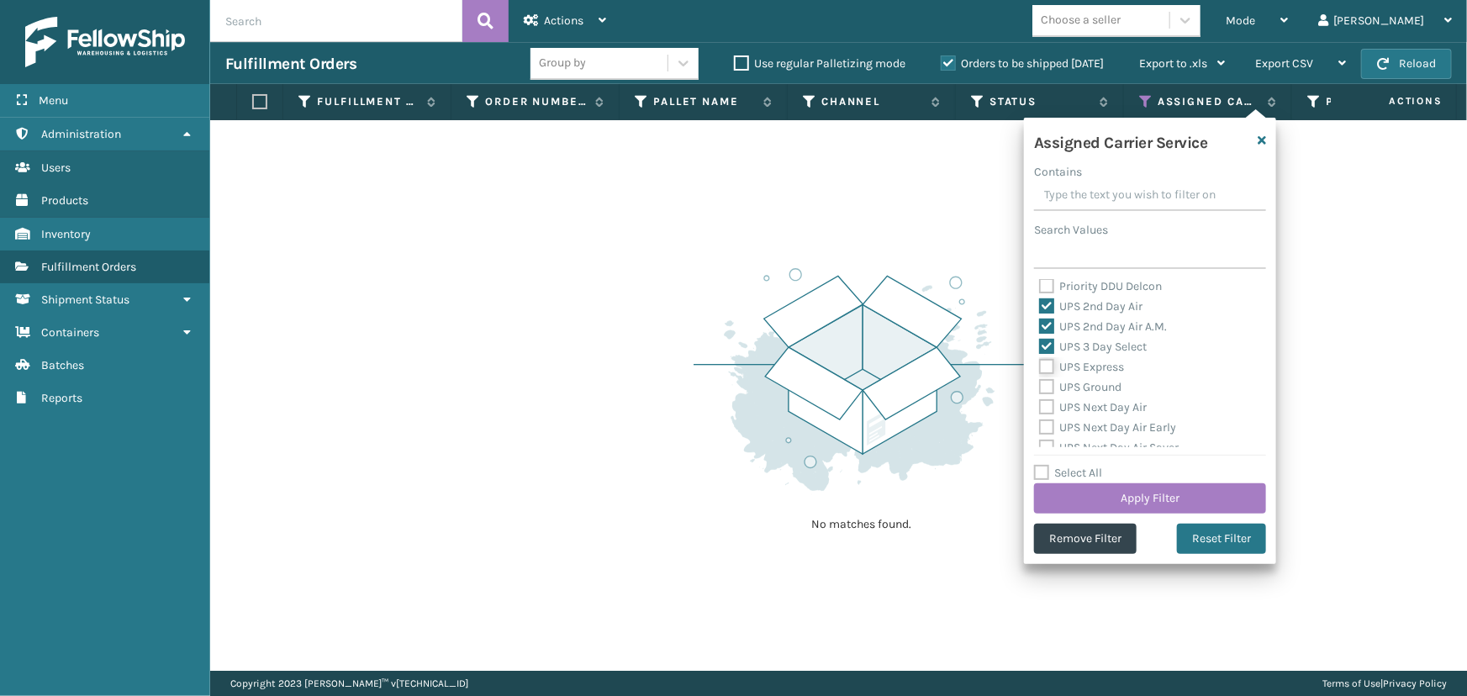
checkbox input "true"
click at [1076, 383] on label "UPS Ground" at bounding box center [1080, 387] width 82 height 14
click at [1040, 383] on input "UPS Ground" at bounding box center [1039, 382] width 1 height 11
checkbox input "true"
click at [1081, 408] on label "UPS Next Day Air" at bounding box center [1093, 407] width 108 height 14
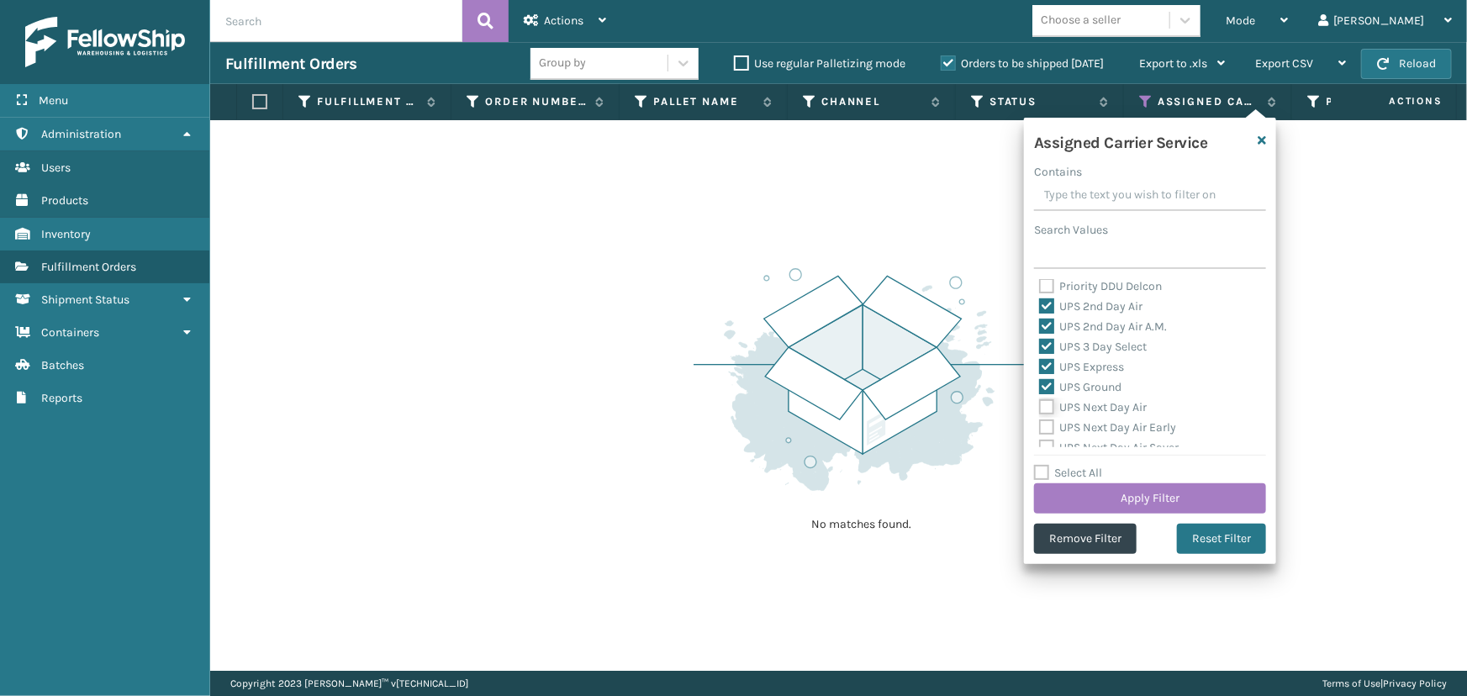
click at [1040, 408] on input "UPS Next Day Air" at bounding box center [1039, 403] width 1 height 11
checkbox input "true"
click at [1085, 421] on label "UPS Next Day Air Early" at bounding box center [1107, 427] width 137 height 14
click at [1040, 421] on input "UPS Next Day Air Early" at bounding box center [1039, 423] width 1 height 11
checkbox input "true"
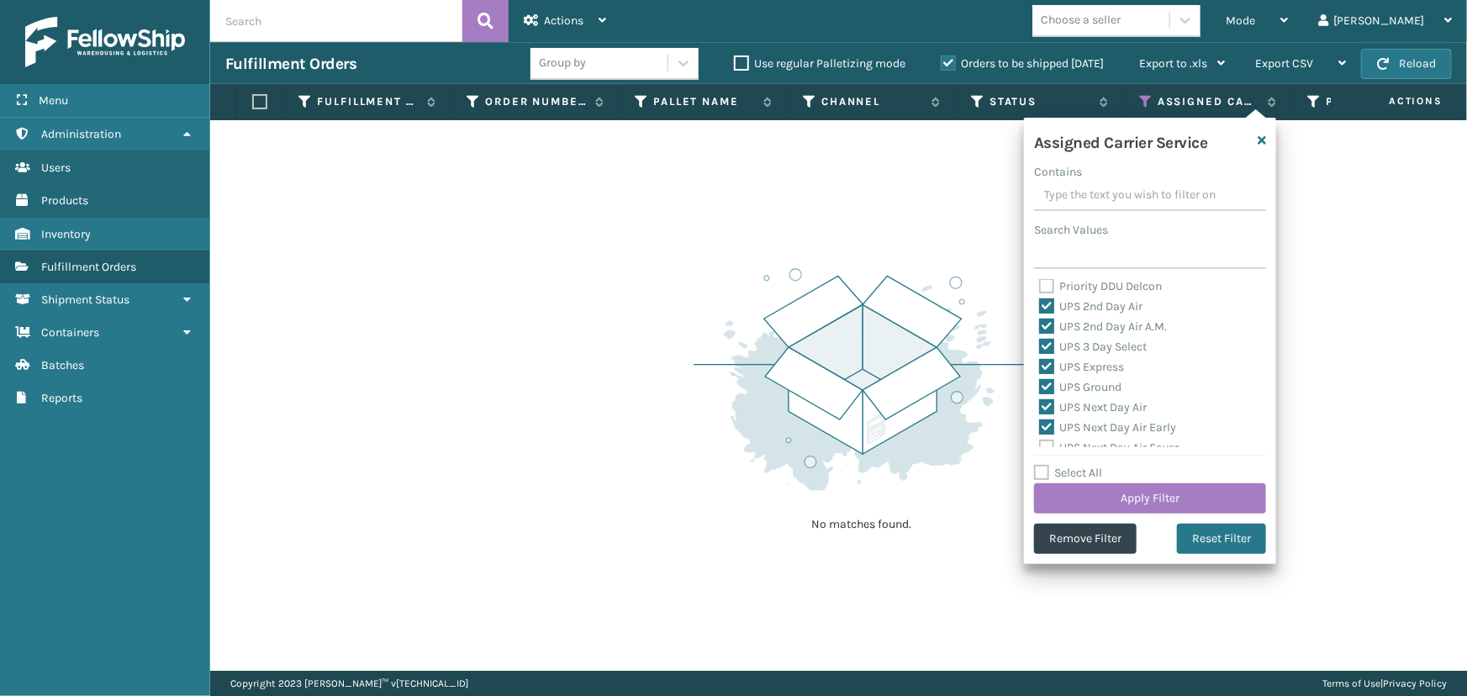
click at [1089, 444] on label "UPS Next Day Air Saver" at bounding box center [1109, 447] width 140 height 14
click at [1040, 444] on input "UPS Next Day Air Saver" at bounding box center [1039, 443] width 1 height 11
checkbox input "true"
click at [1084, 386] on label "UPS Standard" at bounding box center [1085, 389] width 92 height 14
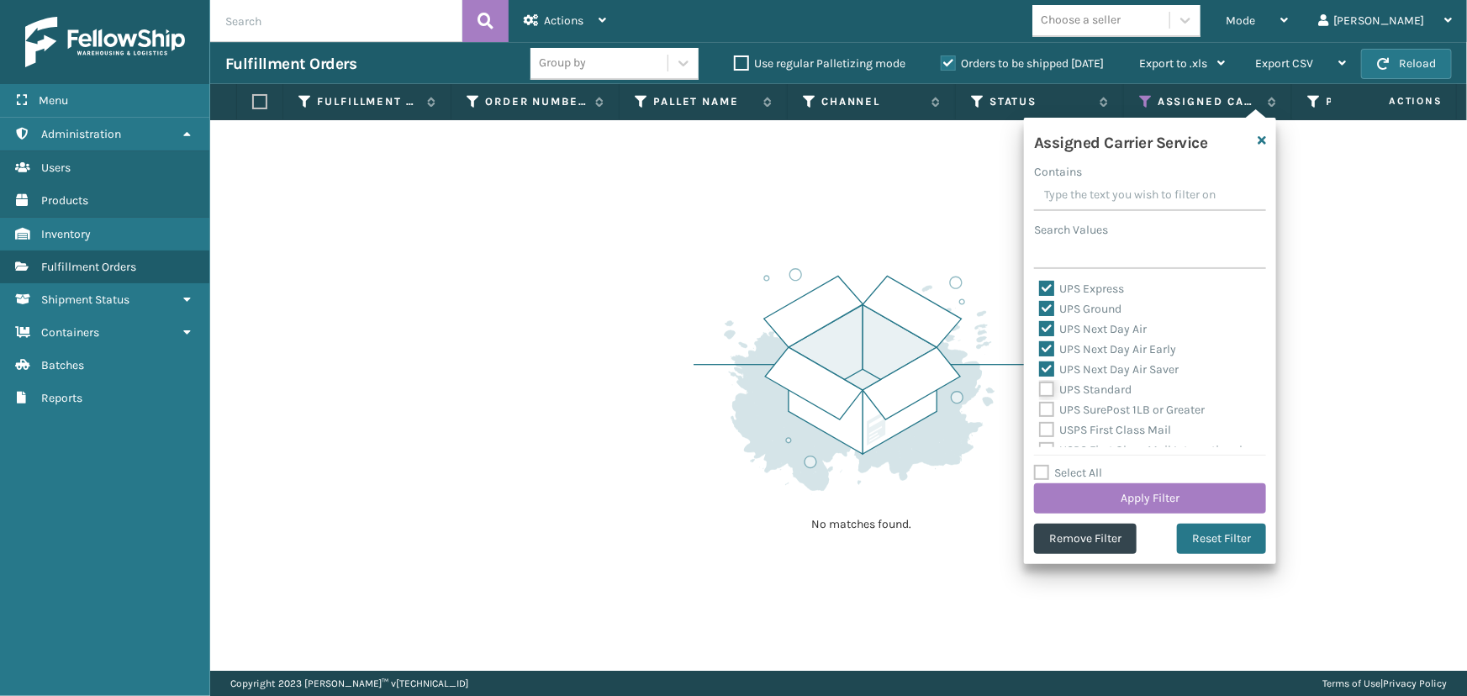
click at [1040, 386] on input "UPS Standard" at bounding box center [1039, 385] width 1 height 11
checkbox input "true"
click at [1087, 409] on label "UPS SurePost 1LB or Greater" at bounding box center [1122, 410] width 166 height 14
click at [1040, 409] on input "UPS SurePost 1LB or Greater" at bounding box center [1039, 405] width 1 height 11
checkbox input "true"
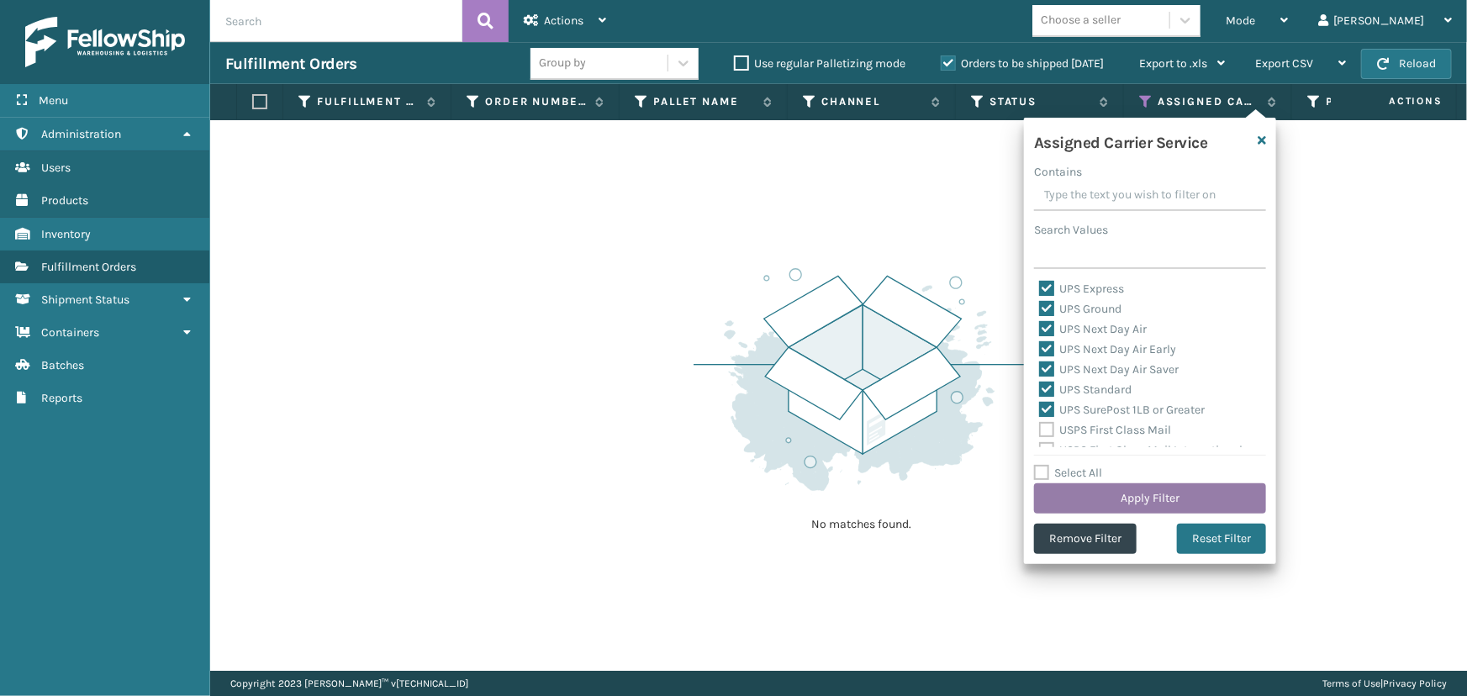
click at [1140, 496] on button "Apply Filter" at bounding box center [1150, 498] width 232 height 30
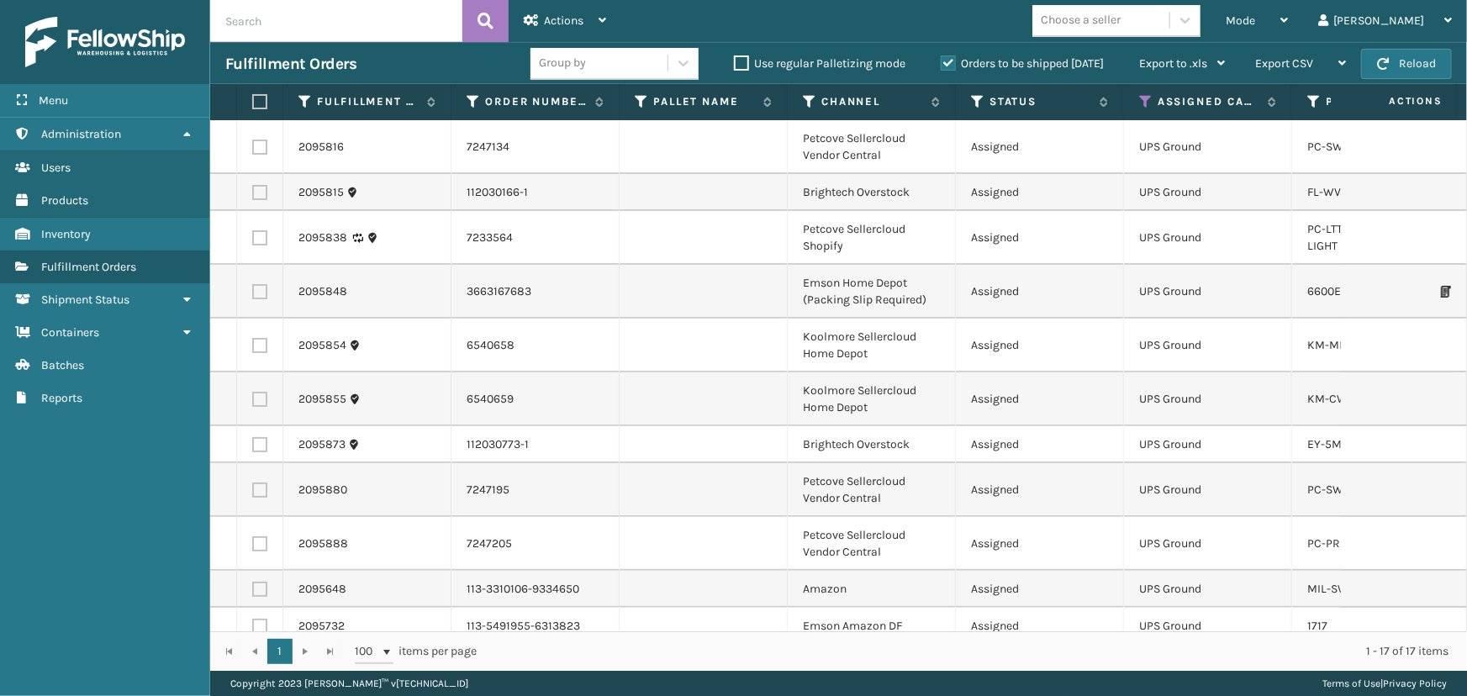
scroll to position [279, 0]
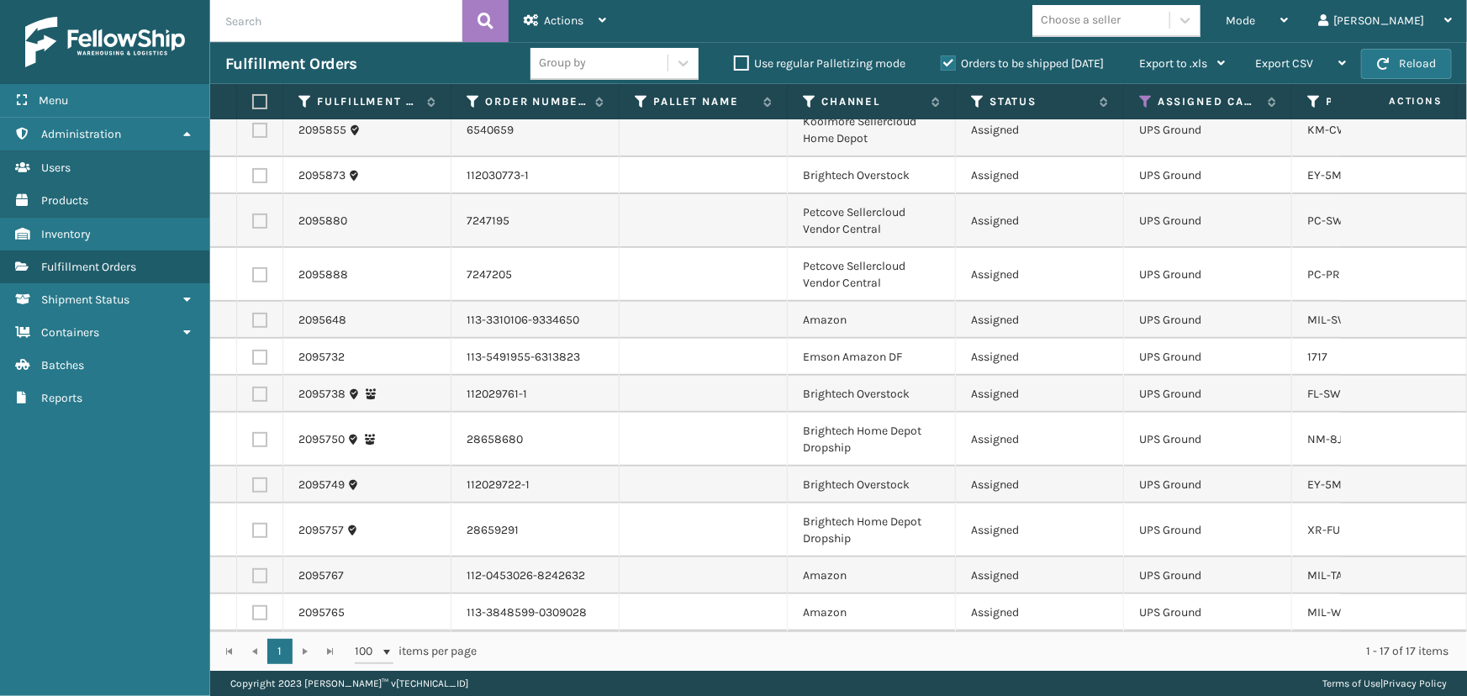
click at [1148, 29] on div "Choose a seller" at bounding box center [1100, 21] width 137 height 28
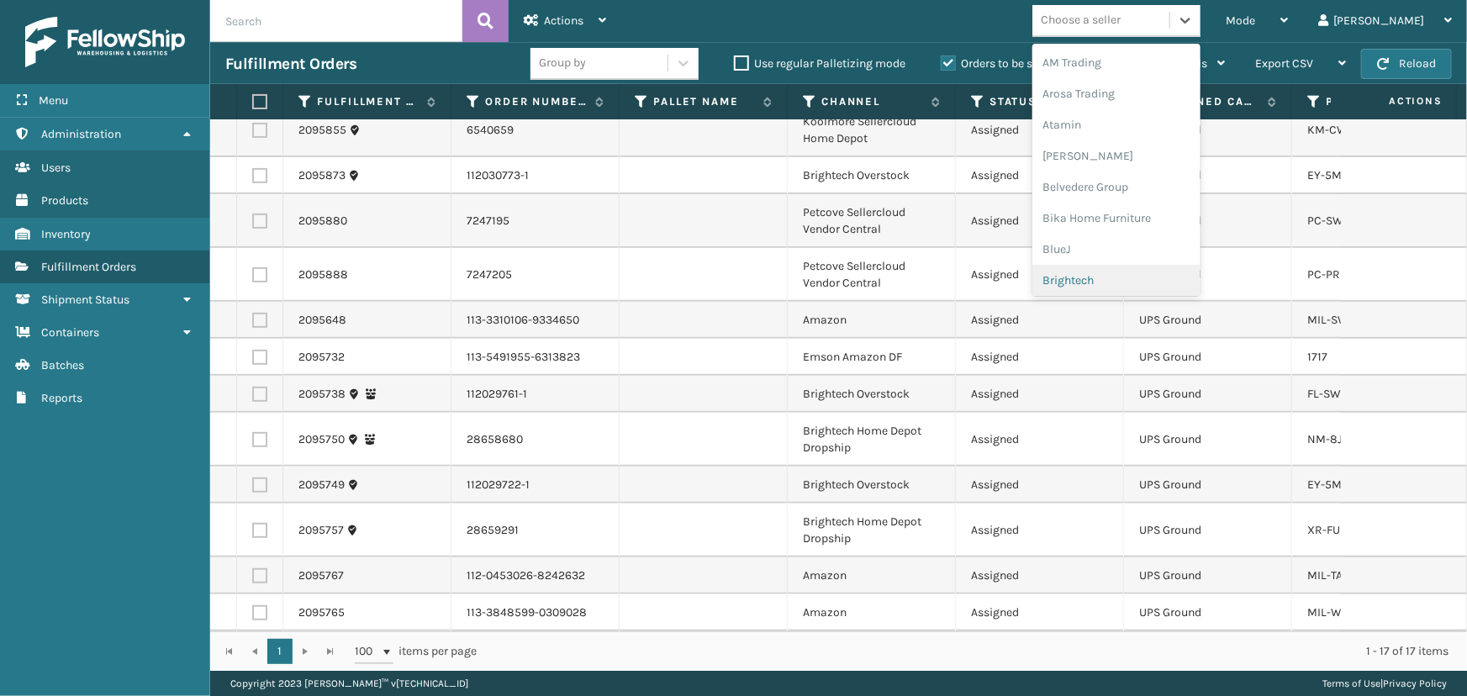
click at [1157, 274] on div "Brightech" at bounding box center [1116, 280] width 168 height 31
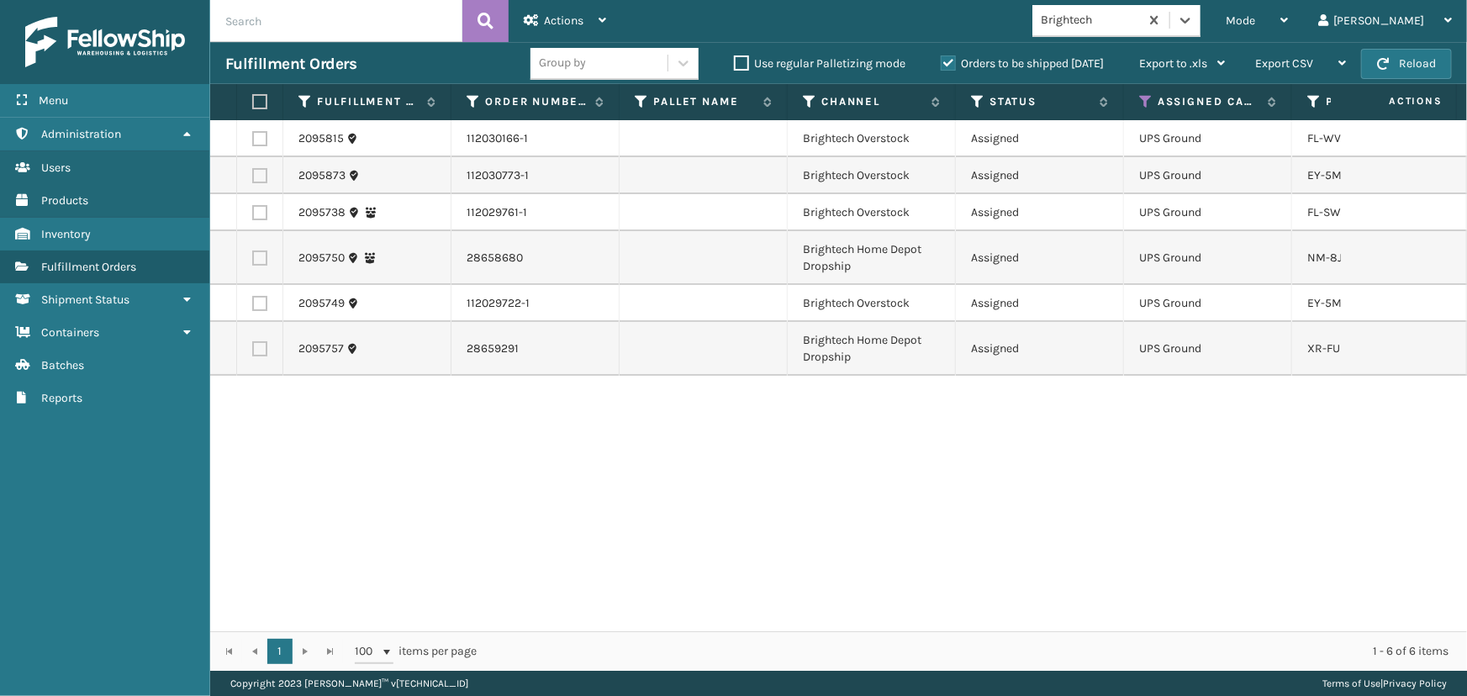
click at [258, 97] on label at bounding box center [257, 101] width 10 height 15
click at [253, 97] on input "checkbox" at bounding box center [252, 102] width 1 height 11
checkbox input "true"
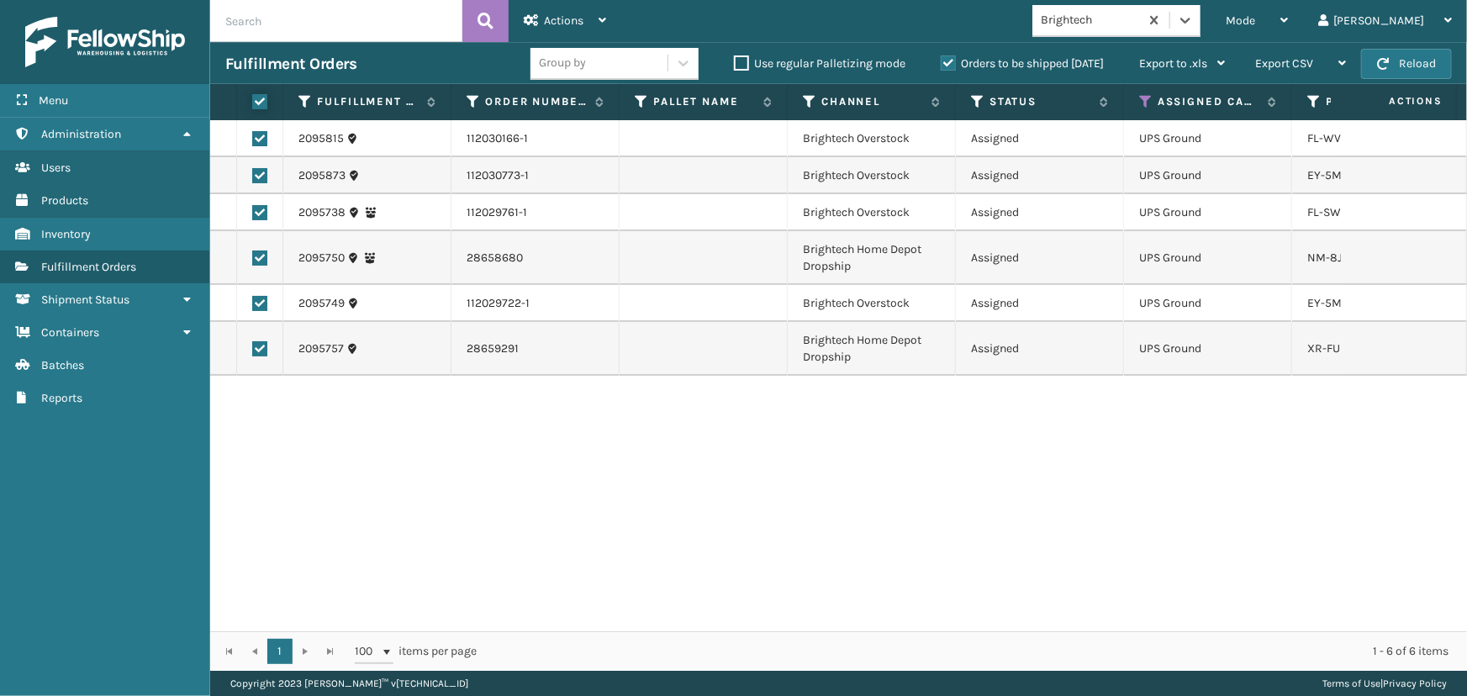
checkbox input "true"
drag, startPoint x: 592, startPoint y: 14, endPoint x: 587, endPoint y: 116, distance: 101.8
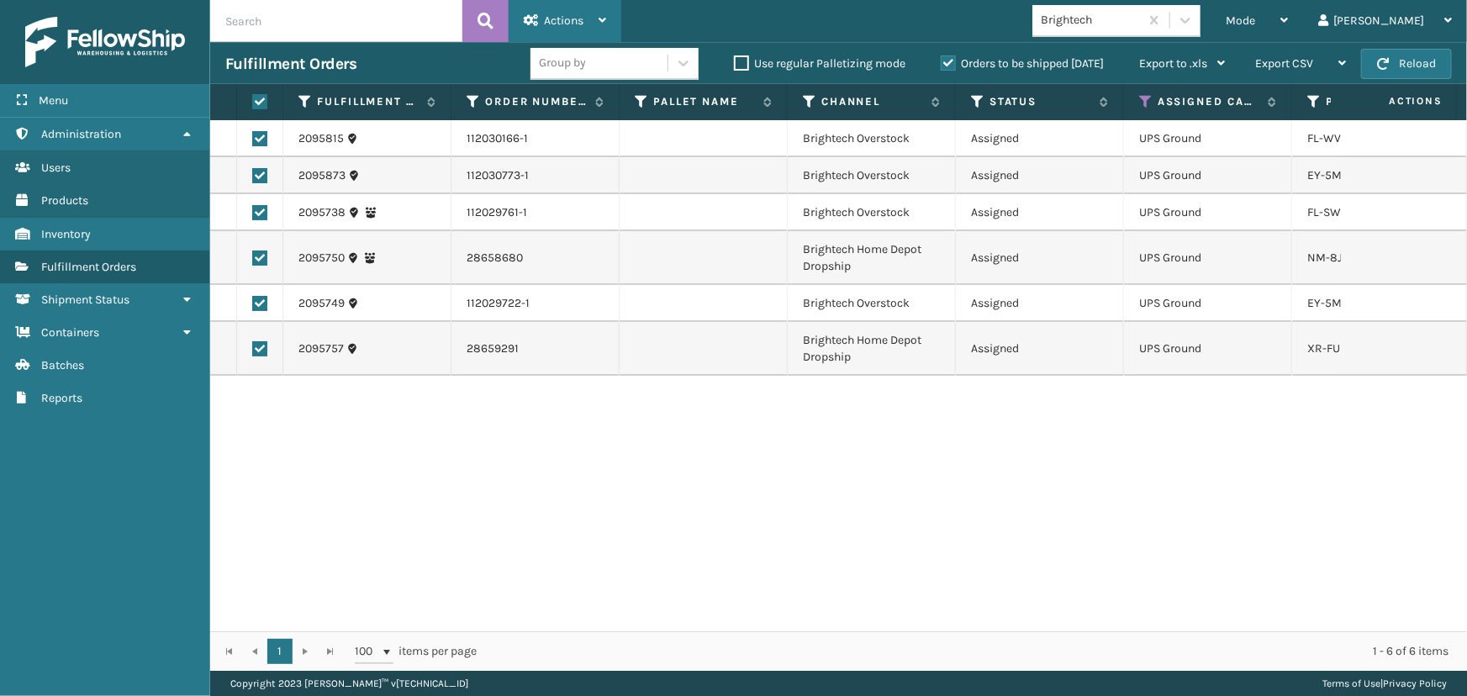
click at [592, 14] on div "Actions" at bounding box center [565, 21] width 82 height 42
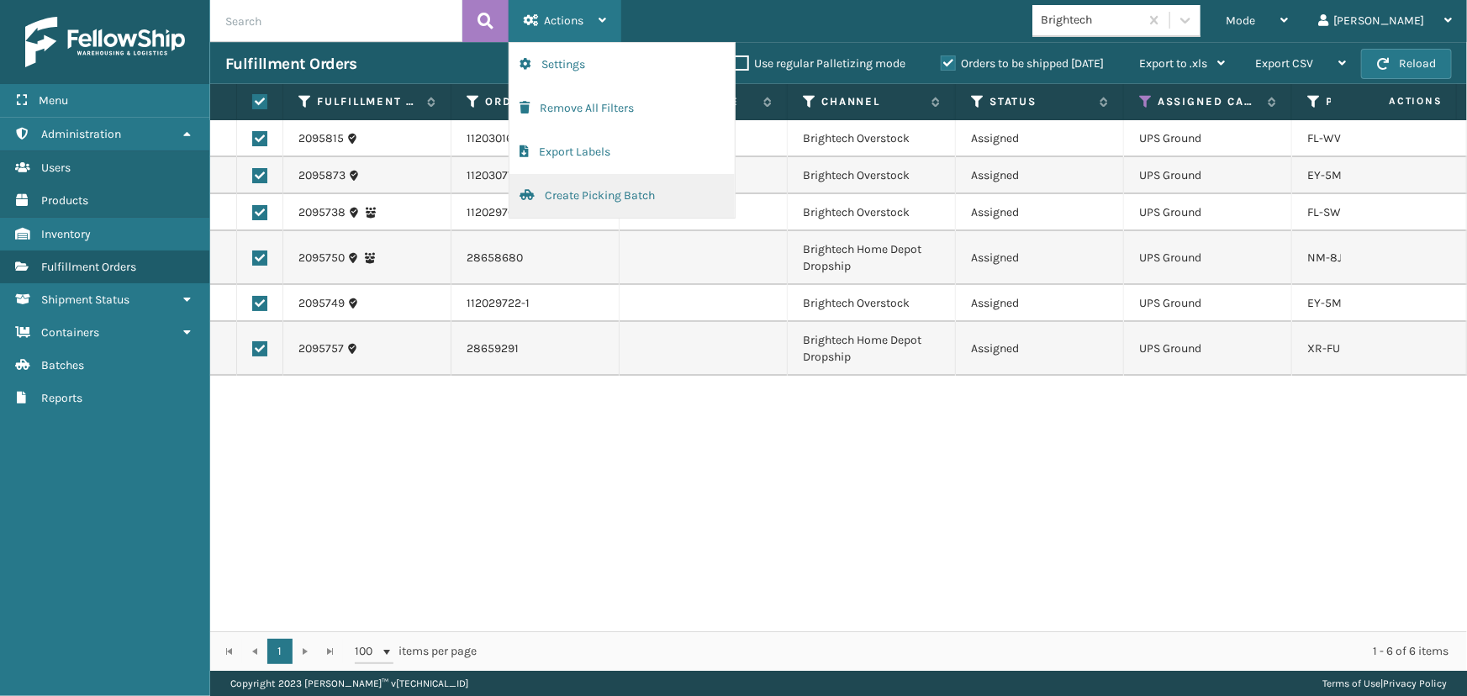
click at [566, 203] on button "Create Picking Batch" at bounding box center [621, 196] width 225 height 44
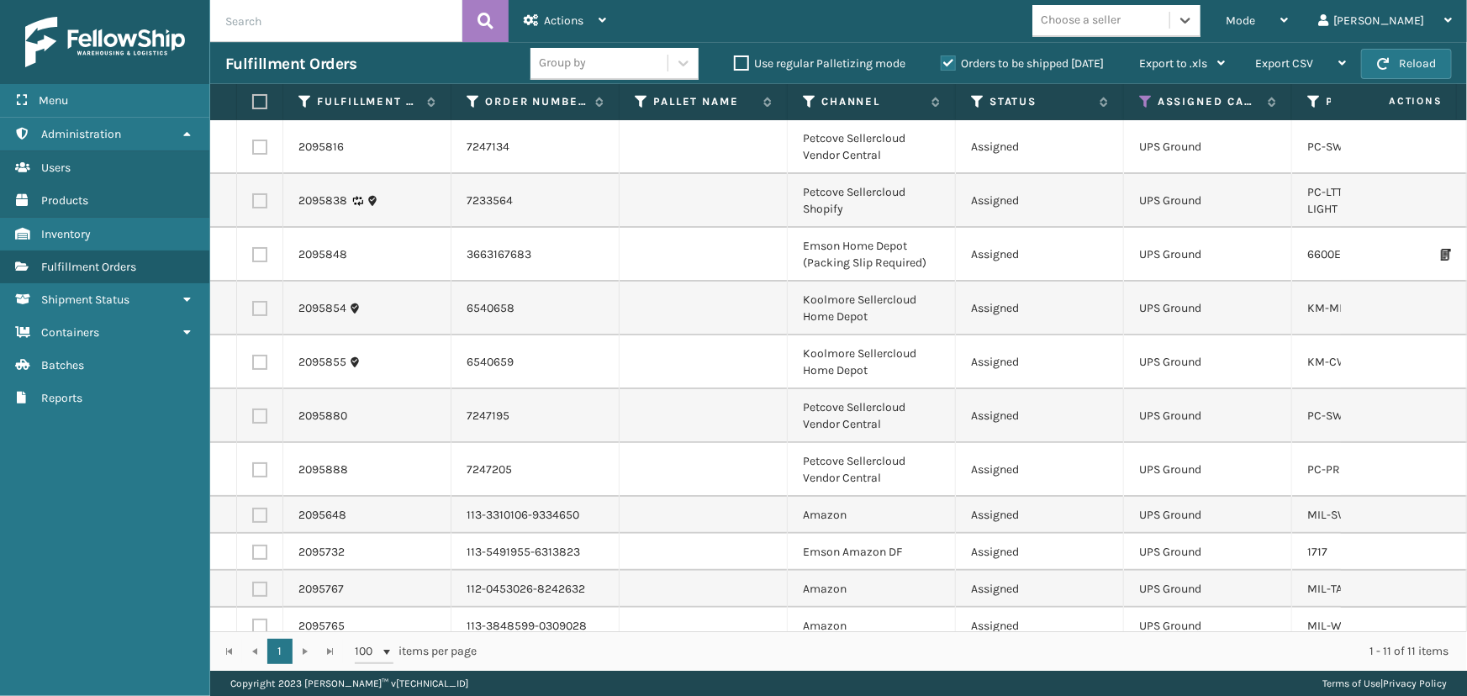
click at [1120, 28] on div "Choose a seller" at bounding box center [1080, 21] width 80 height 18
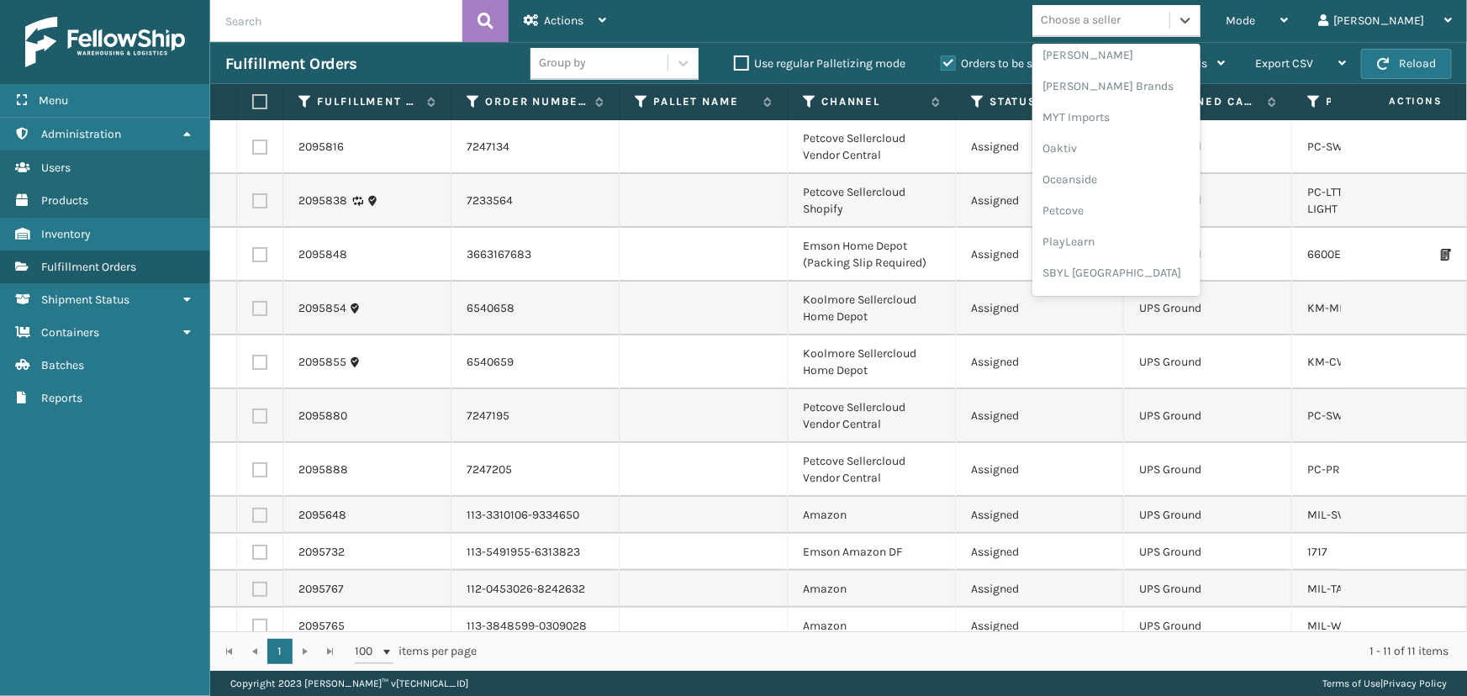
scroll to position [842, 0]
click at [1138, 129] on div "Petcove" at bounding box center [1116, 122] width 168 height 31
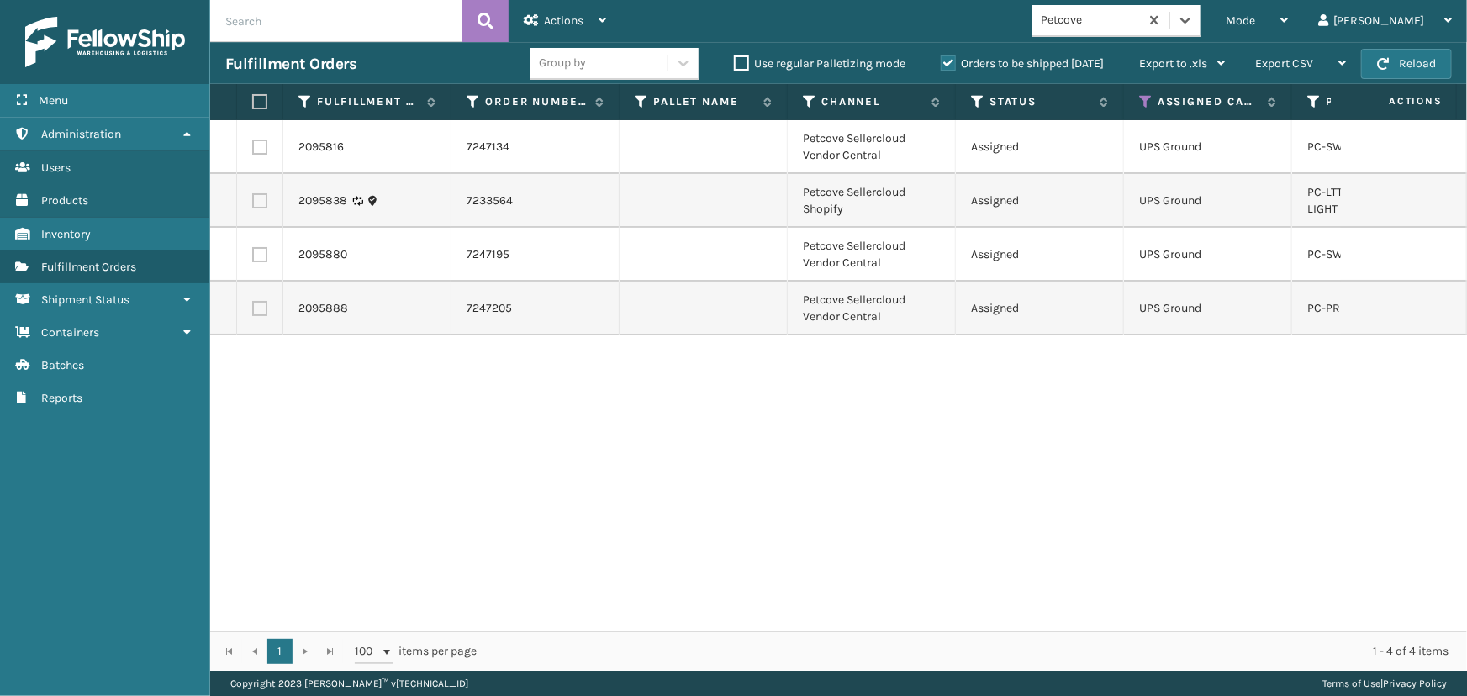
click at [261, 97] on label at bounding box center [257, 101] width 10 height 15
click at [253, 97] on input "checkbox" at bounding box center [252, 102] width 1 height 11
checkbox input "true"
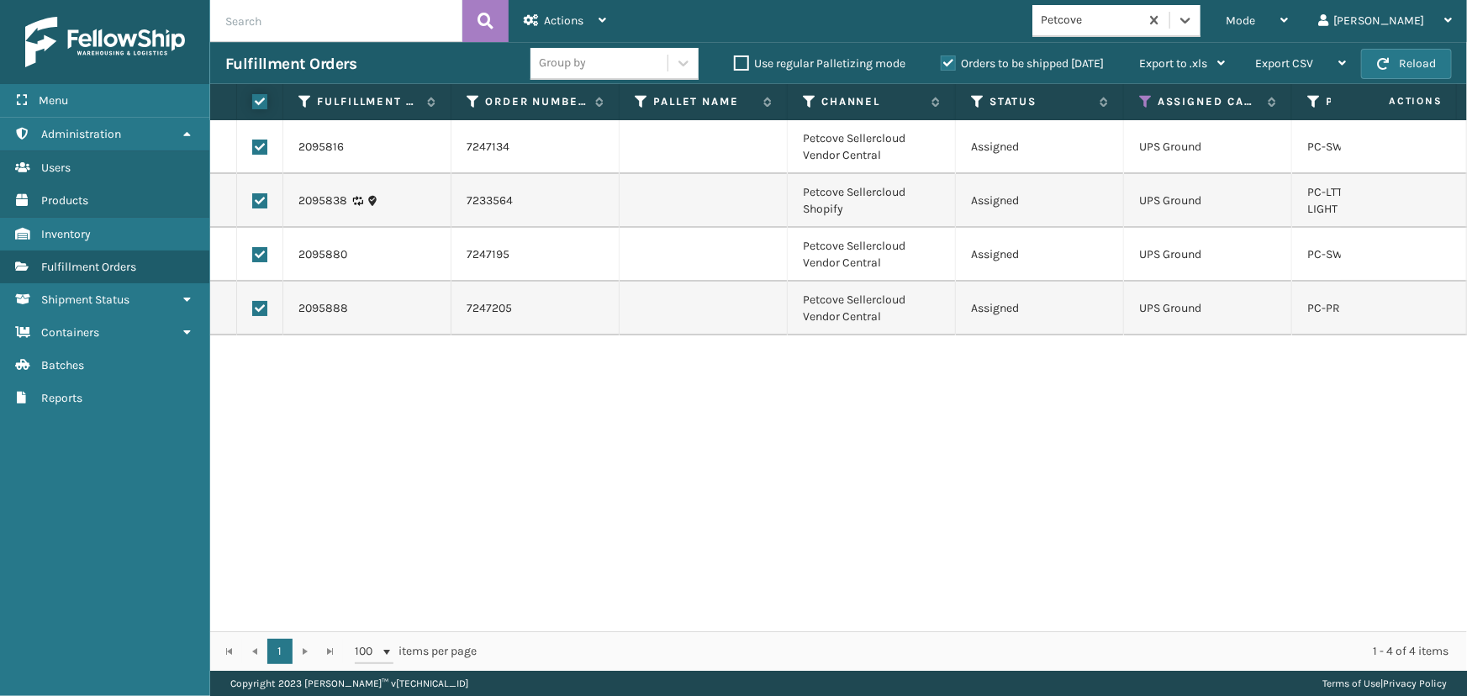
checkbox input "true"
click at [533, 16] on icon at bounding box center [531, 20] width 15 height 12
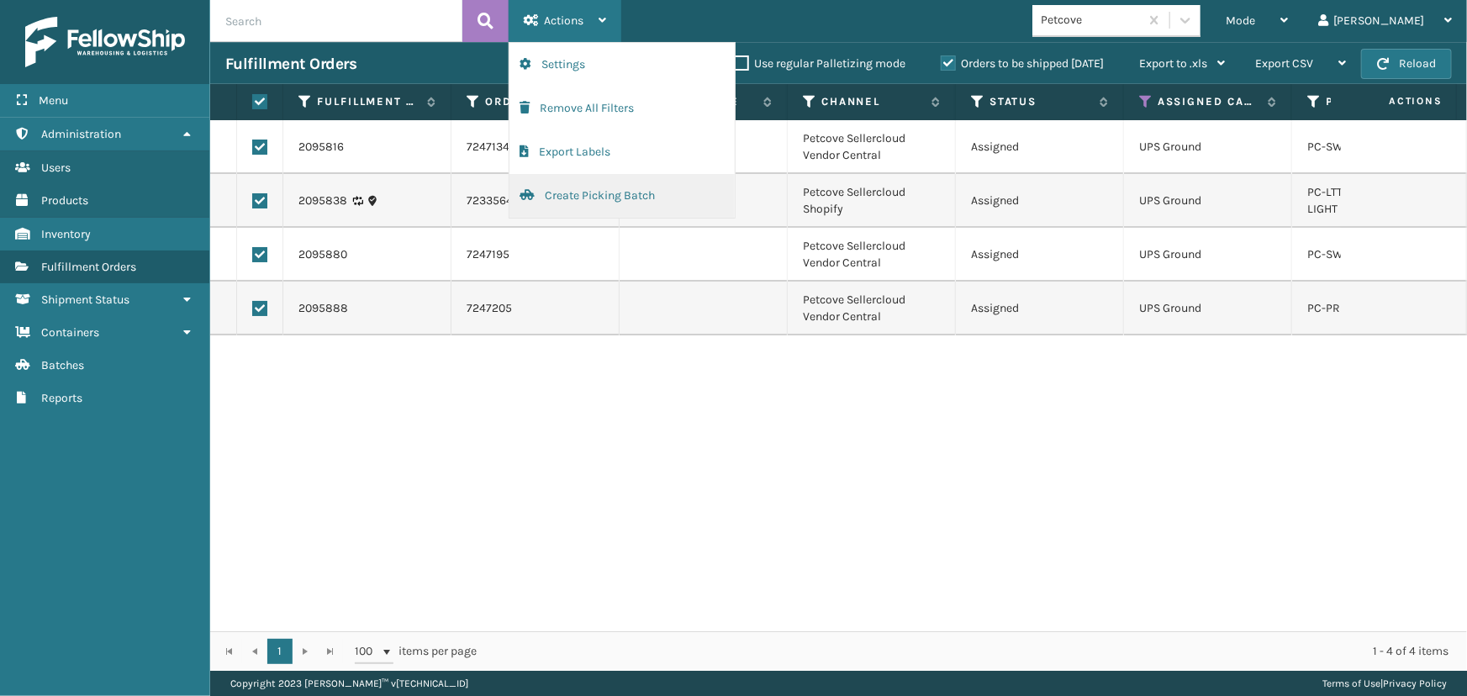
click at [622, 192] on button "Create Picking Batch" at bounding box center [621, 196] width 225 height 44
